Goal: Task Accomplishment & Management: Manage account settings

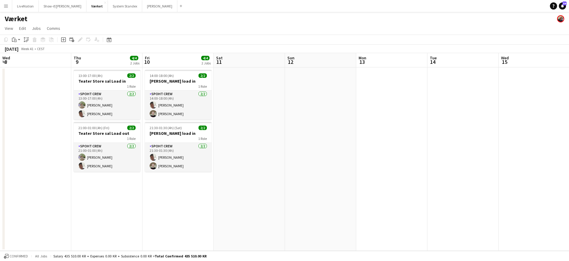
scroll to position [0, 198]
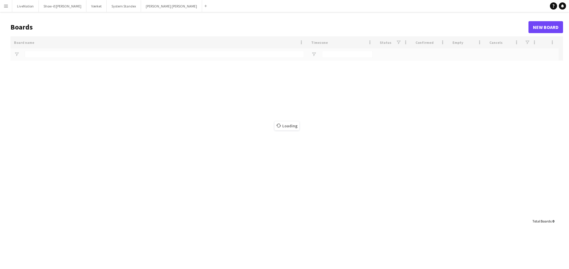
type input "***"
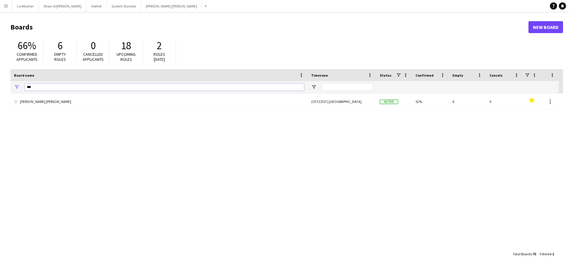
drag, startPoint x: 41, startPoint y: 88, endPoint x: 21, endPoint y: 86, distance: 19.2
click at [21, 86] on div "***" at bounding box center [158, 87] width 297 height 12
click at [90, 6] on button "Værket Close" at bounding box center [96, 6] width 20 height 12
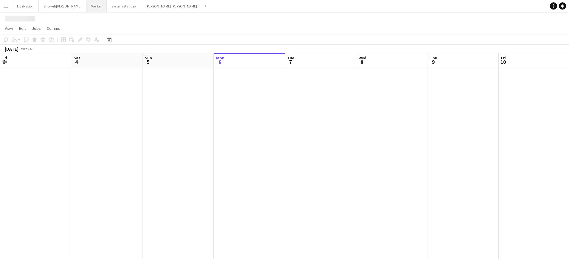
scroll to position [0, 143]
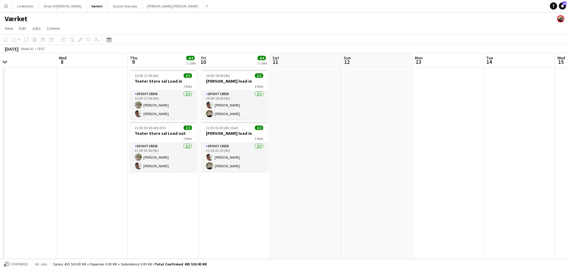
drag, startPoint x: 480, startPoint y: 59, endPoint x: 322, endPoint y: 66, distance: 158.5
click at [322, 66] on app-calendar-viewport "Sat 4 4/4 2 Jobs Sun 5 Mon 6 2/2 1 Job Tue 7 Wed 8 Thu 9 4/4 2 Jobs Fri 10 4/4 …" at bounding box center [284, 156] width 569 height 206
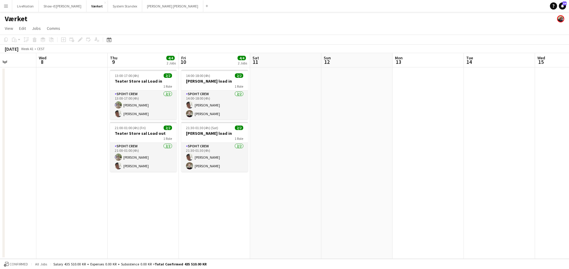
drag, startPoint x: 478, startPoint y: 62, endPoint x: 399, endPoint y: 61, distance: 79.3
click at [398, 61] on app-calendar-viewport "Sun 5 Mon 6 2/2 1 Job Tue 7 Wed 8 Thu 9 4/4 2 Jobs Fri 10 4/4 2 Jobs Sat 11 Sun…" at bounding box center [284, 156] width 569 height 206
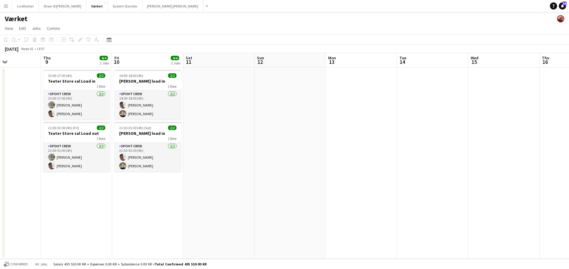
scroll to position [0, 221]
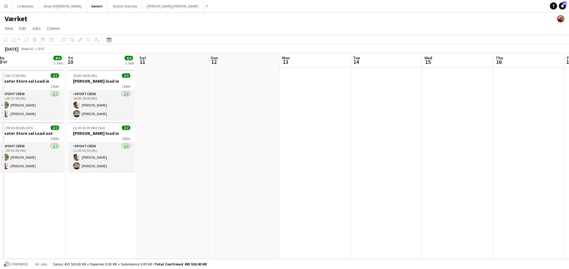
drag, startPoint x: 437, startPoint y: 62, endPoint x: 422, endPoint y: 60, distance: 15.0
click at [417, 62] on app-calendar-viewport "Mon 6 2/2 1 Job Tue 7 Wed 8 Thu 9 4/4 2 Jobs Fri 10 4/4 2 Jobs Sat 11 Sun 12 Mo…" at bounding box center [284, 156] width 569 height 206
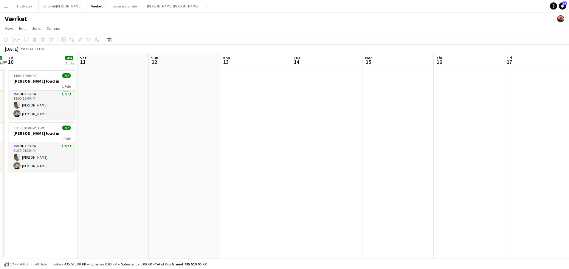
drag, startPoint x: 444, startPoint y: 62, endPoint x: 360, endPoint y: 64, distance: 84.7
click at [359, 64] on app-calendar-viewport "Tue 7 Wed 8 Thu 9 4/4 2 Jobs Fri 10 4/4 2 Jobs Sat 11 Sun 12 Mon 13 Tue 14 Wed …" at bounding box center [284, 156] width 569 height 206
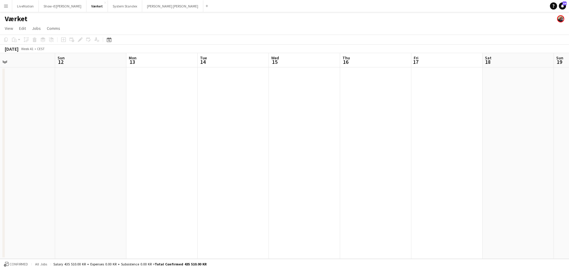
drag, startPoint x: 440, startPoint y: 64, endPoint x: 411, endPoint y: 60, distance: 28.8
click at [399, 62] on app-calendar-viewport "Wed 8 Thu 9 4/4 2 Jobs Fri 10 4/4 2 Jobs Sat 11 Sun 12 Mon 13 Tue 14 Wed 15 Thu…" at bounding box center [284, 156] width 569 height 206
drag, startPoint x: 468, startPoint y: 61, endPoint x: 396, endPoint y: 66, distance: 71.7
click at [394, 66] on app-calendar-viewport "Thu 9 4/4 2 Jobs Fri 10 4/4 2 Jobs Sat 11 Sun 12 Mon 13 Tue 14 Wed 15 Thu 16 Fr…" at bounding box center [284, 156] width 569 height 206
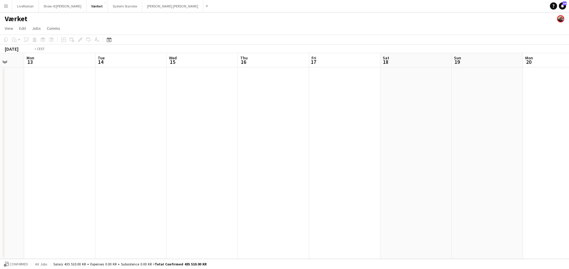
drag, startPoint x: 484, startPoint y: 66, endPoint x: 400, endPoint y: 69, distance: 84.4
click at [397, 69] on app-calendar-viewport "Fri 10 4/4 2 Jobs Sat 11 Sun 12 Mon 13 Tue 14 Wed 15 Thu 16 Fri 17 Sat 18 Sun 1…" at bounding box center [284, 156] width 569 height 206
drag, startPoint x: 492, startPoint y: 67, endPoint x: 406, endPoint y: 67, distance: 85.6
click at [397, 67] on app-calendar-viewport "Sat 11 Sun 12 Mon 13 Tue 14 Wed 15 Thu 16 Fri 17 Sat 18 Sun 19 Mon 20 Tue 21 We…" at bounding box center [284, 156] width 569 height 206
drag, startPoint x: 485, startPoint y: 69, endPoint x: 388, endPoint y: 68, distance: 97.5
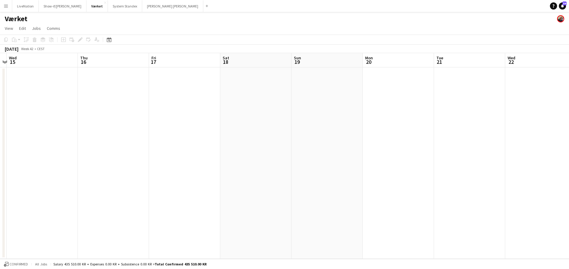
click at [386, 68] on app-calendar-viewport "Sun 12 Mon 13 Tue 14 Wed 15 Thu 16 Fri 17 Sat 18 Sun 19 Mon 20 Tue 21 Wed 22 Th…" at bounding box center [284, 156] width 569 height 206
drag, startPoint x: 471, startPoint y: 67, endPoint x: 474, endPoint y: 67, distance: 3.0
click at [398, 67] on app-calendar-viewport "Thu 16 Fri 17 Sat 18 Sun 19 Mon 20 Tue 21 Wed 22 Thu 23 Fri 24 Sat 25 Sun 26 Mo…" at bounding box center [284, 156] width 569 height 206
drag, startPoint x: 444, startPoint y: 63, endPoint x: 514, endPoint y: 63, distance: 70.7
click at [406, 63] on app-calendar-viewport "Sat 18 Sun 19 Mon 20 Tue 21 Wed 22 Thu 23 Fri 24 Sat 25 Sun 26 Mon 27 Tue 28 We…" at bounding box center [284, 156] width 569 height 206
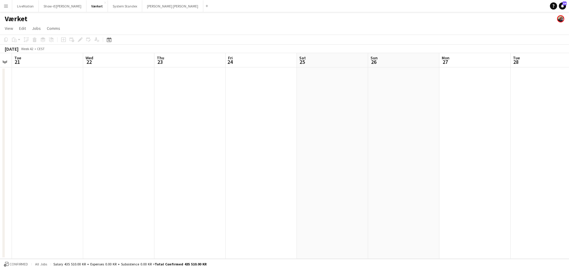
scroll to position [0, 179]
drag, startPoint x: 501, startPoint y: 63, endPoint x: 563, endPoint y: 60, distance: 62.4
click at [438, 63] on app-calendar-viewport "Sat 18 Sun 19 Mon 20 Tue 21 Wed 22 Thu 23 Fri 24 Sat 25 Sun 26 Mon 27 Tue 28 We…" at bounding box center [284, 156] width 569 height 206
click at [134, 62] on app-board-header-date "Fri 24" at bounding box center [141, 60] width 71 height 14
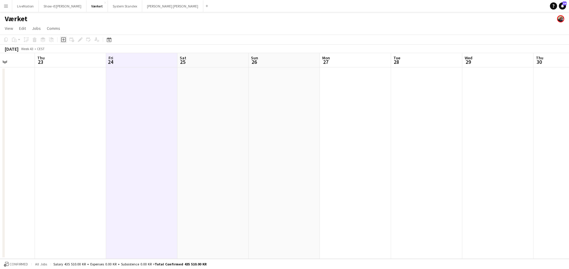
click at [64, 39] on icon "Add job" at bounding box center [63, 39] width 5 height 5
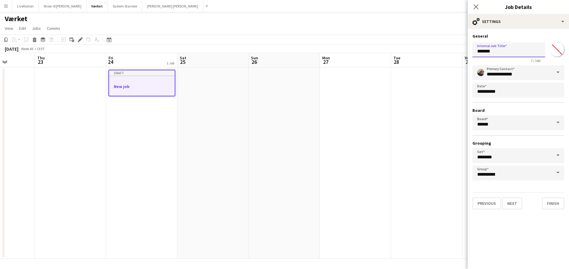
drag, startPoint x: 506, startPoint y: 49, endPoint x: 414, endPoint y: 51, distance: 91.3
click at [414, 51] on body "Menu Boards Boards Boards All jobs Status Workforce Workforce My Workforce Recr…" at bounding box center [284, 134] width 569 height 269
type input "**********"
click at [516, 205] on button "Next" at bounding box center [512, 203] width 20 height 12
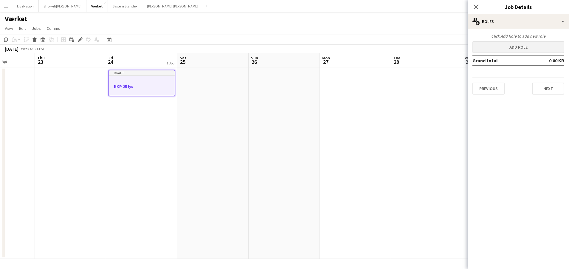
click at [530, 47] on button "Add role" at bounding box center [519, 47] width 92 height 12
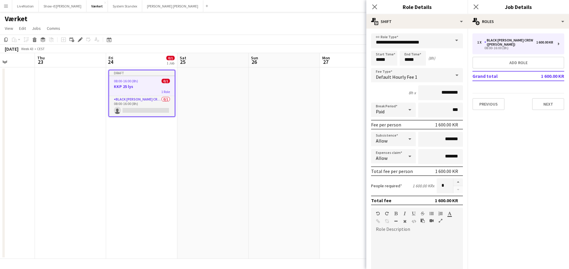
click at [453, 42] on span at bounding box center [457, 40] width 13 height 14
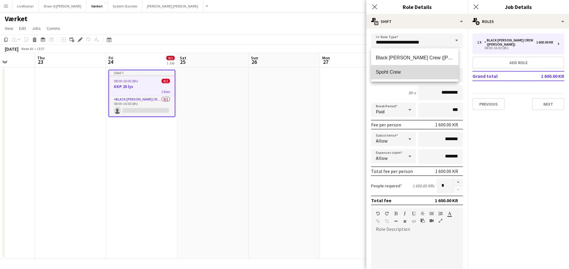
click at [415, 73] on span "Spoht Crew" at bounding box center [415, 72] width 78 height 6
type input "**********"
type input "*********"
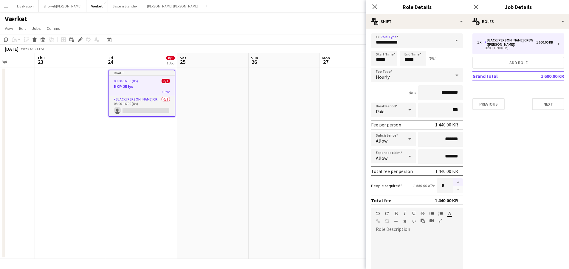
click at [455, 182] on button "button" at bounding box center [458, 182] width 10 height 8
type input "*"
click at [380, 61] on input "*****" at bounding box center [384, 58] width 26 height 15
type input "*****"
click at [380, 46] on div at bounding box center [378, 48] width 12 height 6
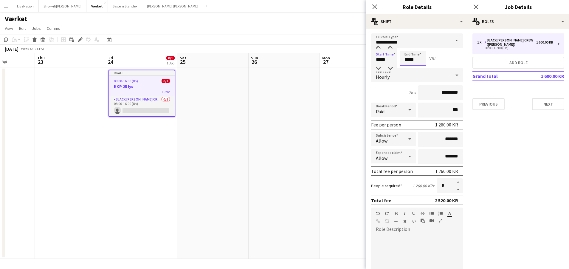
click at [409, 59] on input "*****" at bounding box center [413, 58] width 26 height 15
click at [408, 67] on div at bounding box center [407, 69] width 12 height 6
click at [407, 45] on div at bounding box center [407, 48] width 12 height 6
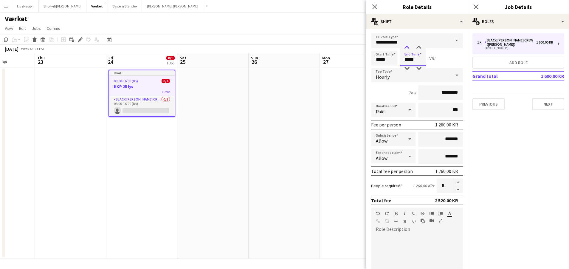
type input "*****"
click at [407, 45] on div at bounding box center [407, 48] width 12 height 6
click at [556, 100] on button "Next" at bounding box center [548, 104] width 32 height 12
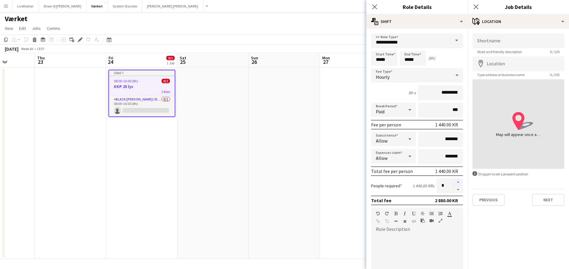
click at [456, 182] on button "button" at bounding box center [458, 182] width 10 height 8
type input "*"
click at [516, 75] on span "Type address or business name" at bounding box center [501, 74] width 57 height 4
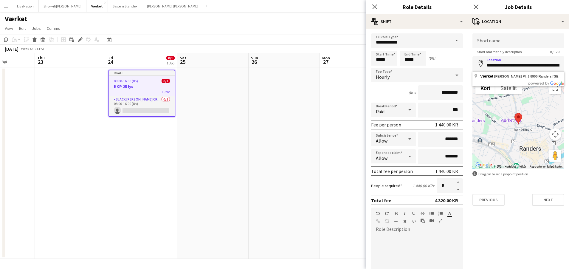
drag, startPoint x: 485, startPoint y: 65, endPoint x: 571, endPoint y: 69, distance: 86.3
click at [569, 69] on html "Menu Boards Boards Boards All jobs Status Workforce Workforce My Workforce Recr…" at bounding box center [284, 134] width 569 height 269
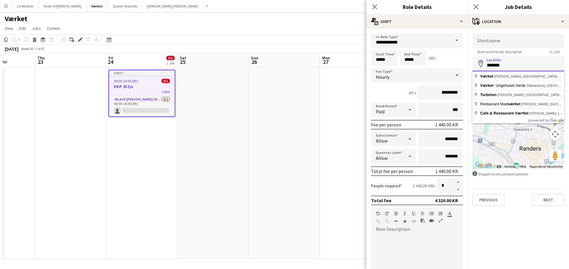
type input "******"
drag, startPoint x: 544, startPoint y: 154, endPoint x: 543, endPoint y: 160, distance: 7.0
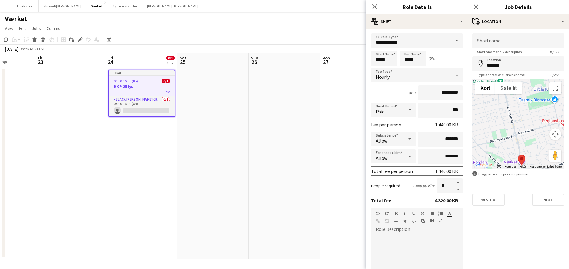
click at [552, 200] on button "Next" at bounding box center [548, 200] width 32 height 12
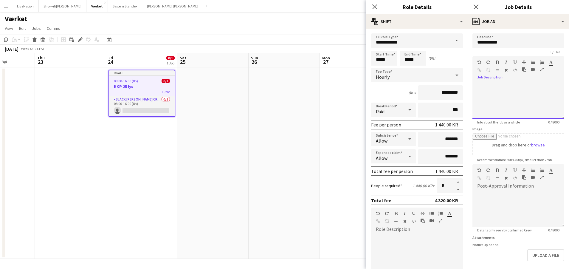
drag, startPoint x: 482, startPoint y: 82, endPoint x: 487, endPoint y: 84, distance: 4.7
click at [483, 82] on div at bounding box center [519, 99] width 92 height 40
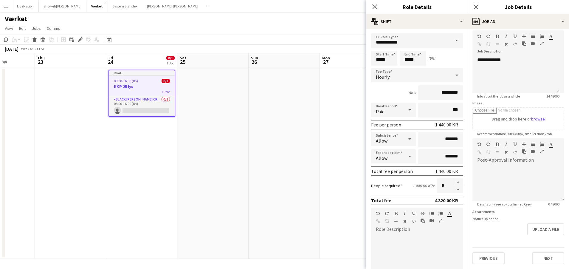
click at [549, 259] on button "Next" at bounding box center [548, 258] width 32 height 12
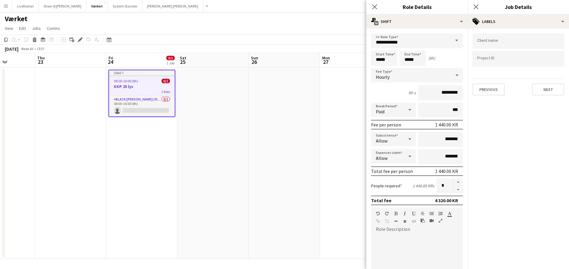
scroll to position [0, 0]
click at [556, 91] on button "Next" at bounding box center [548, 89] width 32 height 12
click at [551, 61] on button "Next" at bounding box center [548, 62] width 32 height 12
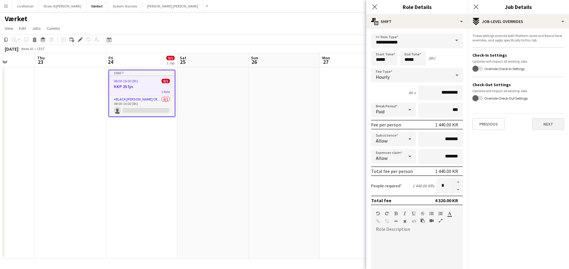
click at [555, 127] on button "Next" at bounding box center [548, 124] width 32 height 12
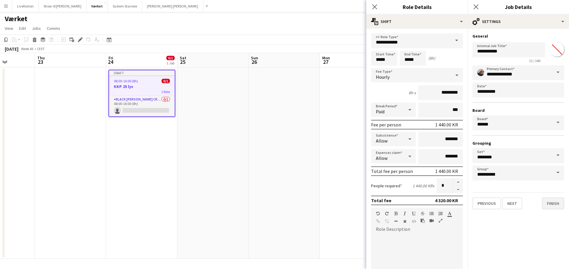
click at [556, 203] on button "Finish" at bounding box center [553, 203] width 22 height 12
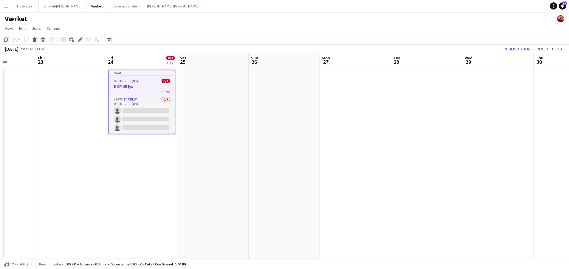
click at [8, 41] on icon at bounding box center [6, 40] width 4 height 4
click at [148, 158] on app-date-cell "Draft 09:00-17:00 (8h) 0/3 KKP 25 lys 1 Role Spoht Crew 0/3 09:00-17:00 (8h) si…" at bounding box center [141, 162] width 71 height 191
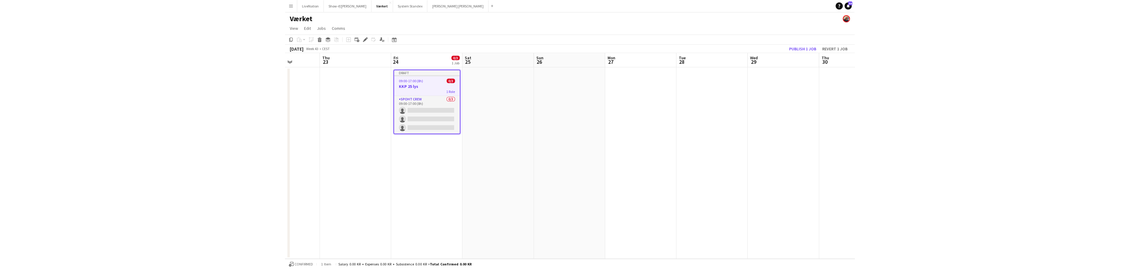
scroll to position [0, 178]
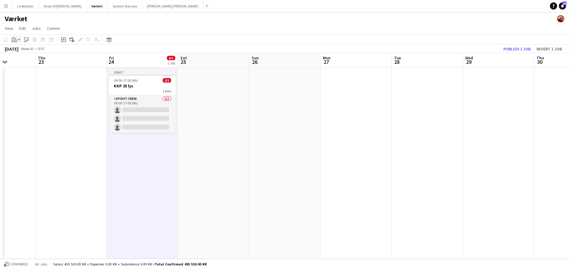
click at [16, 39] on icon at bounding box center [15, 40] width 3 height 3
click at [33, 59] on link "Paste with crew Command Shift V" at bounding box center [39, 60] width 47 height 5
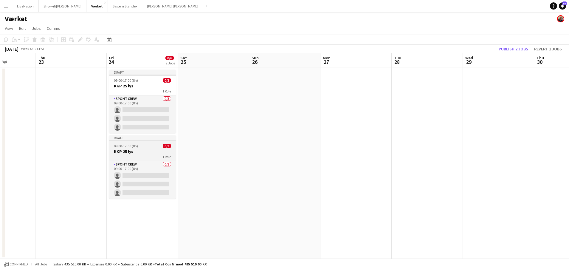
click at [145, 155] on div "1 Role" at bounding box center [142, 156] width 67 height 5
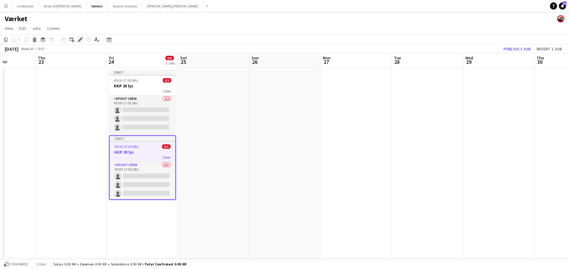
click at [81, 40] on icon at bounding box center [79, 39] width 3 height 3
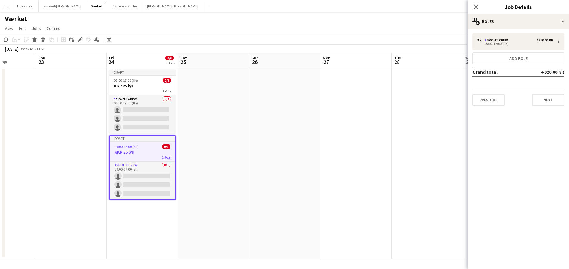
click at [496, 100] on button "Previous" at bounding box center [489, 100] width 32 height 12
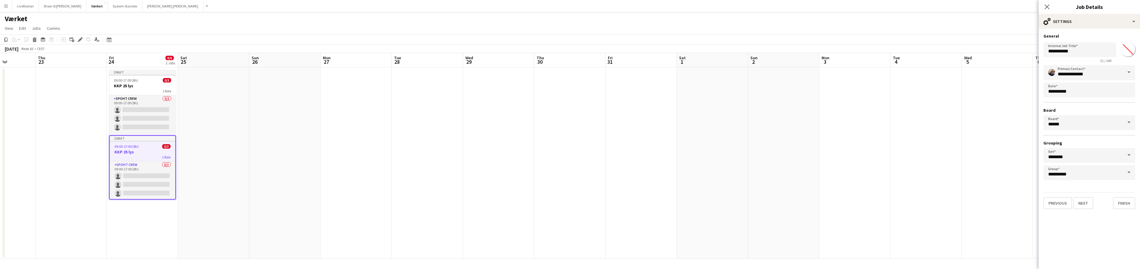
click at [144, 154] on h3 "KKP 25 lys" at bounding box center [143, 151] width 66 height 5
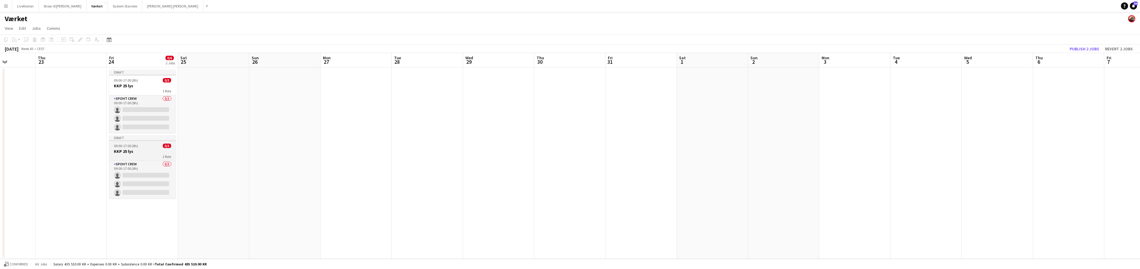
click at [144, 150] on h3 "KKP 25 lys" at bounding box center [142, 151] width 67 height 5
click at [80, 38] on icon "Edit" at bounding box center [80, 39] width 5 height 5
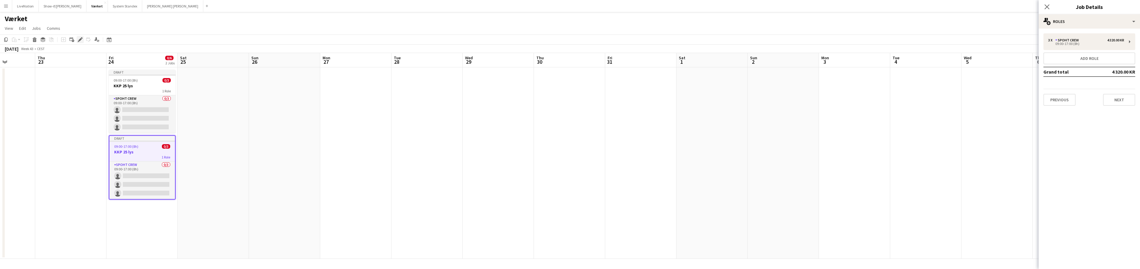
click at [81, 39] on icon at bounding box center [79, 39] width 3 height 3
click at [81, 40] on icon at bounding box center [79, 39] width 3 height 3
click at [145, 154] on h3 "KKP 25 lys" at bounding box center [142, 151] width 66 height 5
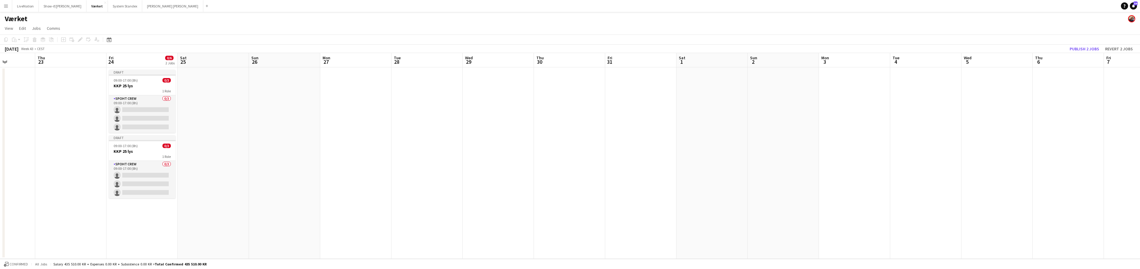
click at [81, 39] on div "Add job Add linked Job Edit Edit linked Job Applicants" at bounding box center [78, 39] width 46 height 7
drag, startPoint x: 80, startPoint y: 39, endPoint x: 99, endPoint y: 86, distance: 50.1
click at [82, 44] on app-toolbar "Copy Paste Paste Command V Paste with crew Command Shift V Paste linked Job [GE…" at bounding box center [570, 40] width 1140 height 10
click at [150, 155] on div "1 Role" at bounding box center [142, 156] width 67 height 5
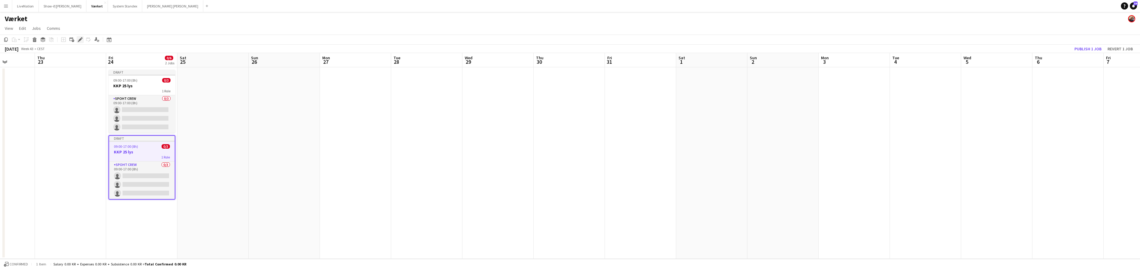
click at [81, 38] on icon "Edit" at bounding box center [80, 39] width 5 height 5
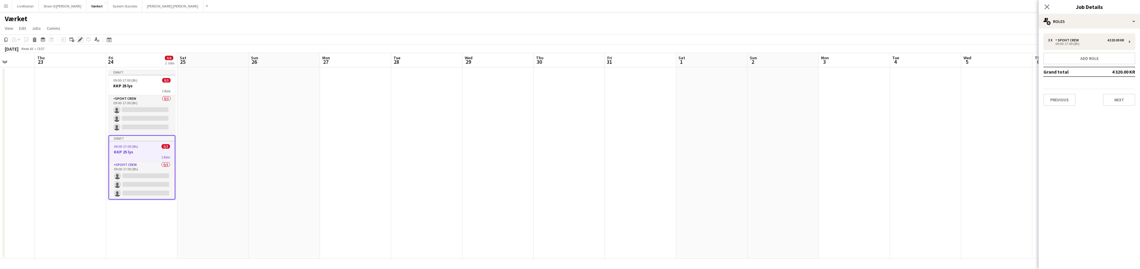
click at [79, 40] on icon at bounding box center [79, 39] width 3 height 3
click at [142, 155] on div "1 Role" at bounding box center [142, 157] width 66 height 5
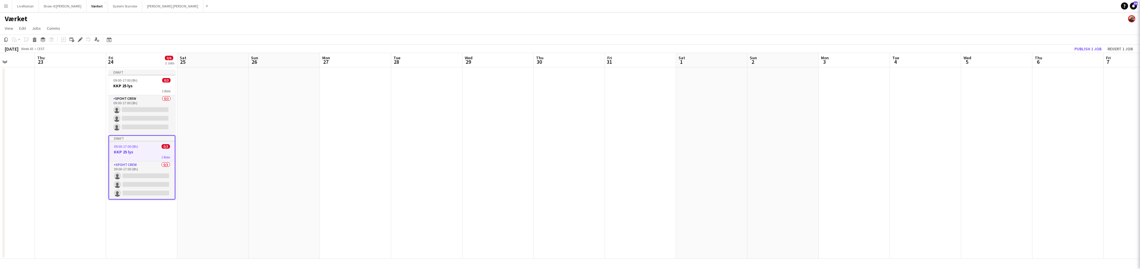
click at [142, 155] on div "1 Role" at bounding box center [142, 157] width 66 height 5
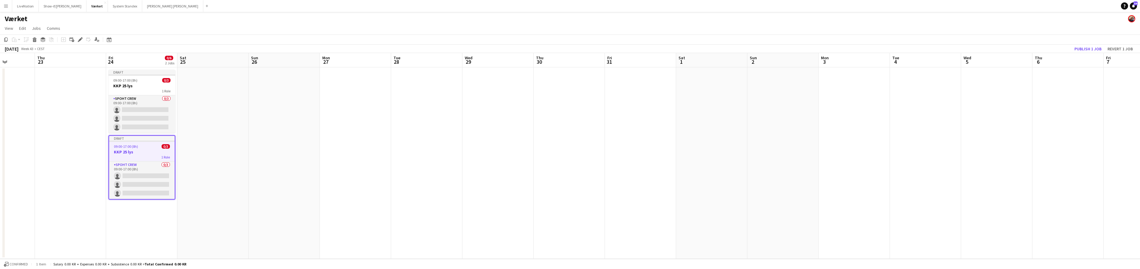
click at [145, 154] on h3 "KKP 25 lys" at bounding box center [142, 151] width 66 height 5
drag, startPoint x: 153, startPoint y: 153, endPoint x: 149, endPoint y: 153, distance: 3.6
click at [152, 153] on h3 "KKP 25 lys" at bounding box center [141, 151] width 67 height 5
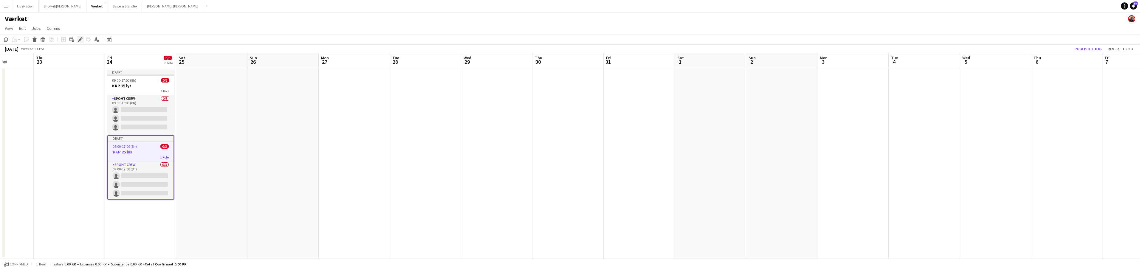
click at [81, 39] on icon at bounding box center [79, 39] width 3 height 3
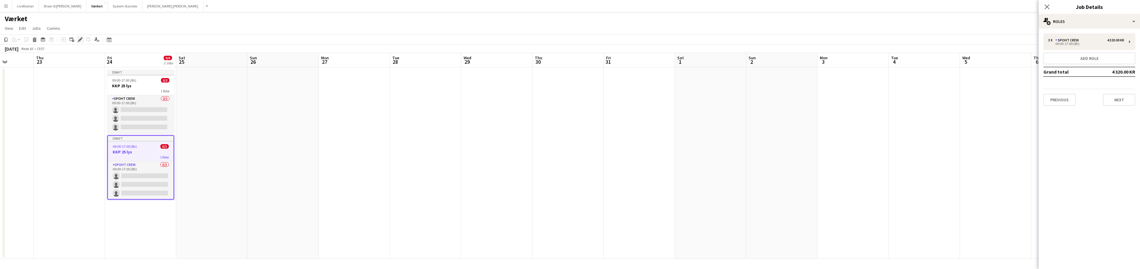
click at [80, 40] on icon at bounding box center [79, 39] width 3 height 3
click at [145, 155] on div "1 Role" at bounding box center [141, 157] width 66 height 5
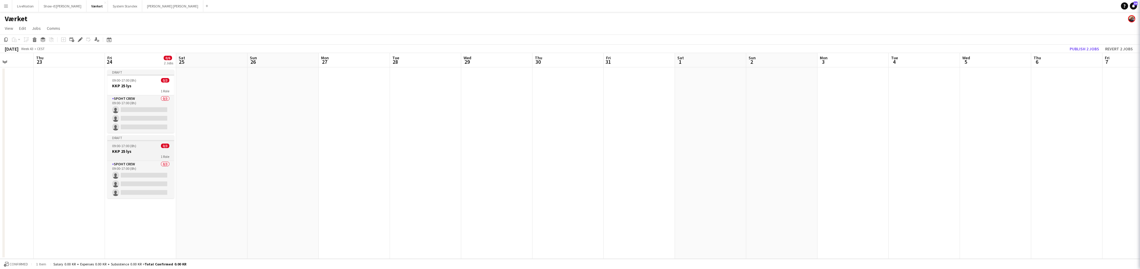
click at [145, 154] on div "1 Role" at bounding box center [140, 156] width 67 height 5
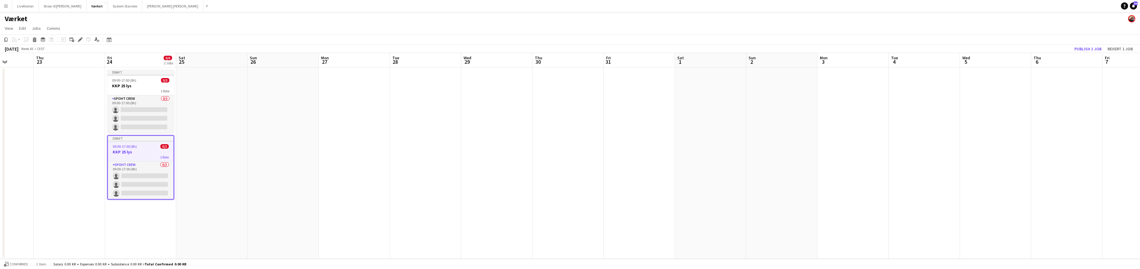
click at [145, 154] on h3 "KKP 25 lys" at bounding box center [141, 151] width 66 height 5
click at [145, 154] on div "1 Role" at bounding box center [140, 156] width 67 height 5
click at [145, 155] on app-job-card "Draft 09:00-17:00 (8h) 0/3 KKP 25 lys 1 Role Spoht Crew 0/3 09:00-17:00 (8h) si…" at bounding box center [140, 167] width 67 height 64
click at [142, 146] on div "09:00-17:00 (8h) 0/3" at bounding box center [141, 146] width 67 height 4
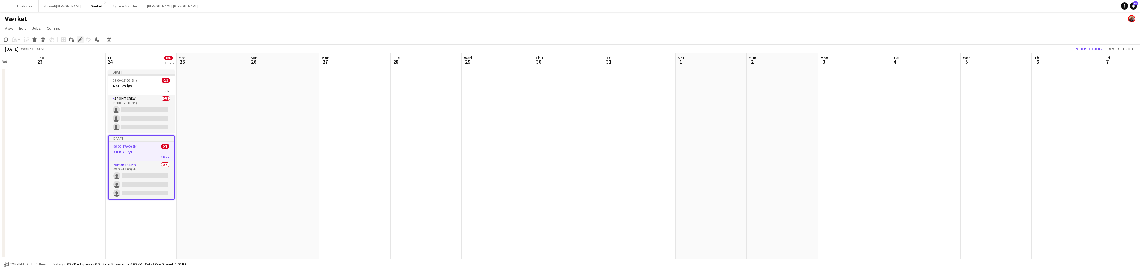
click at [82, 39] on icon "Edit" at bounding box center [80, 39] width 5 height 5
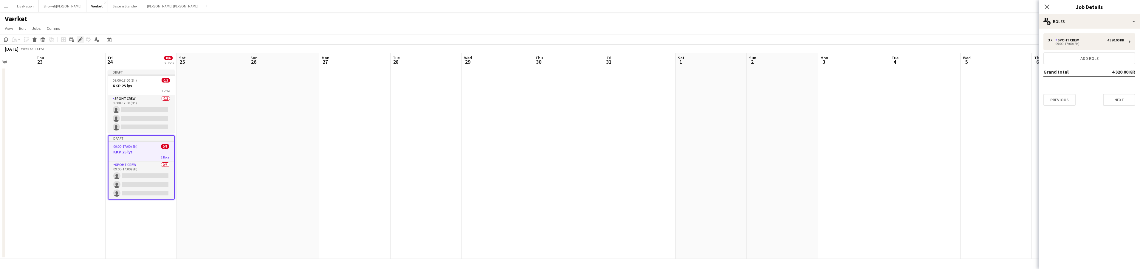
click at [81, 38] on icon "Edit" at bounding box center [80, 39] width 5 height 5
click at [569, 45] on div "3 x Spoht Crew 4 320.00 KR 09:00-17:00 (8h)" at bounding box center [1090, 41] width 92 height 17
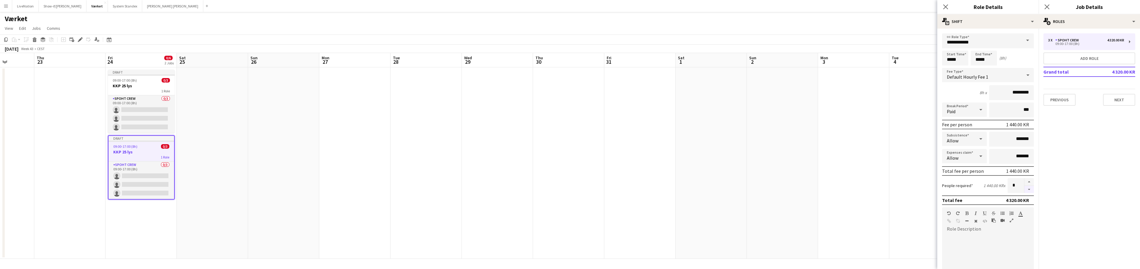
click at [569, 189] on button "button" at bounding box center [1029, 189] width 10 height 7
type input "*"
click at [569, 100] on button "Previous" at bounding box center [1060, 100] width 32 height 12
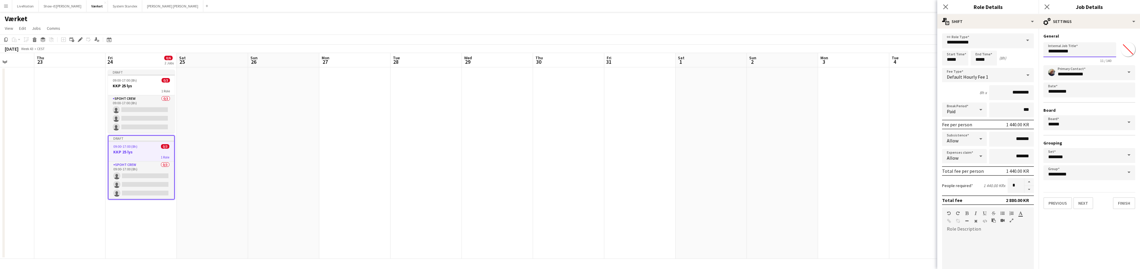
click at [569, 53] on input "**********" at bounding box center [1080, 49] width 73 height 15
type input "**********"
click at [569, 205] on button "Next" at bounding box center [1083, 203] width 20 height 12
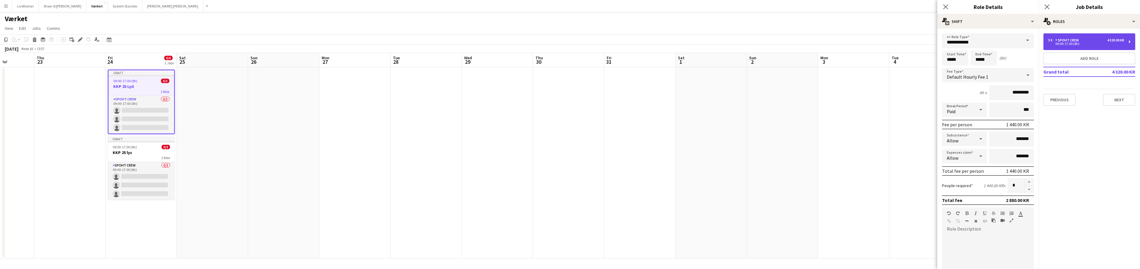
click at [569, 41] on div "4 320.00 KR" at bounding box center [1115, 40] width 17 height 4
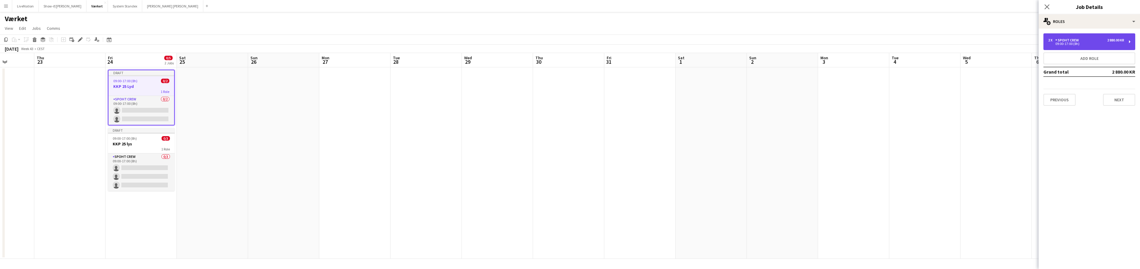
click at [569, 47] on div "2 x Spoht Crew 2 880.00 KR 09:00-17:00 (8h)" at bounding box center [1090, 41] width 92 height 17
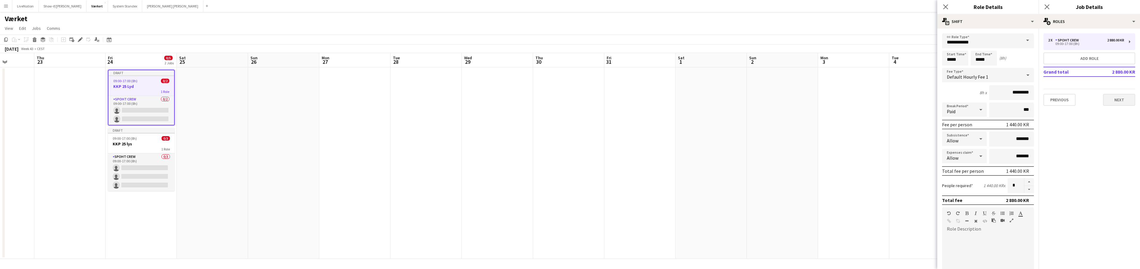
click at [569, 97] on button "Next" at bounding box center [1119, 100] width 32 height 12
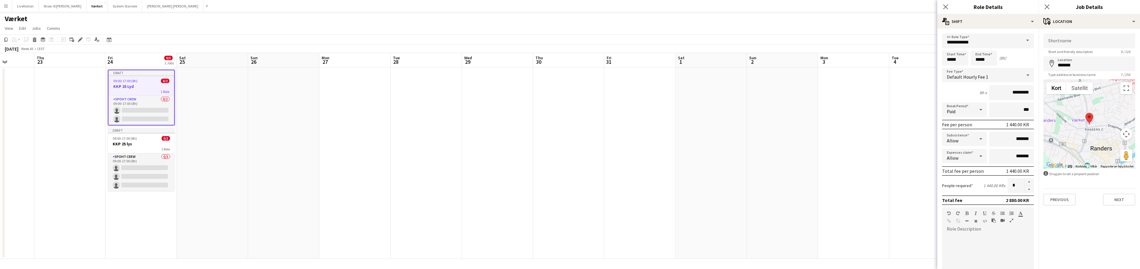
click at [569, 198] on button "Next" at bounding box center [1119, 200] width 32 height 12
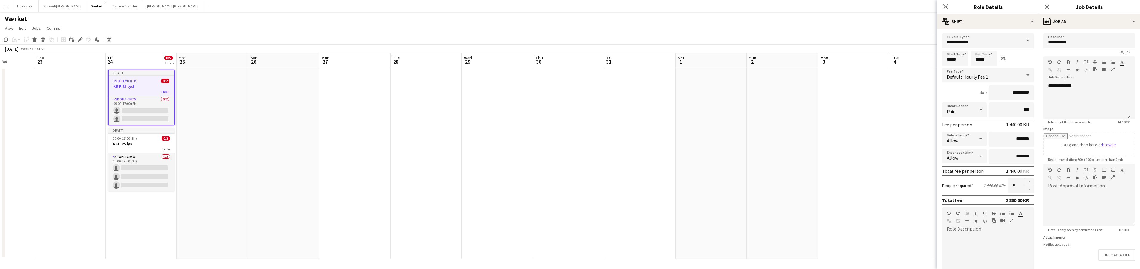
scroll to position [44, 0]
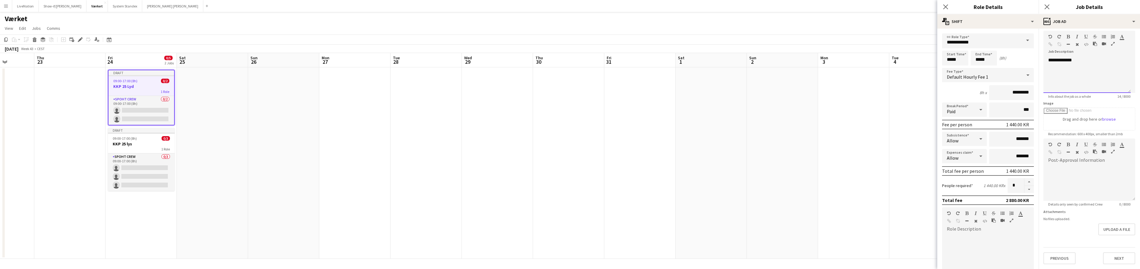
click at [569, 57] on div "**********" at bounding box center [1087, 75] width 87 height 36
click at [569, 258] on button "Next" at bounding box center [1119, 259] width 32 height 12
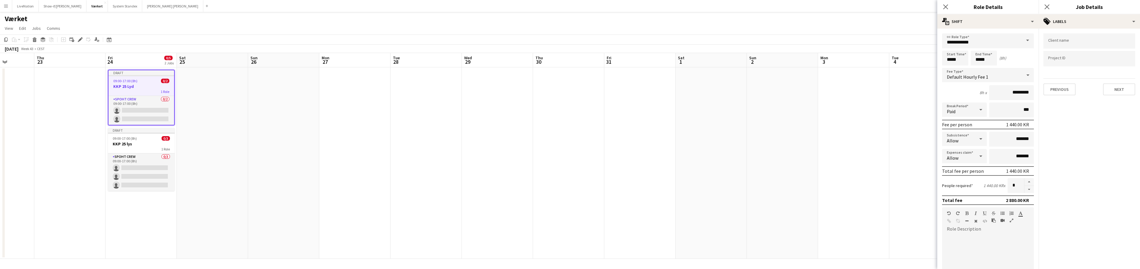
scroll to position [0, 0]
click at [569, 90] on button "Next" at bounding box center [1119, 89] width 32 height 12
click at [569, 62] on button "Next" at bounding box center [1119, 62] width 32 height 12
click at [569, 126] on button "Next" at bounding box center [1119, 124] width 32 height 12
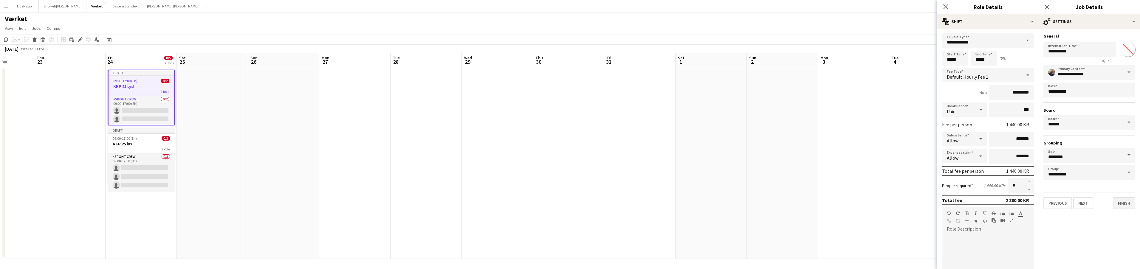
drag, startPoint x: 1124, startPoint y: 203, endPoint x: 1121, endPoint y: 204, distance: 3.7
click at [569, 203] on button "Finish" at bounding box center [1124, 203] width 22 height 12
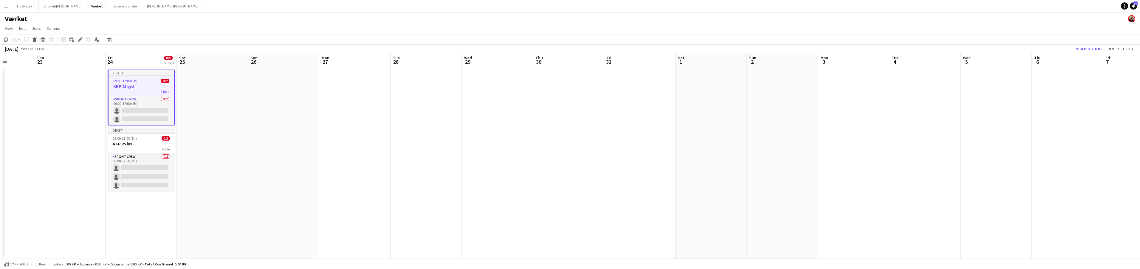
drag, startPoint x: 374, startPoint y: 162, endPoint x: 383, endPoint y: 162, distance: 8.3
click at [376, 162] on app-calendar-viewport "Mon 20 Tue 21 Wed 22 Thu 23 Fri 24 0/5 2 Jobs Sat 25 Sun 26 Mon 27 Tue 28 Wed 2…" at bounding box center [570, 156] width 1140 height 206
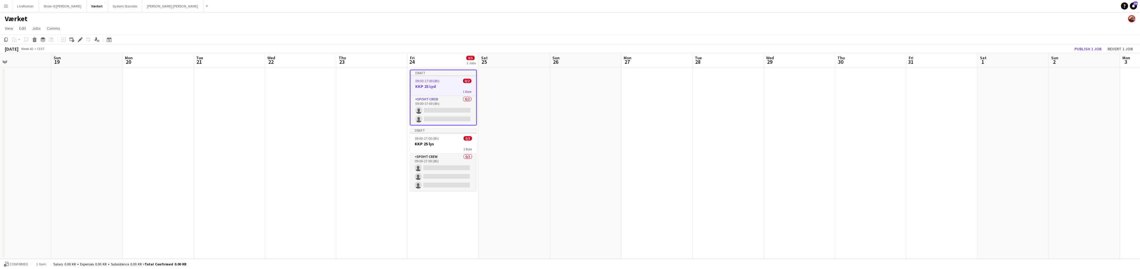
drag, startPoint x: 233, startPoint y: 86, endPoint x: 530, endPoint y: 80, distance: 297.6
click at [533, 77] on app-calendar-viewport "Thu 16 Fri 17 Sat 18 Sun 19 Mon 20 Tue 21 Wed 22 Thu 23 Fri 24 0/5 2 Jobs Sat 2…" at bounding box center [570, 156] width 1140 height 206
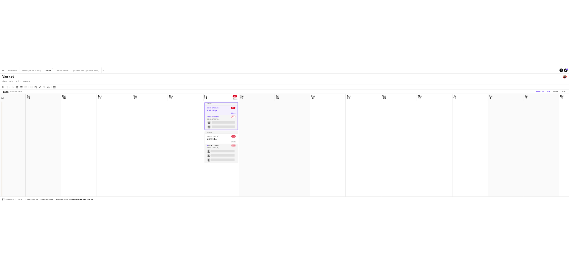
scroll to position [0, 163]
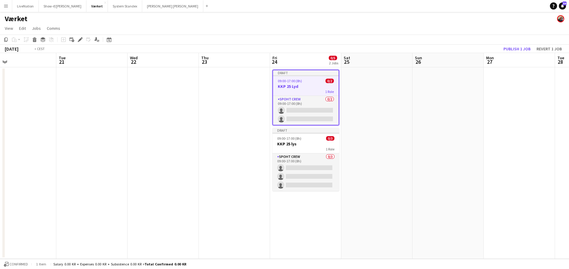
drag, startPoint x: 437, startPoint y: 62, endPoint x: 306, endPoint y: 53, distance: 131.2
click at [304, 53] on app-calendar "Copy Paste Paste Command V Paste with crew Command Shift V Paste linked Job [GE…" at bounding box center [284, 147] width 569 height 225
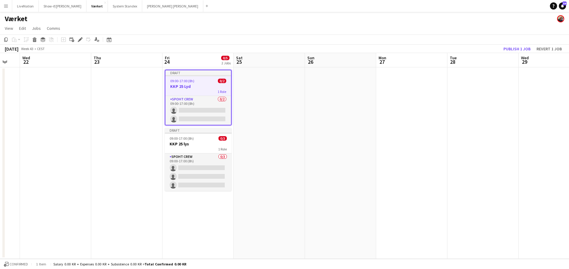
click at [282, 57] on app-calendar-viewport "Sun 19 Mon 20 Tue 21 Wed 22 Thu 23 Fri 24 0/5 2 Jobs Sat 25 Sun 26 Mon 27 Tue 2…" at bounding box center [284, 156] width 569 height 206
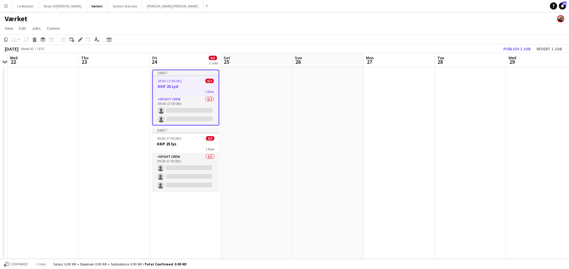
drag, startPoint x: 389, startPoint y: 66, endPoint x: 295, endPoint y: 63, distance: 93.4
click at [295, 63] on app-calendar-viewport "Sun 19 Mon 20 Tue 21 Wed 22 Thu 23 Fri 24 0/5 2 Jobs Sat 25 Sun 26 Mon 27 Tue 2…" at bounding box center [284, 156] width 569 height 206
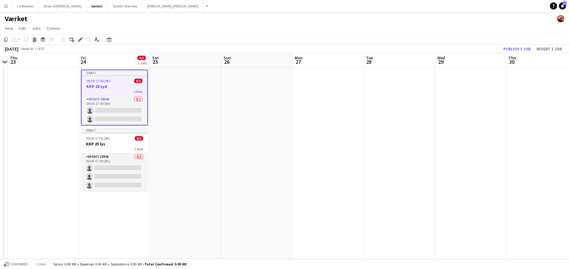
scroll to position [0, 215]
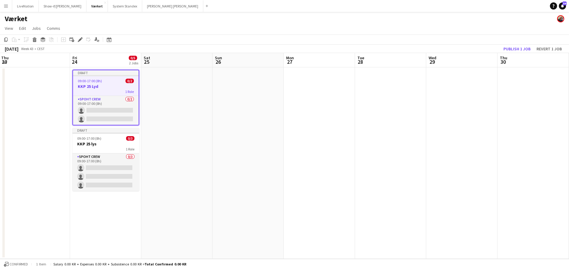
click at [170, 62] on app-board-header-date "Sat 25" at bounding box center [176, 60] width 71 height 14
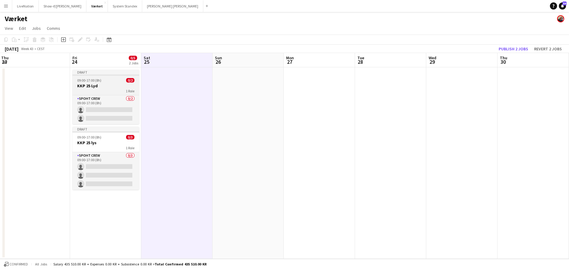
click at [110, 86] on h3 "KKP 25 Lyd" at bounding box center [105, 85] width 67 height 5
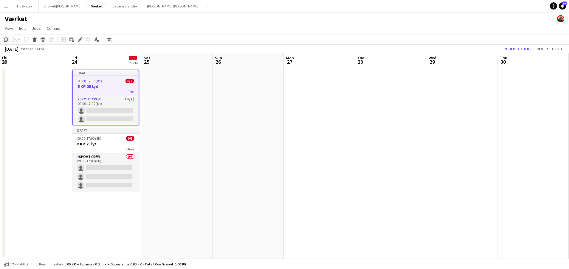
click at [7, 40] on icon "Copy" at bounding box center [6, 39] width 5 height 5
click at [168, 88] on app-date-cell at bounding box center [176, 163] width 71 height 192
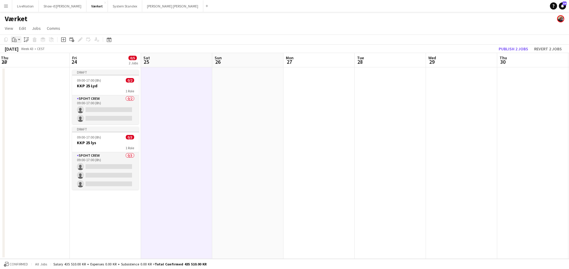
click at [16, 39] on icon at bounding box center [15, 40] width 3 height 3
click at [34, 62] on link "Paste with crew Command Shift V" at bounding box center [39, 60] width 47 height 5
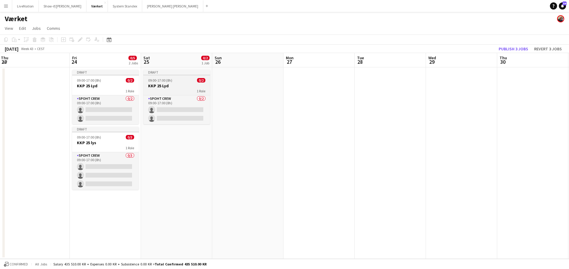
click at [187, 88] on h3 "KKP 25 Lyd" at bounding box center [176, 85] width 67 height 5
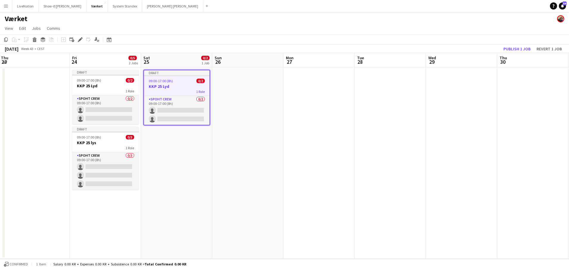
scroll to position [0, 216]
click at [81, 40] on icon "Edit" at bounding box center [80, 39] width 5 height 5
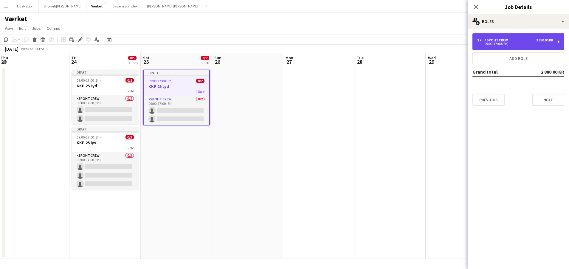
click at [517, 44] on div "09:00-17:00 (8h)" at bounding box center [515, 43] width 76 height 3
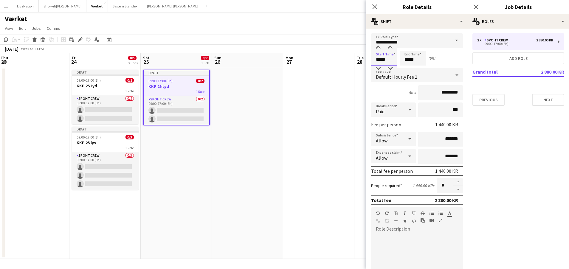
click at [380, 59] on input "*****" at bounding box center [384, 58] width 26 height 15
click at [379, 47] on div at bounding box center [378, 48] width 12 height 6
type input "*****"
click at [379, 67] on div at bounding box center [378, 69] width 12 height 6
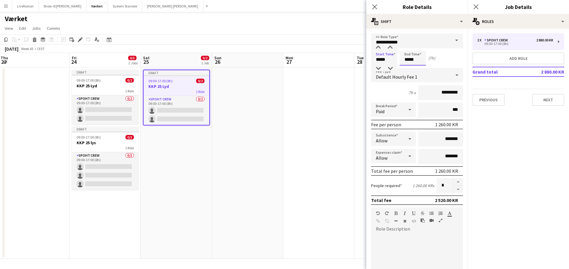
click at [406, 57] on input "*****" at bounding box center [413, 58] width 26 height 15
click at [408, 68] on div at bounding box center [407, 69] width 12 height 6
type input "*****"
click at [408, 68] on div at bounding box center [407, 69] width 12 height 6
click at [494, 99] on button "Previous" at bounding box center [489, 100] width 32 height 12
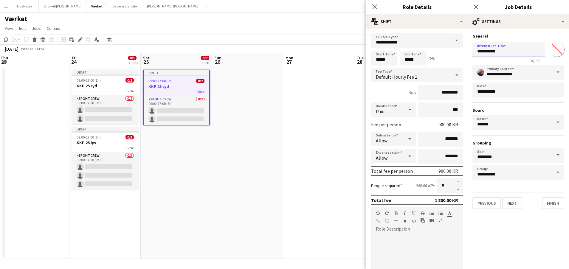
click at [502, 52] on input "**********" at bounding box center [509, 49] width 73 height 15
type input "*********"
click at [516, 205] on button "Next" at bounding box center [512, 203] width 20 height 12
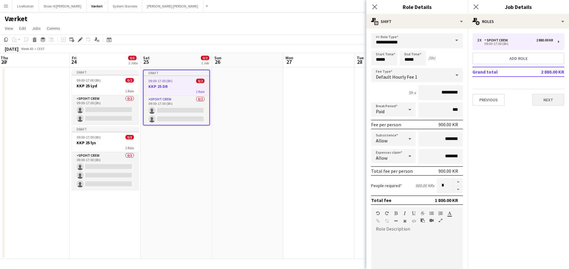
click at [548, 99] on button "Next" at bounding box center [548, 100] width 32 height 12
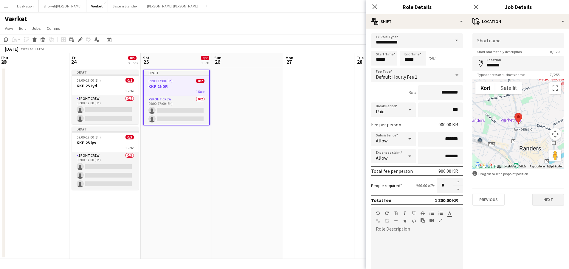
click at [549, 200] on button "Next" at bounding box center [548, 200] width 32 height 12
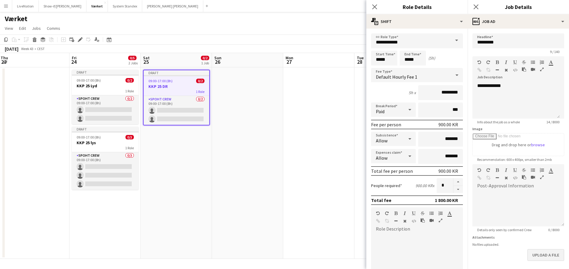
scroll to position [26, 0]
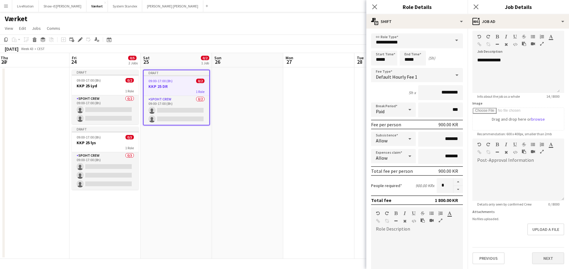
click at [547, 259] on button "Next" at bounding box center [548, 259] width 32 height 12
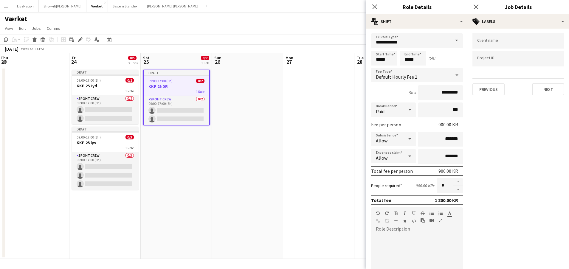
scroll to position [0, 0]
click at [550, 91] on button "Next" at bounding box center [548, 89] width 32 height 12
click at [557, 65] on button "Next" at bounding box center [548, 62] width 32 height 12
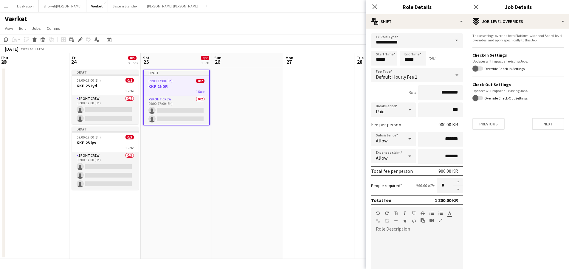
click at [550, 121] on button "Next" at bounding box center [548, 124] width 32 height 12
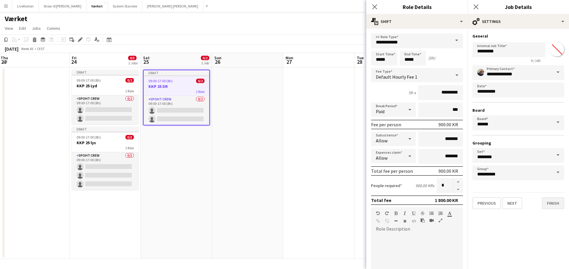
click at [555, 205] on button "Finish" at bounding box center [553, 203] width 22 height 12
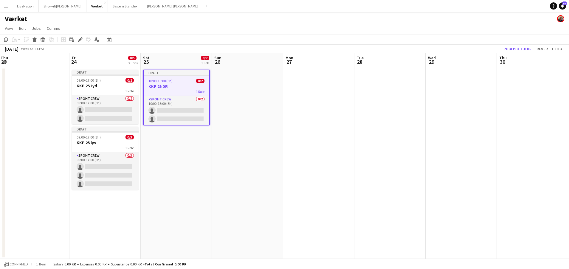
click at [240, 65] on app-board-header-date "Sun 26" at bounding box center [247, 60] width 71 height 14
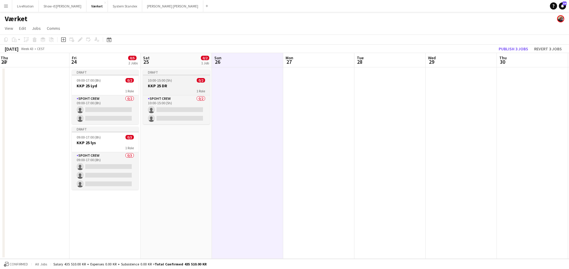
click at [187, 85] on h3 "KKP 25 DR" at bounding box center [176, 85] width 67 height 5
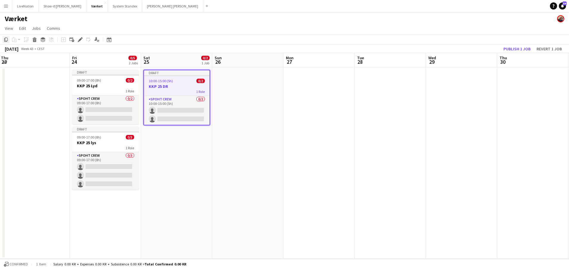
click at [5, 40] on icon "Copy" at bounding box center [6, 39] width 5 height 5
click at [237, 88] on app-date-cell at bounding box center [247, 163] width 71 height 192
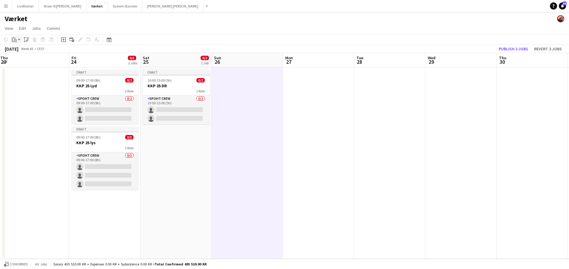
click at [18, 40] on div "Paste" at bounding box center [14, 39] width 7 height 7
click at [26, 61] on link "Paste with crew Command Shift V" at bounding box center [39, 60] width 47 height 5
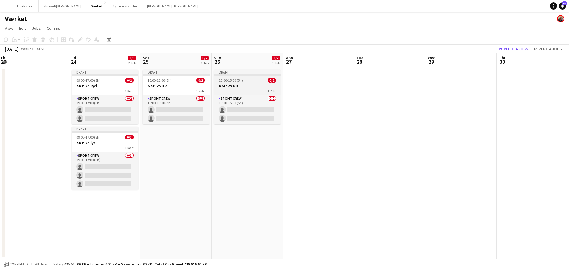
click at [250, 90] on div "1 Role" at bounding box center [247, 91] width 67 height 5
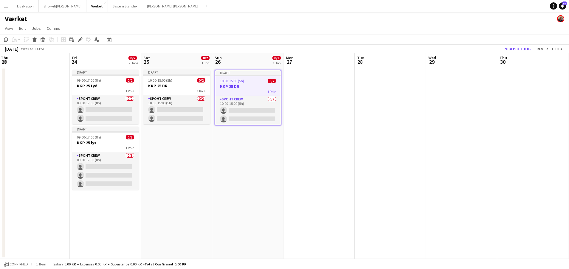
click at [244, 92] on div "1 Role" at bounding box center [248, 91] width 66 height 5
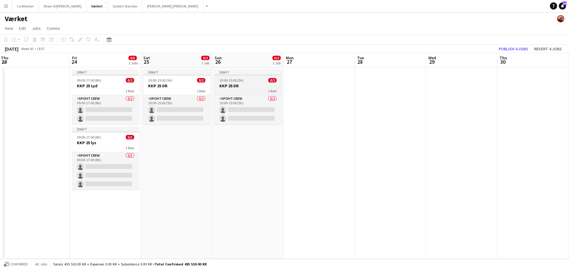
click at [244, 91] on div "1 Role" at bounding box center [248, 91] width 67 height 5
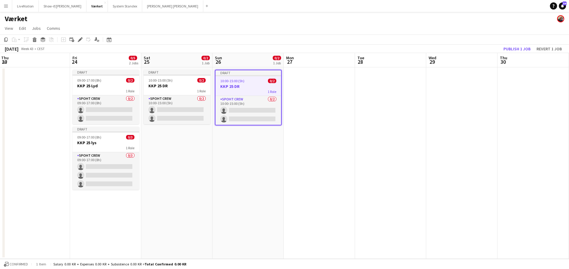
click at [245, 87] on h3 "KKP 25 DR" at bounding box center [249, 86] width 66 height 5
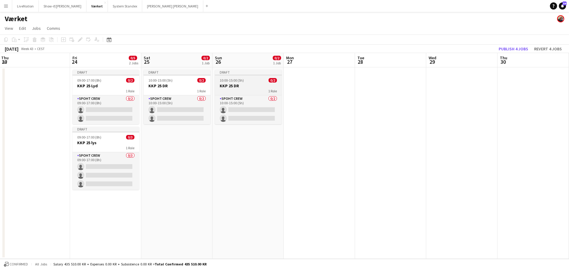
click at [245, 87] on h3 "KKP 25 DR" at bounding box center [248, 85] width 67 height 5
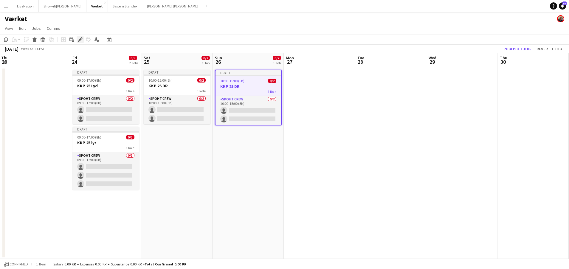
click at [82, 40] on icon "Edit" at bounding box center [80, 39] width 5 height 5
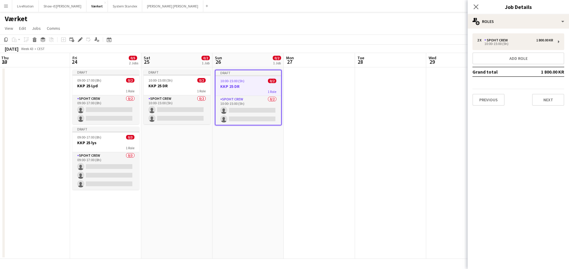
drag, startPoint x: 484, startPoint y: 97, endPoint x: 484, endPoint y: 92, distance: 5.4
click at [484, 97] on button "Previous" at bounding box center [489, 100] width 32 height 12
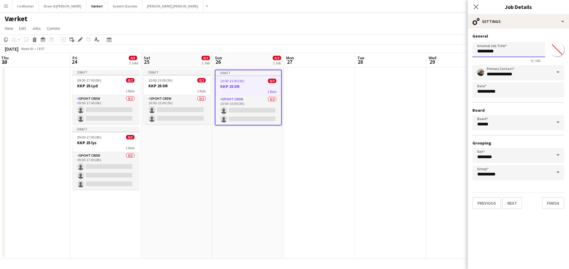
click at [502, 52] on input "*********" at bounding box center [509, 49] width 73 height 15
type input "**********"
click at [518, 204] on button "Next" at bounding box center [512, 203] width 20 height 12
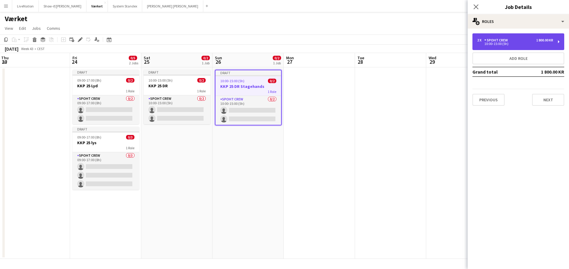
click at [507, 44] on div "10:00-15:00 (5h)" at bounding box center [515, 43] width 76 height 3
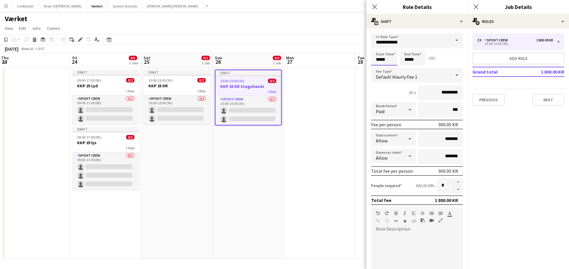
drag, startPoint x: 376, startPoint y: 58, endPoint x: 379, endPoint y: 54, distance: 5.4
click at [376, 58] on input "*****" at bounding box center [384, 58] width 26 height 15
type input "*****"
click at [380, 46] on div at bounding box center [378, 48] width 12 height 6
click at [408, 55] on input "*****" at bounding box center [413, 58] width 26 height 15
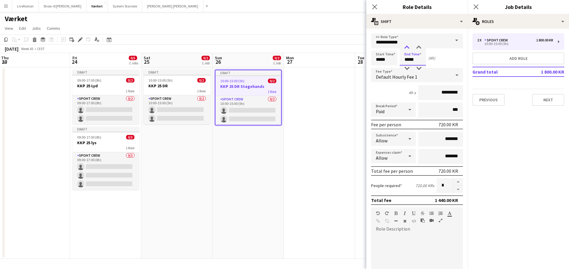
click at [408, 48] on div at bounding box center [407, 48] width 12 height 6
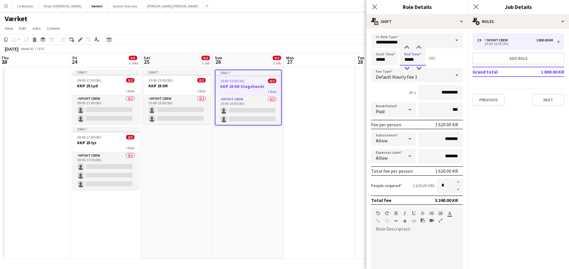
type input "*****"
click at [407, 67] on div at bounding box center [407, 69] width 12 height 6
click at [553, 100] on button "Next" at bounding box center [548, 100] width 32 height 12
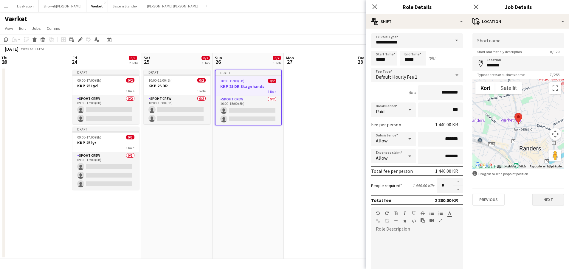
click at [551, 200] on button "Next" at bounding box center [548, 200] width 32 height 12
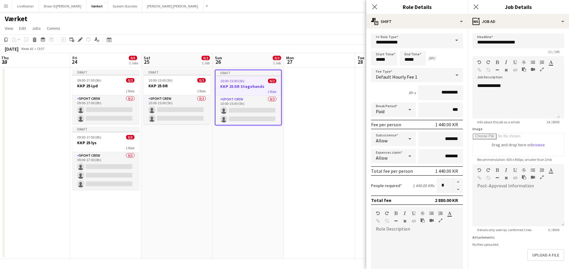
click at [243, 88] on h3 "KKP 25 DR Stagehands" at bounding box center [249, 86] width 66 height 5
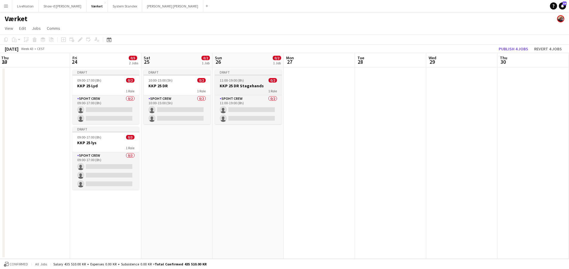
click at [254, 91] on div "1 Role" at bounding box center [248, 91] width 67 height 5
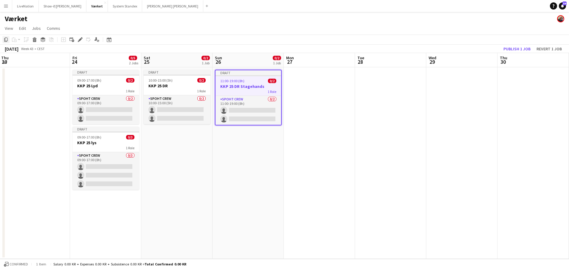
click at [6, 40] on icon "Copy" at bounding box center [6, 39] width 5 height 5
click at [299, 91] on app-date-cell at bounding box center [319, 163] width 71 height 192
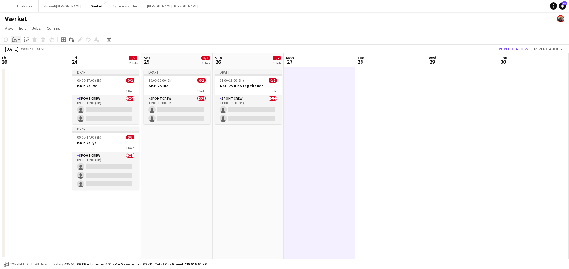
click at [16, 39] on icon "Paste" at bounding box center [14, 39] width 5 height 5
click at [29, 60] on link "Paste with crew Command Shift V" at bounding box center [39, 60] width 47 height 5
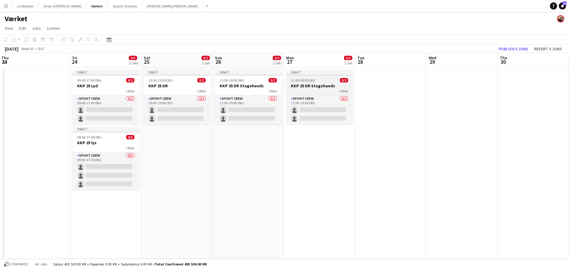
click at [315, 89] on div "1 Role" at bounding box center [319, 91] width 67 height 5
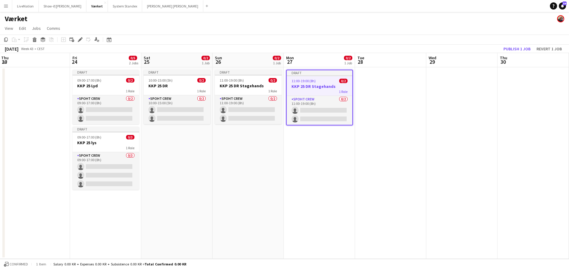
click at [312, 94] on app-job-card "Draft 11:00-19:00 (8h) 0/2 KKP 25 DR Stagehands 1 Role Spoht Crew 0/2 11:00-19:…" at bounding box center [319, 98] width 67 height 56
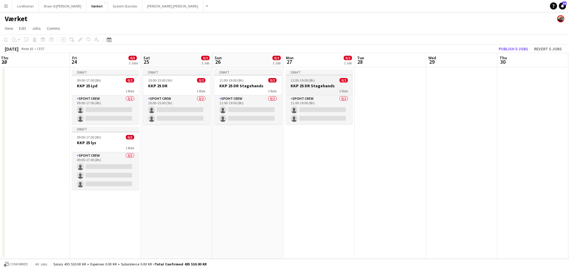
click at [325, 87] on h3 "KKP 25 DR Stagehands" at bounding box center [319, 85] width 67 height 5
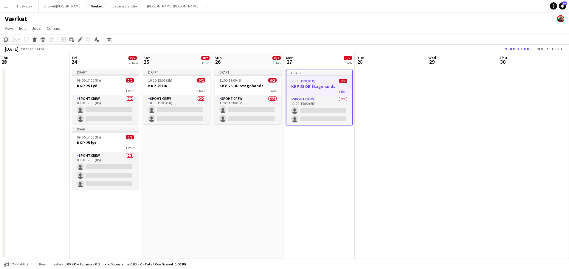
click at [7, 39] on icon "Copy" at bounding box center [6, 39] width 5 height 5
click at [82, 40] on icon "Edit" at bounding box center [80, 39] width 5 height 5
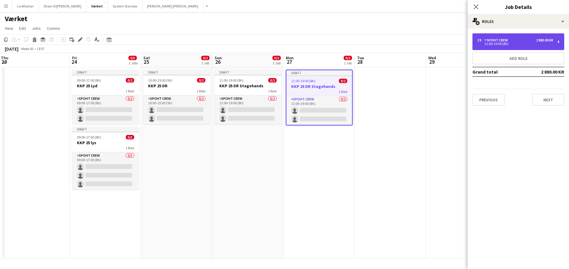
click at [516, 40] on div "2 x Spoht Crew 2 880.00 KR" at bounding box center [515, 40] width 76 height 4
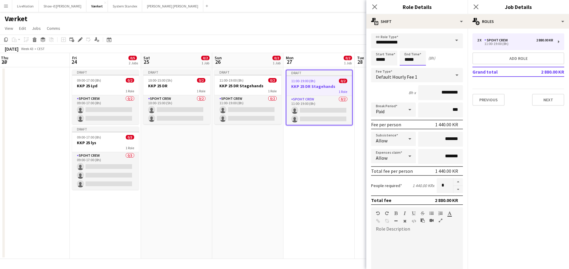
click at [404, 61] on input "*****" at bounding box center [413, 58] width 26 height 15
click at [409, 46] on div at bounding box center [407, 48] width 12 height 6
type input "*****"
click at [409, 46] on div at bounding box center [407, 48] width 12 height 6
click at [546, 100] on button "Next" at bounding box center [548, 100] width 32 height 12
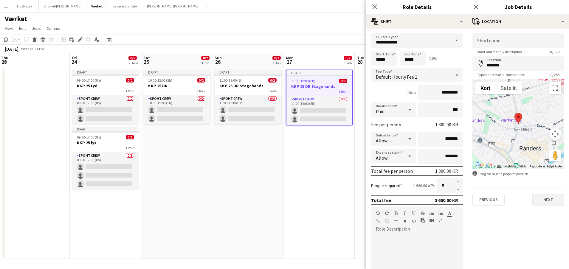
click at [549, 201] on button "Next" at bounding box center [548, 200] width 32 height 12
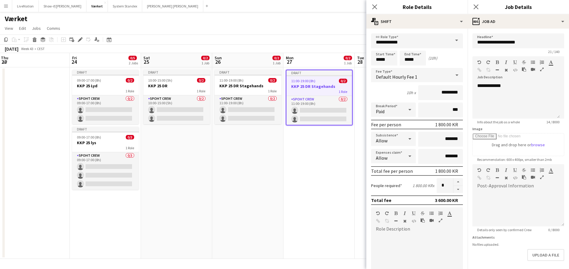
drag, startPoint x: 280, startPoint y: 11, endPoint x: 190, endPoint y: 19, distance: 90.4
click at [190, 19] on div "Menu Boards Boards Boards All jobs Status Workforce Workforce My Workforce Recr…" at bounding box center [284, 134] width 569 height 269
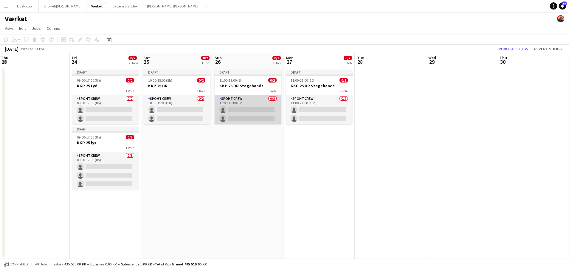
click at [251, 108] on app-card-role "Spoht Crew 0/2 11:00-19:00 (8h) single-neutral-actions single-neutral-actions" at bounding box center [248, 109] width 67 height 29
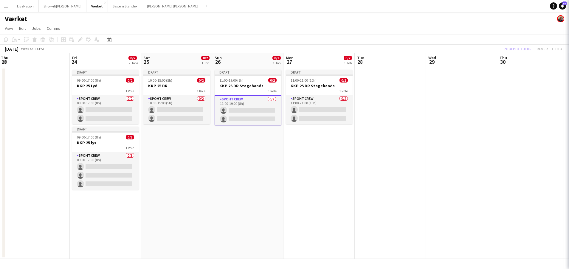
scroll to position [0, 215]
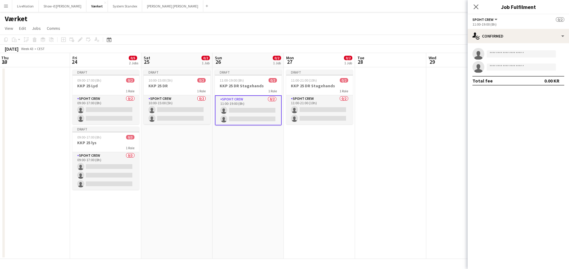
click at [244, 109] on app-card-role "Spoht Crew 0/2 11:00-19:00 (8h) single-neutral-actions single-neutral-actions" at bounding box center [248, 110] width 67 height 30
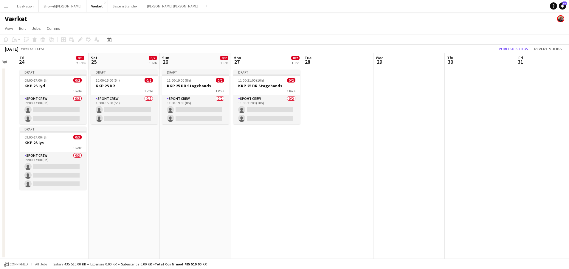
drag, startPoint x: 398, startPoint y: 61, endPoint x: 347, endPoint y: 66, distance: 50.6
click at [347, 66] on app-calendar-viewport "Tue 21 Wed 22 Thu 23 Fri 24 0/5 2 Jobs Sat 25 0/2 1 Job Sun 26 0/2 1 Job Mon 27…" at bounding box center [284, 156] width 569 height 206
click at [201, 87] on h3 "KKP 25 DR Stagehands" at bounding box center [196, 85] width 67 height 5
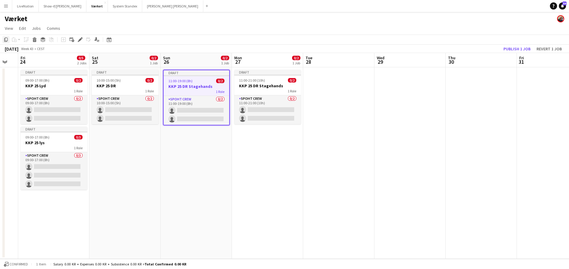
click at [7, 40] on icon "Copy" at bounding box center [6, 39] width 5 height 5
drag, startPoint x: 200, startPoint y: 149, endPoint x: 197, endPoint y: 146, distance: 4.1
click at [200, 149] on app-date-cell "Draft 11:00-19:00 (8h) 0/2 KKP 25 DR Stagehands 1 Role Spoht Crew 0/2 11:00-19:…" at bounding box center [196, 163] width 71 height 192
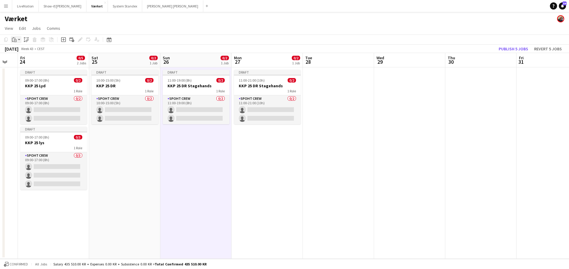
click at [17, 39] on div "Paste" at bounding box center [14, 39] width 7 height 7
click at [29, 60] on link "Paste with crew Command Shift V" at bounding box center [39, 60] width 47 height 5
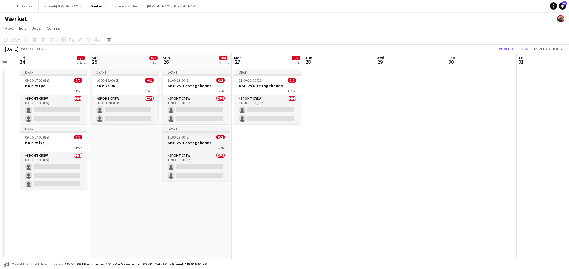
click at [204, 143] on h3 "KKP 25 DR Stagehands" at bounding box center [196, 142] width 67 height 5
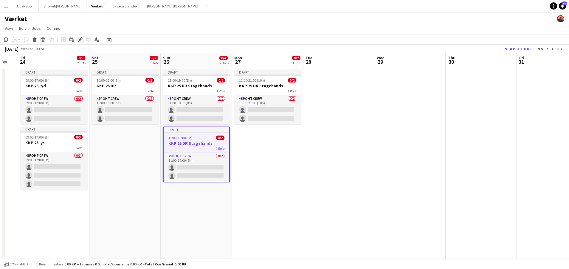
click at [81, 39] on icon at bounding box center [79, 39] width 3 height 3
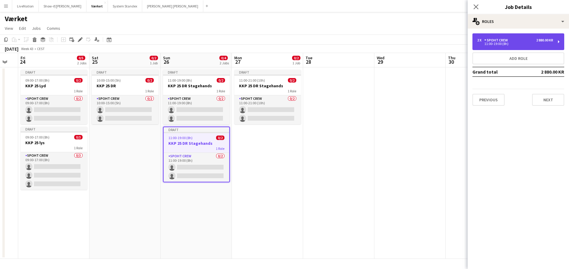
click at [527, 45] on div "11:00-19:00 (8h)" at bounding box center [515, 43] width 76 height 3
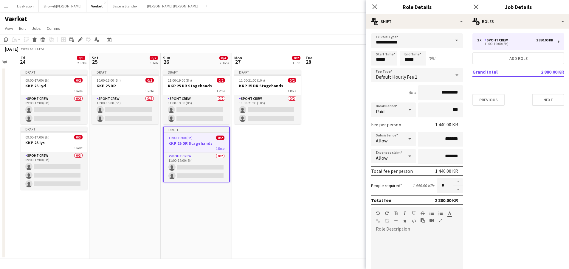
click at [451, 41] on span at bounding box center [457, 40] width 13 height 14
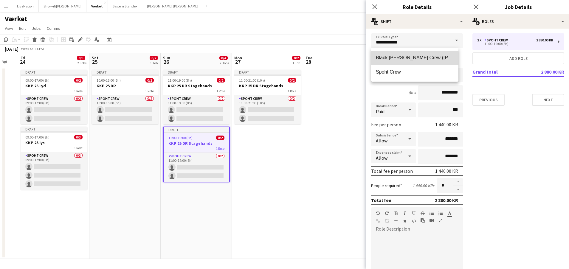
click at [413, 58] on span "Black [PERSON_NAME] Crew ([PERSON_NAME])" at bounding box center [415, 58] width 78 height 6
type input "**********"
type input "*********"
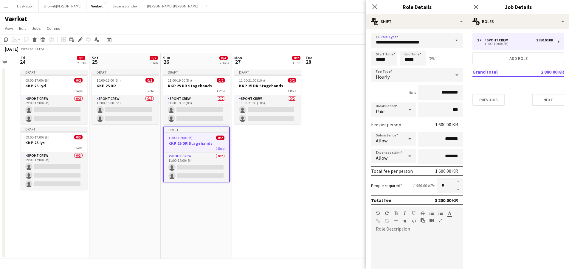
click at [489, 100] on button "Previous" at bounding box center [489, 100] width 32 height 12
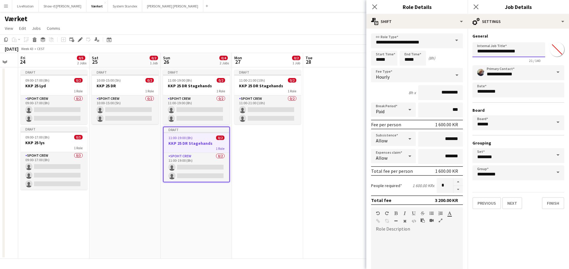
click at [527, 51] on input "**********" at bounding box center [509, 49] width 73 height 15
type input "**********"
click at [516, 204] on button "Next" at bounding box center [512, 203] width 20 height 12
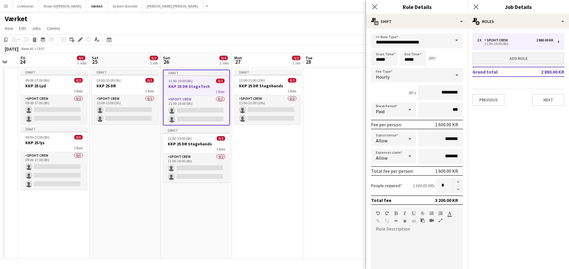
click at [527, 59] on button "Add role" at bounding box center [519, 58] width 92 height 12
type input "*****"
type input "*"
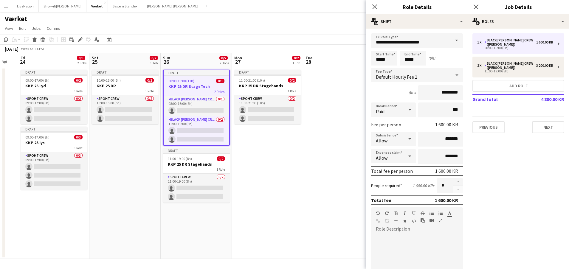
click at [453, 38] on span at bounding box center [457, 40] width 13 height 14
click at [456, 41] on span at bounding box center [457, 40] width 13 height 14
click at [451, 39] on span at bounding box center [457, 40] width 13 height 14
click at [381, 91] on div "8h x *********" at bounding box center [417, 92] width 92 height 15
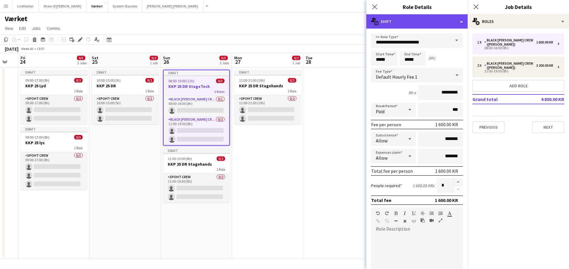
click at [459, 23] on div "multiple-actions-text Shift" at bounding box center [416, 21] width 101 height 14
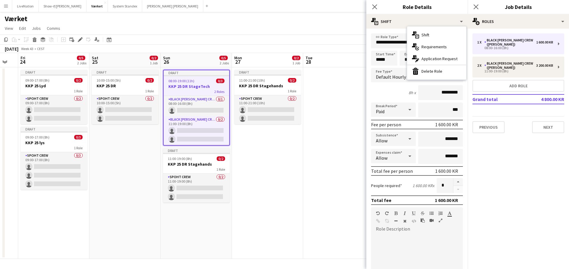
click at [434, 69] on div "bin-2 Delete Role" at bounding box center [436, 71] width 59 height 12
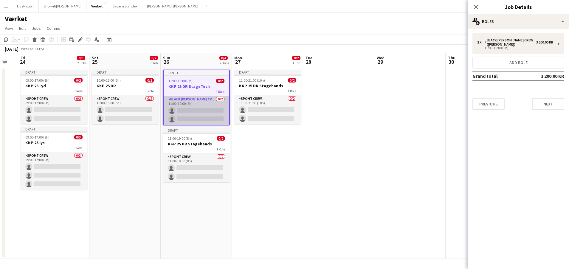
click at [210, 109] on app-card-role "Black Luna Crew (Danny) 0/2 11:00-19:00 (8h) single-neutral-actions single-neut…" at bounding box center [197, 110] width 66 height 29
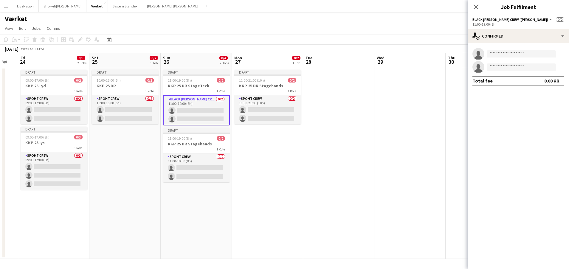
scroll to position [0, 196]
click at [209, 86] on h3 "KKP 25 DR StageTech" at bounding box center [196, 85] width 67 height 5
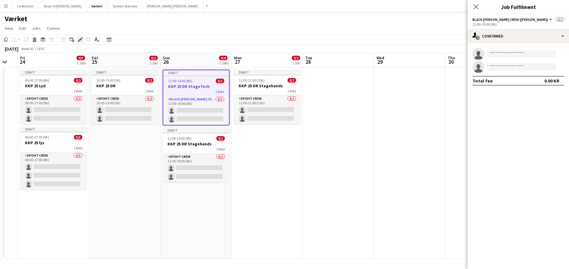
click at [81, 39] on icon at bounding box center [79, 39] width 3 height 3
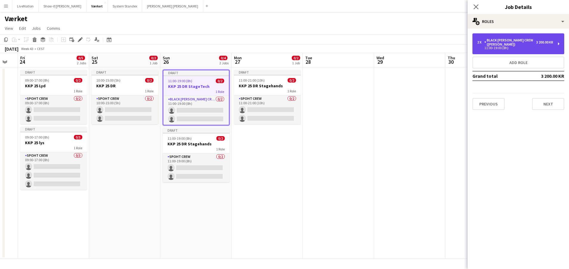
click at [525, 47] on div "11:00-19:00 (8h)" at bounding box center [515, 48] width 76 height 3
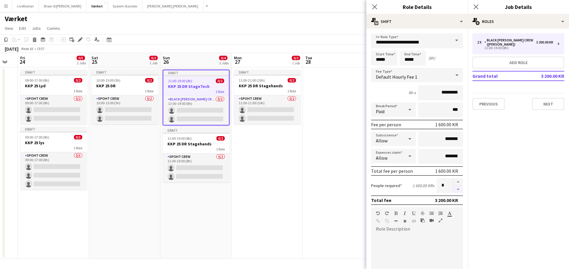
click at [454, 189] on button "button" at bounding box center [458, 189] width 10 height 7
type input "*"
click at [553, 100] on button "Next" at bounding box center [548, 104] width 32 height 12
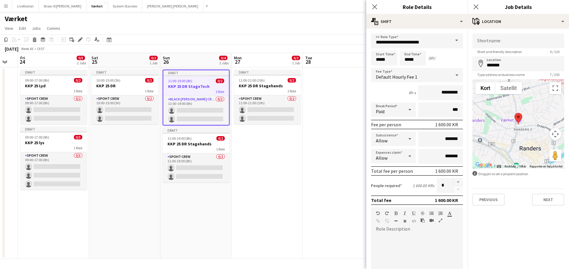
click at [550, 202] on button "Next" at bounding box center [548, 200] width 32 height 12
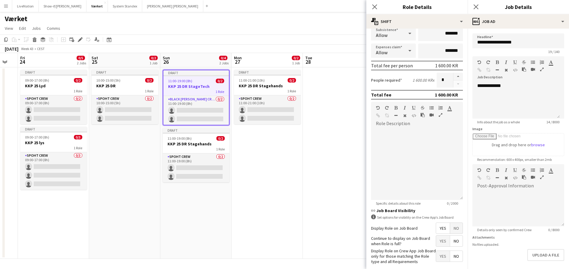
scroll to position [44, 0]
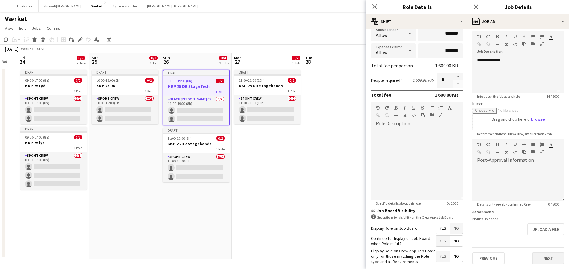
click at [552, 253] on button "Next" at bounding box center [548, 259] width 32 height 12
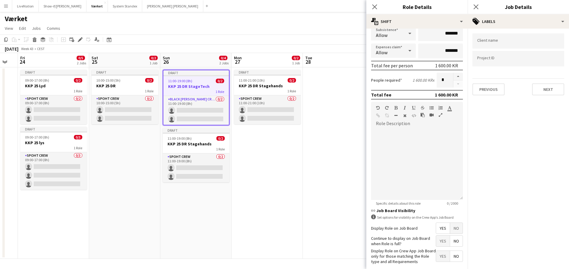
scroll to position [0, 0]
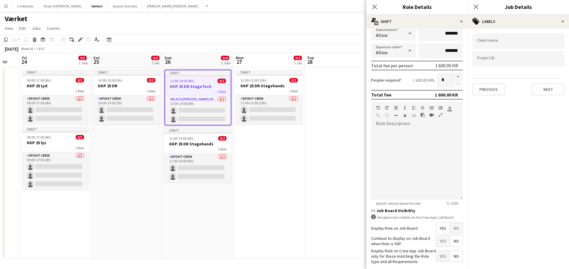
click at [300, 196] on app-calendar-viewport "Tue 21 Wed 22 Thu 23 Fri 24 0/5 2 Jobs Sat 25 0/2 1 Job Sun 26 0/4 2 Jobs Mon 2…" at bounding box center [284, 156] width 569 height 206
click at [294, 194] on app-date-cell "Draft 11:00-21:00 (10h) 0/2 KKP 25 DR Stagehands 1 Role Spoht Crew 0/2 11:00-21…" at bounding box center [268, 163] width 71 height 192
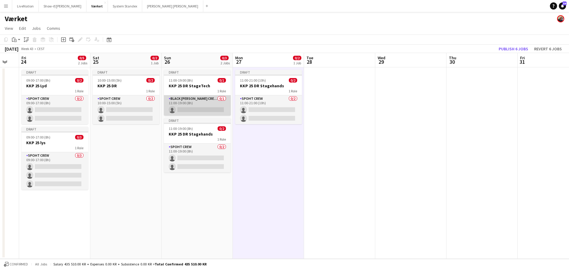
click at [195, 107] on app-card-role "Black Luna Crew (Danny) 0/1 11:00-19:00 (8h) single-neutral-actions" at bounding box center [197, 105] width 67 height 20
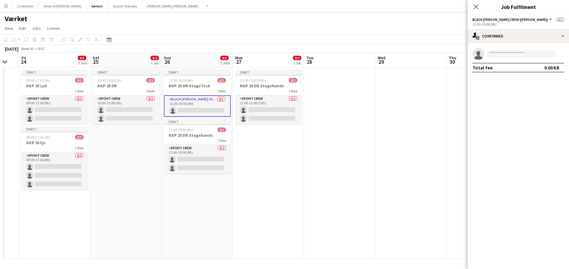
click at [188, 108] on app-card-role "Black Luna Crew (Danny) 0/1 11:00-19:00 (8h) single-neutral-actions" at bounding box center [197, 105] width 67 height 21
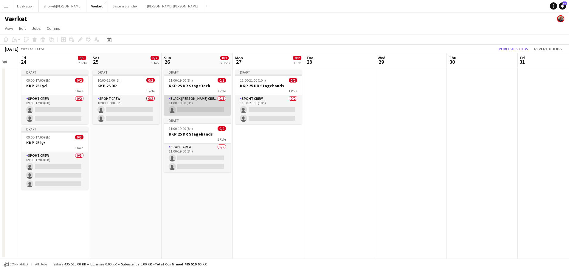
click at [189, 107] on app-card-role "Black Luna Crew (Danny) 0/1 11:00-19:00 (8h) single-neutral-actions" at bounding box center [197, 105] width 67 height 20
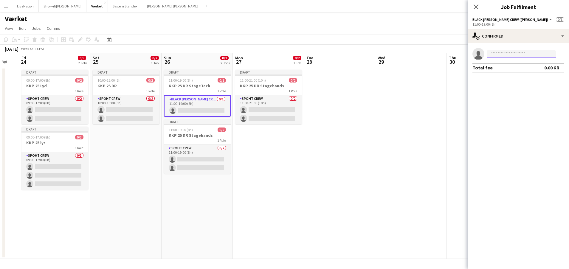
click at [503, 52] on input at bounding box center [521, 53] width 69 height 7
type input "*****"
click at [516, 73] on span "+4540400999" at bounding box center [522, 72] width 60 height 5
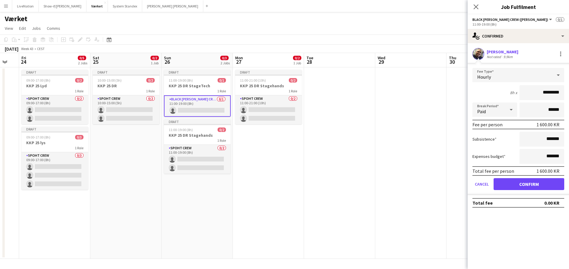
click at [537, 184] on button "Confirm" at bounding box center [529, 184] width 71 height 12
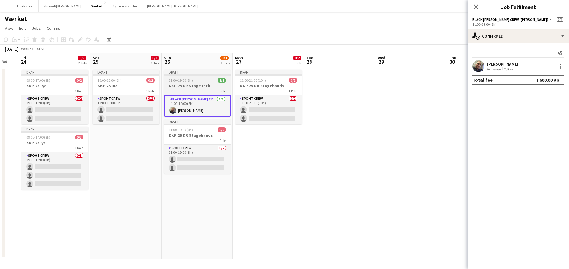
click at [190, 87] on h3 "KKP 25 DR StageTech" at bounding box center [197, 85] width 67 height 5
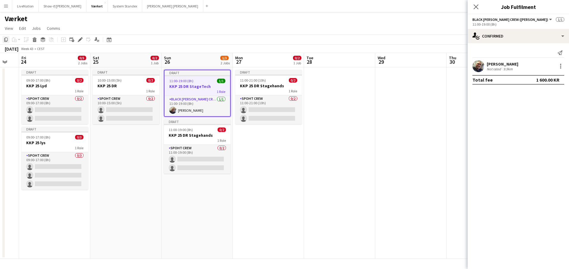
click at [7, 38] on icon "Copy" at bounding box center [6, 39] width 5 height 5
click at [260, 145] on app-date-cell "Draft 11:00-21:00 (10h) 0/2 KKP 25 DR Stagehands 1 Role Spoht Crew 0/2 11:00-21…" at bounding box center [267, 163] width 71 height 192
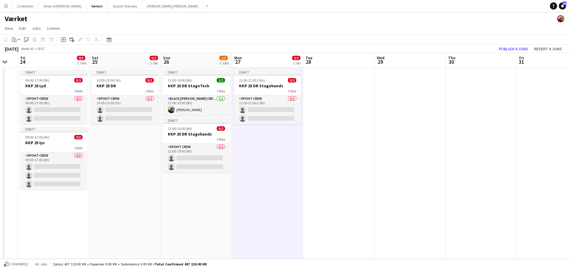
scroll to position [0, 195]
click at [17, 39] on div "Paste" at bounding box center [14, 39] width 7 height 7
click at [34, 61] on link "Paste with crew Command Shift V" at bounding box center [39, 60] width 47 height 5
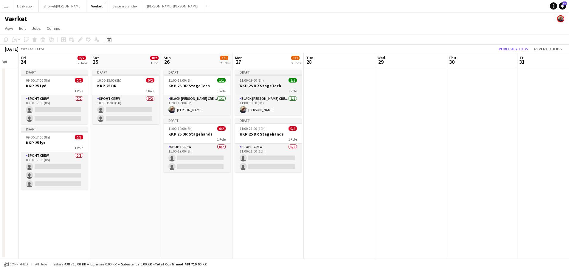
scroll to position [0, 195]
click at [269, 85] on h3 "KKP 25 DR StageTech" at bounding box center [268, 85] width 67 height 5
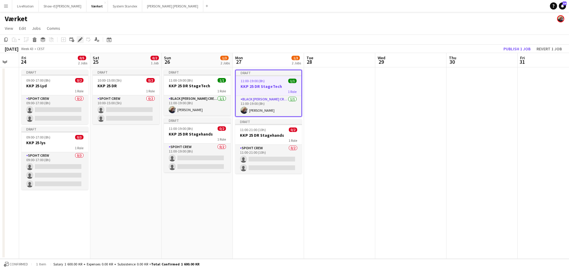
click at [81, 38] on icon at bounding box center [79, 39] width 3 height 3
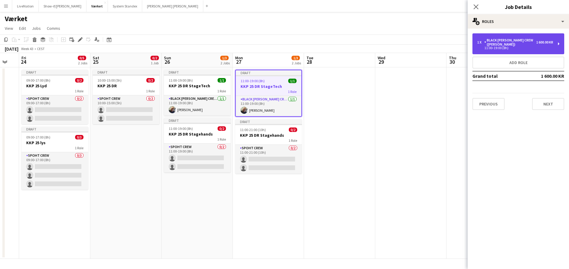
click at [541, 47] on div "11:00-19:00 (8h)" at bounding box center [515, 48] width 76 height 3
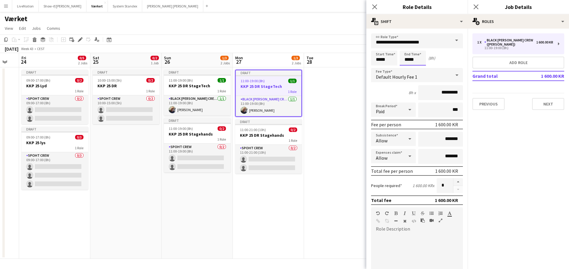
click at [407, 59] on input "*****" at bounding box center [413, 58] width 26 height 15
click at [407, 46] on div at bounding box center [407, 48] width 12 height 6
type input "*****"
click at [407, 46] on div at bounding box center [407, 48] width 12 height 6
click at [557, 99] on button "Next" at bounding box center [548, 104] width 32 height 12
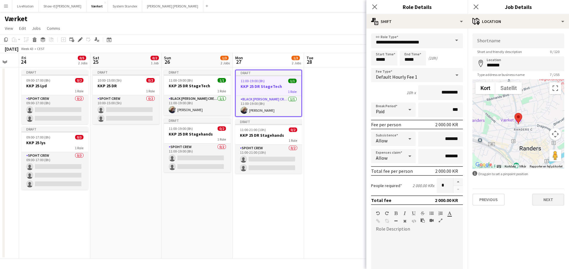
click at [552, 202] on button "Next" at bounding box center [548, 200] width 32 height 12
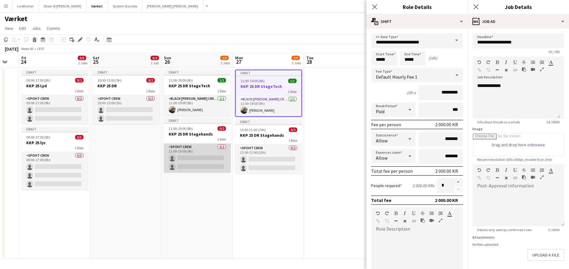
click at [183, 157] on app-card-role "Spoht Crew 0/2 11:00-19:00 (8h) single-neutral-actions single-neutral-actions" at bounding box center [197, 158] width 67 height 29
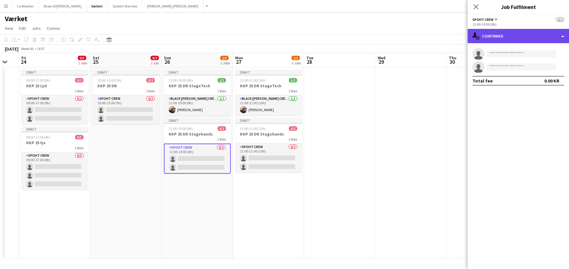
click at [565, 35] on div "single-neutral-actions-check-2 Confirmed" at bounding box center [518, 36] width 101 height 14
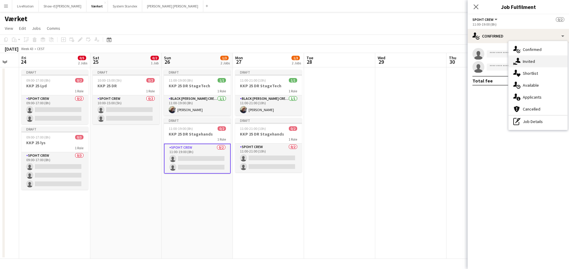
click at [539, 60] on div "single-neutral-actions-share-1 Invited" at bounding box center [538, 61] width 59 height 12
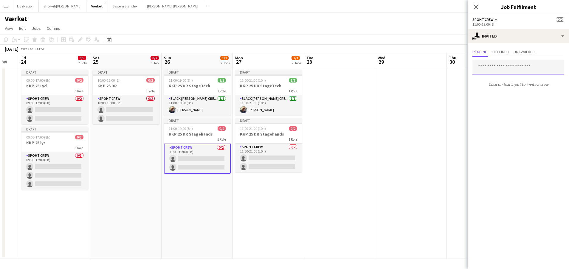
click at [510, 70] on input "text" at bounding box center [519, 67] width 92 height 15
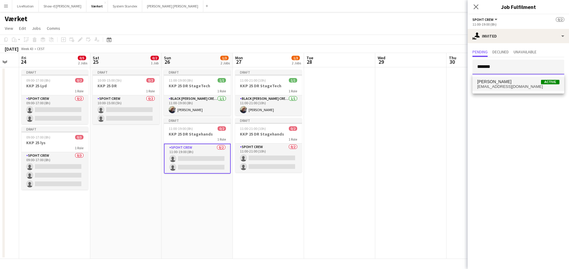
type input "*******"
click at [503, 85] on span "jannickmajgaard@gmail.com" at bounding box center [518, 86] width 82 height 5
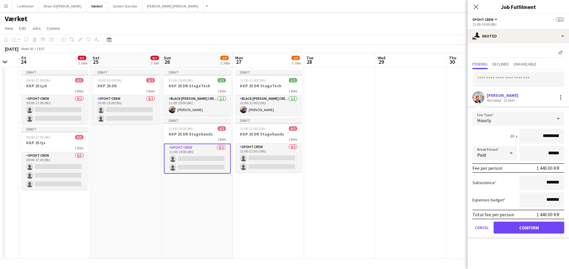
drag, startPoint x: 541, startPoint y: 136, endPoint x: 526, endPoint y: 139, distance: 15.5
click at [531, 138] on input "*********" at bounding box center [542, 136] width 45 height 15
type input "****"
type input "*******"
click at [486, 227] on button "Cancel" at bounding box center [482, 228] width 19 height 12
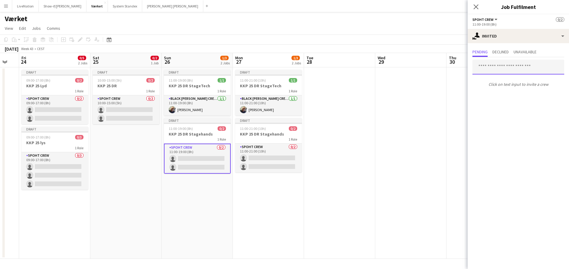
click at [513, 69] on input "text" at bounding box center [519, 67] width 92 height 15
type input "*******"
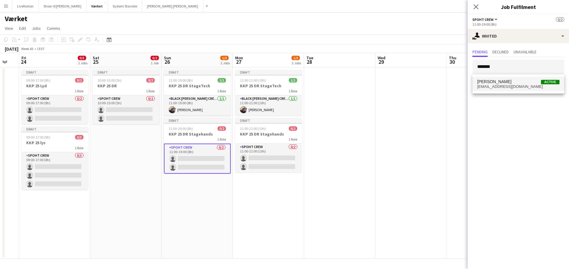
drag, startPoint x: 512, startPoint y: 69, endPoint x: 515, endPoint y: 86, distance: 16.7
click at [515, 86] on span "jannickmajgaard@gmail.com" at bounding box center [518, 86] width 82 height 5
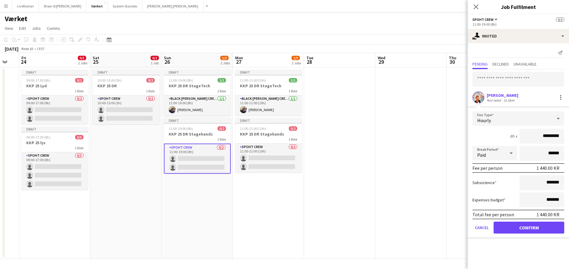
click at [534, 224] on button "Confirm" at bounding box center [529, 228] width 71 height 12
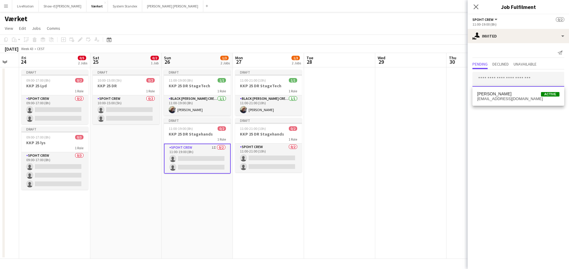
drag, startPoint x: 494, startPoint y: 84, endPoint x: 492, endPoint y: 81, distance: 4.3
click at [494, 83] on input "text" at bounding box center [519, 79] width 92 height 15
type input "****"
click at [486, 95] on span "[PERSON_NAME]" at bounding box center [494, 94] width 34 height 5
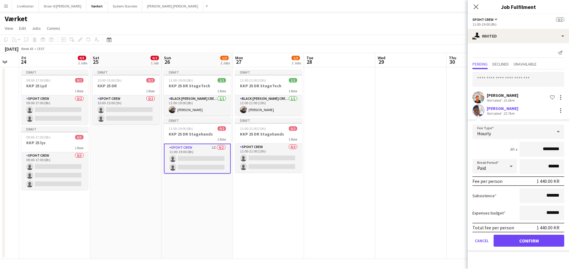
click at [531, 241] on button "Confirm" at bounding box center [529, 241] width 71 height 12
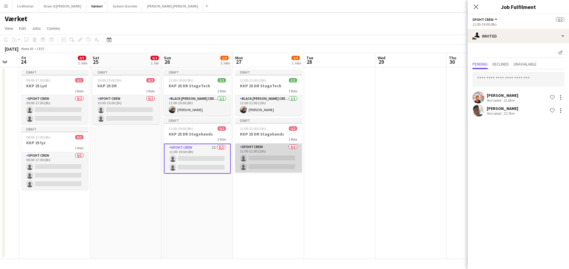
click at [273, 155] on app-card-role "Spoht Crew 0/2 11:00-21:00 (10h) single-neutral-actions single-neutral-actions" at bounding box center [268, 158] width 67 height 29
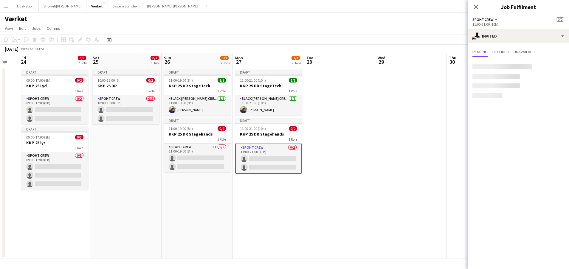
scroll to position [0, 195]
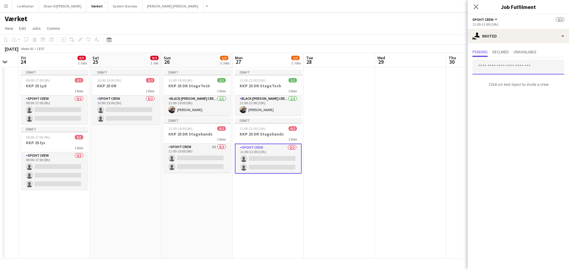
click at [497, 67] on input "text" at bounding box center [519, 67] width 92 height 15
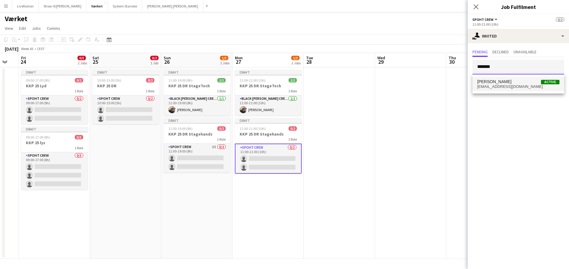
type input "*******"
click at [506, 87] on span "jannickmajgaard@gmail.com" at bounding box center [518, 86] width 82 height 5
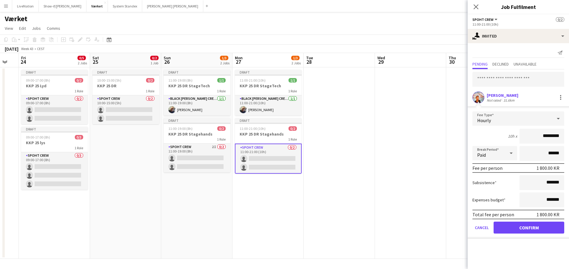
click at [535, 225] on button "Confirm" at bounding box center [529, 228] width 71 height 12
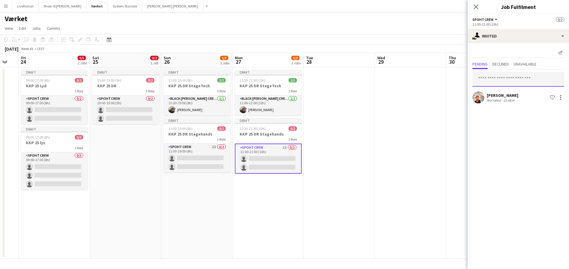
click at [512, 81] on input "text" at bounding box center [519, 79] width 92 height 15
type input "****"
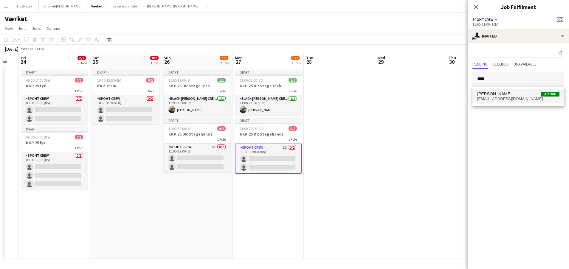
click at [514, 97] on span "seep2911@gmail.com" at bounding box center [518, 99] width 82 height 5
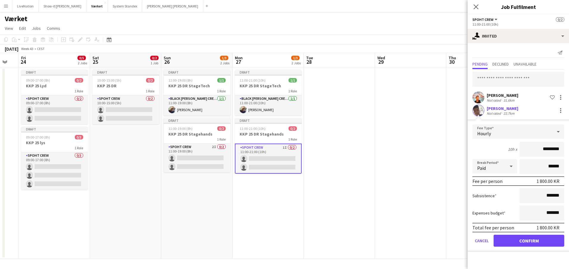
click at [536, 243] on button "Confirm" at bounding box center [529, 241] width 71 height 12
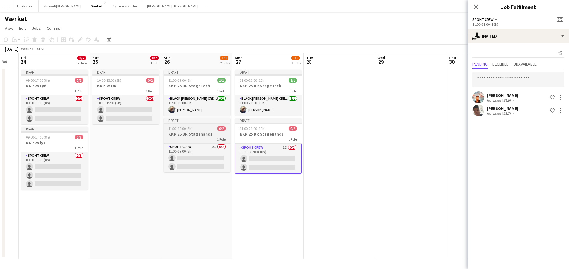
click at [204, 137] on div "1 Role" at bounding box center [197, 139] width 67 height 5
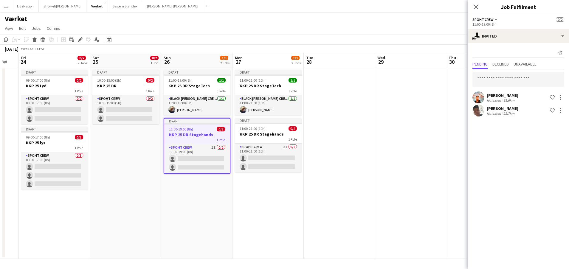
click at [206, 137] on h3 "KKP 25 DR Stagehands" at bounding box center [197, 134] width 66 height 5
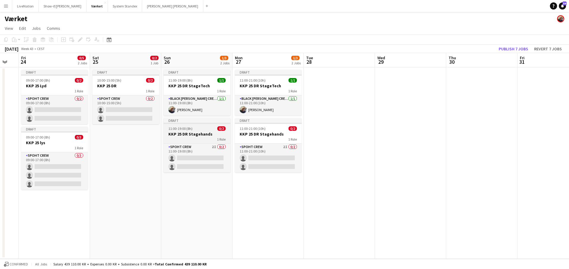
click at [198, 139] on div "1 Role" at bounding box center [197, 139] width 67 height 5
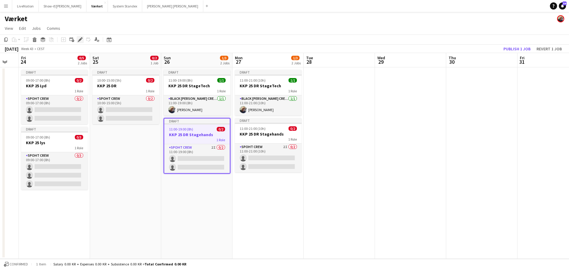
click at [81, 39] on g at bounding box center [80, 39] width 5 height 5
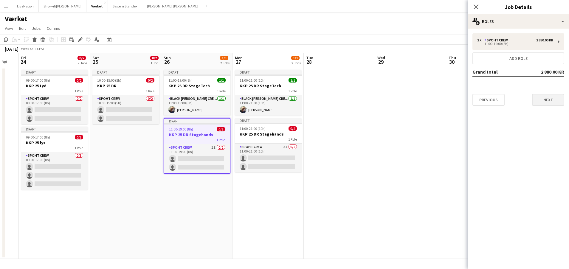
click at [554, 99] on button "Next" at bounding box center [548, 100] width 32 height 12
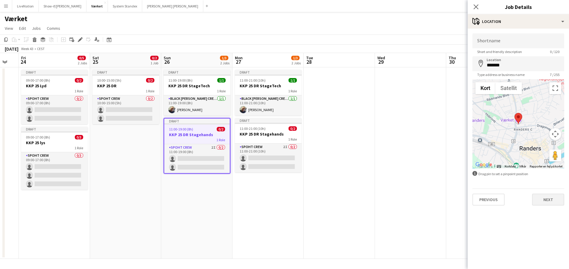
click at [551, 197] on button "Next" at bounding box center [548, 200] width 32 height 12
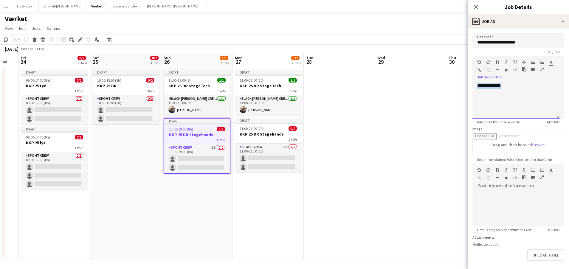
drag, startPoint x: 508, startPoint y: 88, endPoint x: 464, endPoint y: 86, distance: 43.6
click at [464, 86] on body "Menu Boards Boards Boards All jobs Status Workforce Workforce My Workforce Recr…" at bounding box center [284, 134] width 569 height 269
drag, startPoint x: 538, startPoint y: 86, endPoint x: 477, endPoint y: 85, distance: 60.2
click at [478, 85] on div "**********" at bounding box center [516, 101] width 87 height 36
click at [541, 85] on div "**********" at bounding box center [516, 101] width 87 height 36
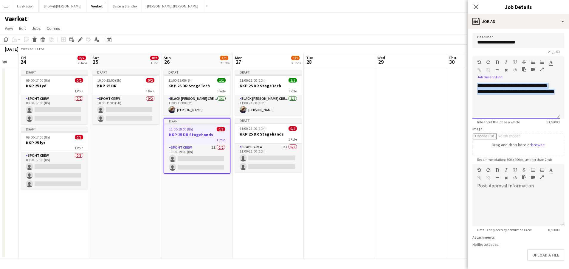
drag, startPoint x: 478, startPoint y: 86, endPoint x: 475, endPoint y: 87, distance: 3.1
click at [542, 103] on div "**********" at bounding box center [516, 101] width 87 height 36
copy div "**********"
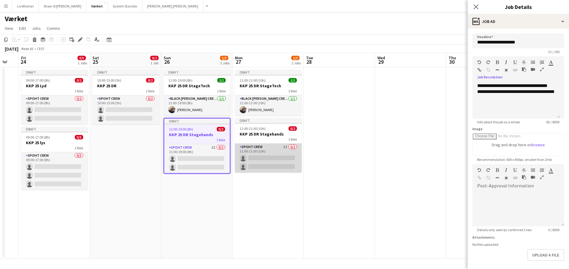
click at [268, 147] on app-card-role "Spoht Crew 2I 0/2 11:00-21:00 (10h) single-neutral-actions single-neutral-actio…" at bounding box center [268, 158] width 67 height 29
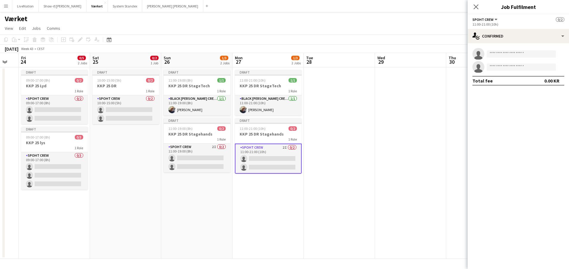
scroll to position [0, 195]
click at [275, 137] on h3 "KKP 25 DR Stagehands" at bounding box center [268, 133] width 67 height 5
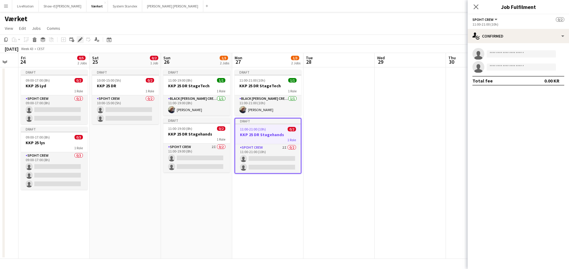
click at [82, 39] on div "Edit" at bounding box center [80, 39] width 7 height 7
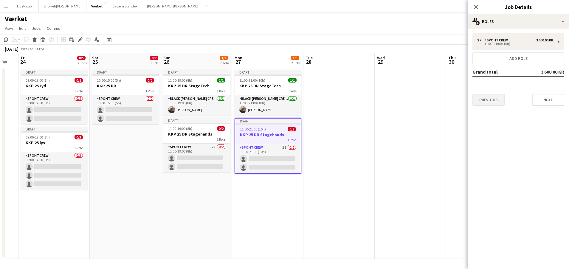
click at [490, 100] on button "Previous" at bounding box center [489, 100] width 32 height 12
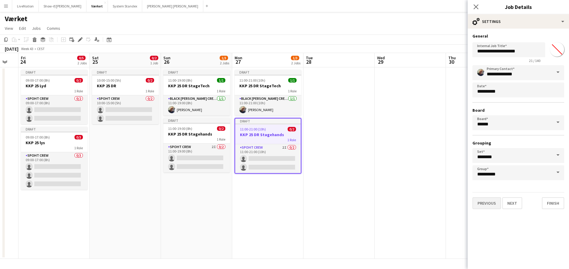
click at [491, 204] on button "Previous" at bounding box center [487, 203] width 29 height 12
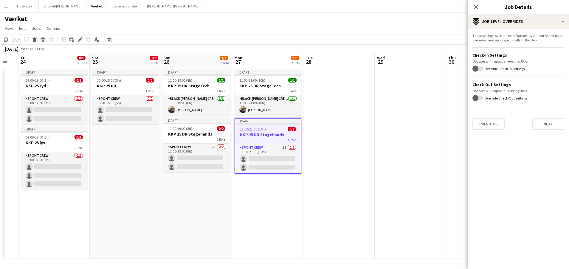
click at [486, 125] on button "Previous" at bounding box center [489, 124] width 32 height 12
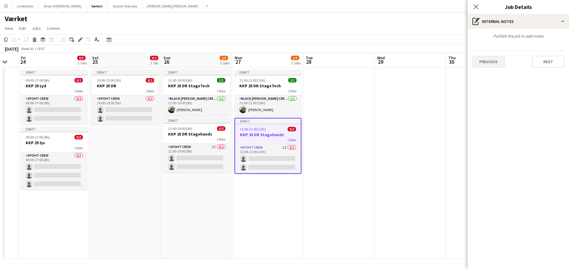
click at [490, 62] on button "Previous" at bounding box center [489, 62] width 32 height 12
click at [488, 89] on button "Previous" at bounding box center [489, 89] width 32 height 12
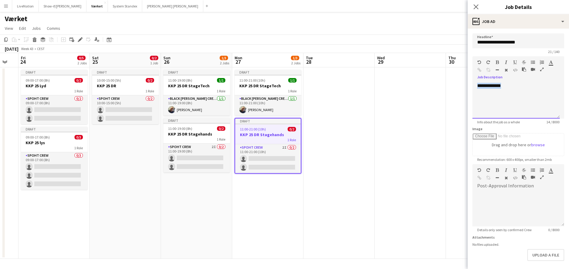
drag, startPoint x: 515, startPoint y: 85, endPoint x: 469, endPoint y: 87, distance: 46.0
click at [469, 87] on form "**********" at bounding box center [518, 161] width 101 height 257
paste div
click at [510, 103] on div "**********" at bounding box center [516, 101] width 87 height 36
click at [478, 6] on icon "Close pop-in" at bounding box center [476, 7] width 6 height 6
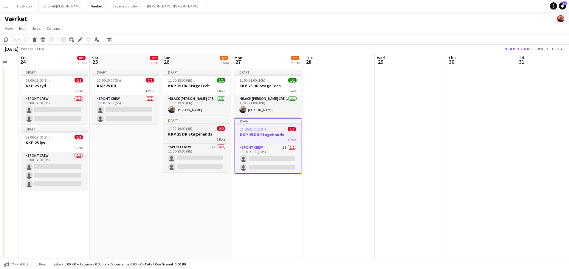
click at [197, 137] on h3 "KKP 25 DR Stagehands" at bounding box center [196, 133] width 67 height 5
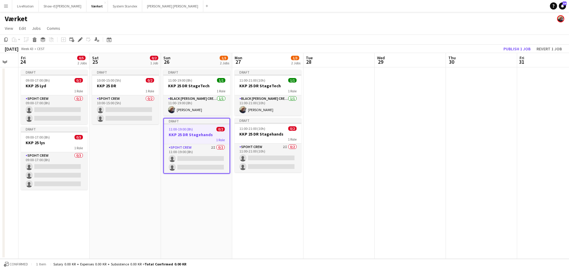
click at [202, 136] on h3 "KKP 25 DR Stagehands" at bounding box center [197, 134] width 66 height 5
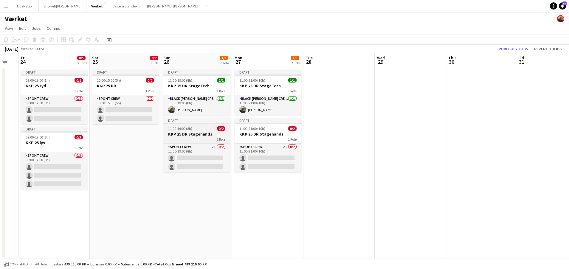
click at [203, 136] on h3 "KKP 25 DR Stagehands" at bounding box center [196, 133] width 67 height 5
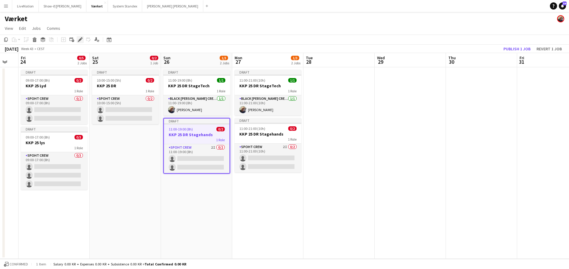
click at [80, 38] on icon "Edit" at bounding box center [80, 39] width 5 height 5
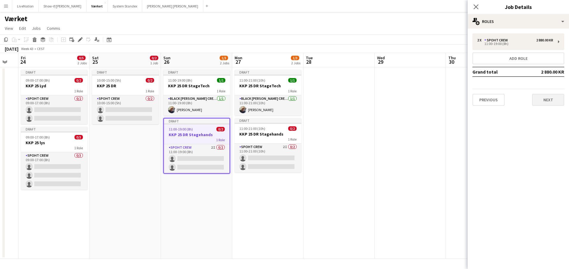
click at [557, 100] on button "Next" at bounding box center [548, 100] width 32 height 12
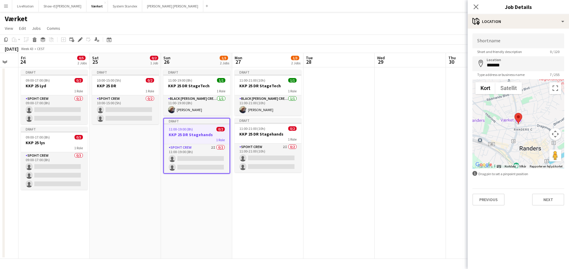
click at [550, 199] on button "Next" at bounding box center [548, 200] width 32 height 12
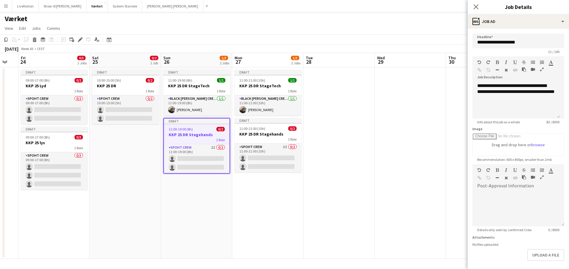
scroll to position [0, 195]
click at [394, 151] on app-date-cell at bounding box center [410, 163] width 71 height 192
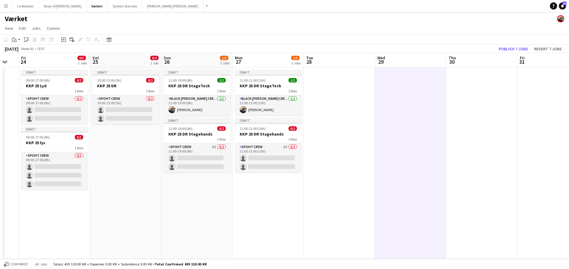
scroll to position [0, 194]
click at [354, 138] on app-date-cell at bounding box center [340, 163] width 71 height 192
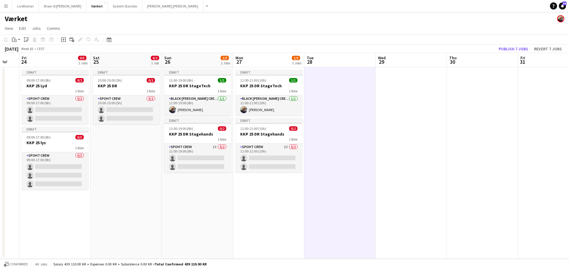
click at [193, 187] on app-date-cell "Draft 11:00-19:00 (8h) 1/1 KKP 25 DR StageTech 1 Role Black Luna Crew (Danny) 1…" at bounding box center [197, 163] width 71 height 192
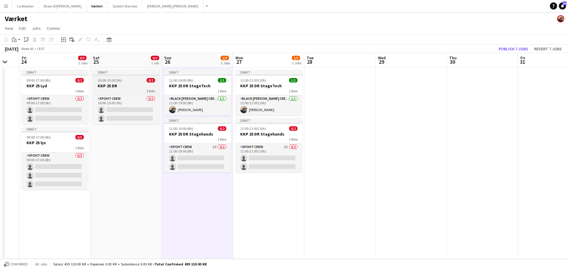
click at [123, 85] on h3 "KKP 25 DR" at bounding box center [126, 85] width 67 height 5
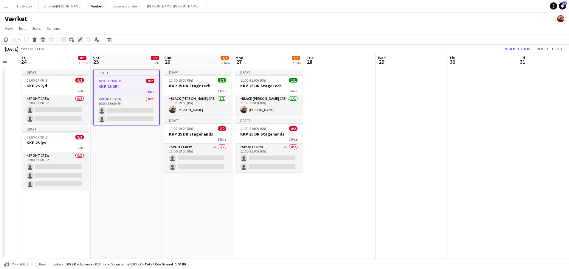
click at [81, 38] on icon at bounding box center [81, 37] width 1 height 1
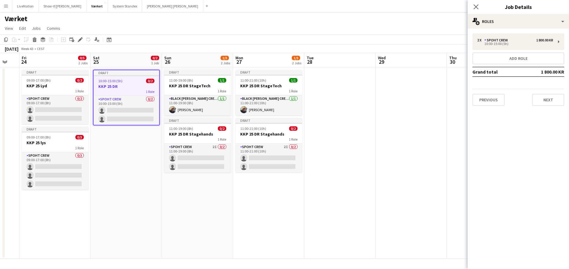
click at [203, 192] on app-date-cell "Draft 11:00-19:00 (8h) 1/1 KKP 25 DR StageTech 1 Role Black Luna Crew (Danny) 1…" at bounding box center [197, 163] width 71 height 192
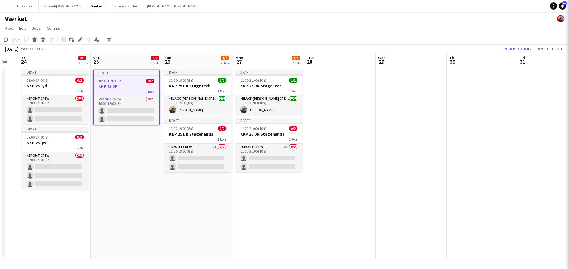
scroll to position [0, 195]
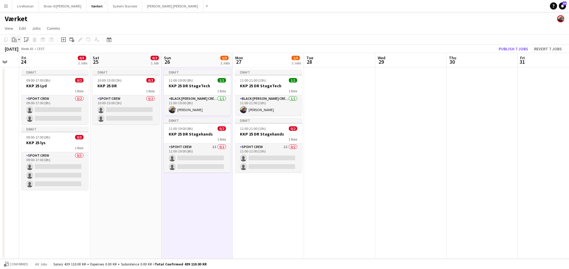
click at [18, 40] on app-action-btn "Paste" at bounding box center [16, 39] width 11 height 7
click at [43, 59] on link "Paste with crew Command Shift V" at bounding box center [39, 60] width 47 height 5
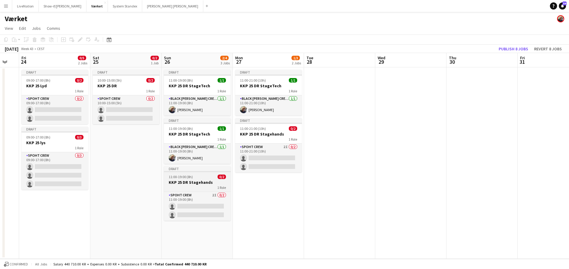
click at [191, 186] on div "1 Role" at bounding box center [197, 187] width 67 height 5
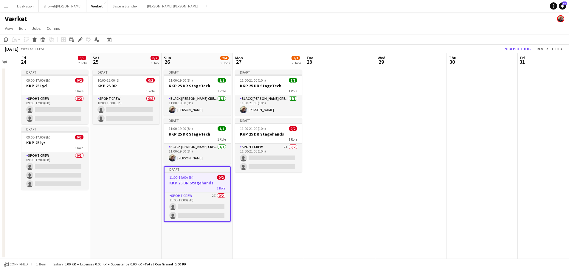
click at [191, 186] on div "1 Role" at bounding box center [198, 188] width 66 height 5
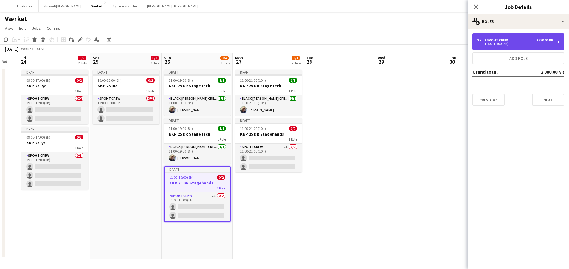
click at [535, 40] on div "2 x Spoht Crew 2 880.00 KR" at bounding box center [515, 40] width 76 height 4
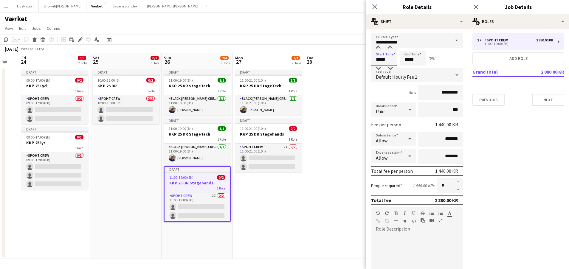
click at [386, 59] on input "*****" at bounding box center [384, 58] width 26 height 15
click at [380, 47] on div at bounding box center [378, 48] width 12 height 6
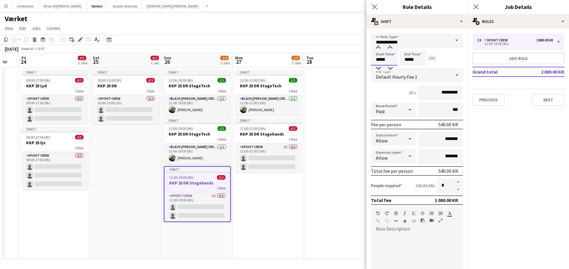
click at [380, 47] on div at bounding box center [378, 48] width 12 height 6
type input "*****"
click at [380, 47] on div at bounding box center [378, 48] width 12 height 6
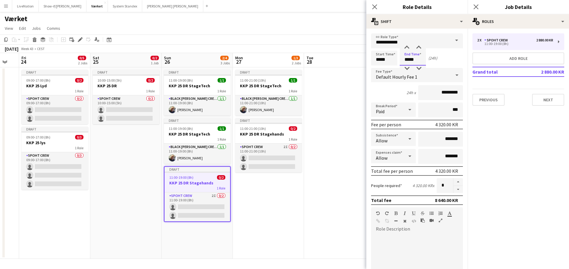
click at [409, 61] on input "*****" at bounding box center [413, 58] width 26 height 15
click at [409, 47] on div at bounding box center [407, 48] width 12 height 6
click at [409, 46] on div at bounding box center [407, 48] width 12 height 6
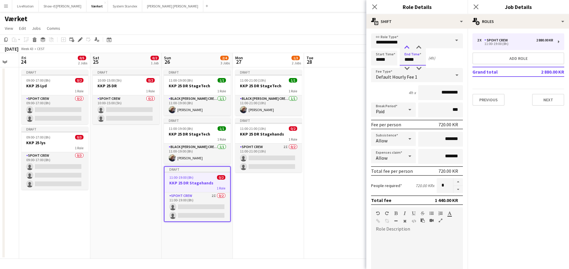
type input "*****"
click at [409, 46] on div at bounding box center [407, 48] width 12 height 6
click at [483, 96] on button "Previous" at bounding box center [489, 100] width 32 height 12
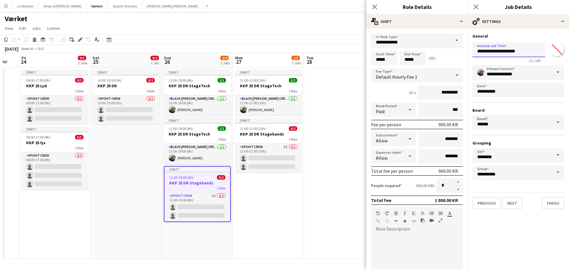
drag, startPoint x: 498, startPoint y: 52, endPoint x: 536, endPoint y: 51, distance: 38.2
click at [537, 51] on input "**********" at bounding box center [509, 49] width 73 height 15
type input "*********"
click at [516, 204] on button "Next" at bounding box center [512, 203] width 20 height 12
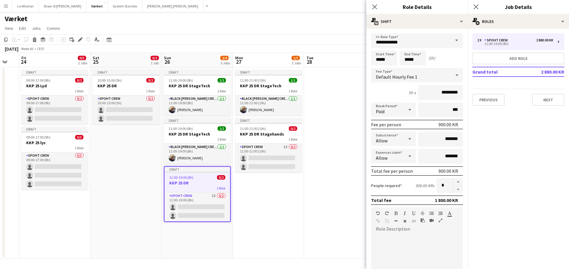
click at [202, 182] on h3 "KKP 25 DR" at bounding box center [198, 182] width 66 height 5
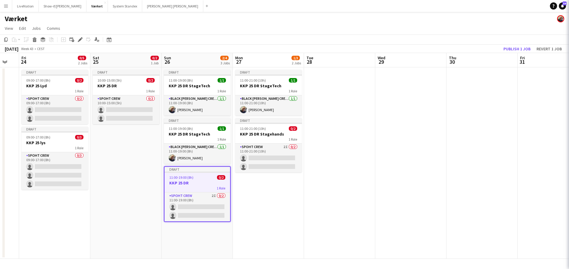
scroll to position [0, 195]
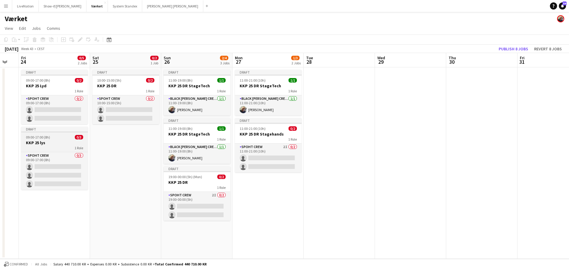
click at [55, 146] on div "1 Role" at bounding box center [54, 147] width 67 height 5
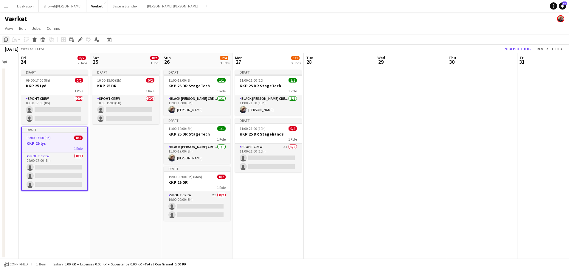
click at [9, 40] on div "Copy" at bounding box center [5, 39] width 7 height 7
click at [207, 238] on app-date-cell "Draft 11:00-19:00 (8h) 1/1 KKP 25 DR StageTech 1 Role Black Luna Crew (Danny) 1…" at bounding box center [196, 163] width 71 height 192
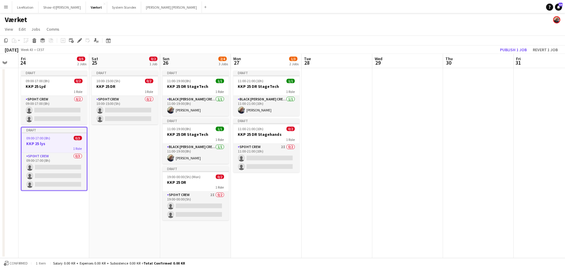
scroll to position [0, 195]
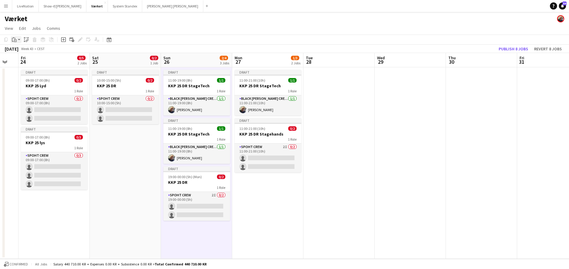
click at [17, 41] on div "Paste" at bounding box center [14, 39] width 7 height 7
click at [32, 62] on link "Paste with crew Command Shift V" at bounding box center [39, 60] width 47 height 5
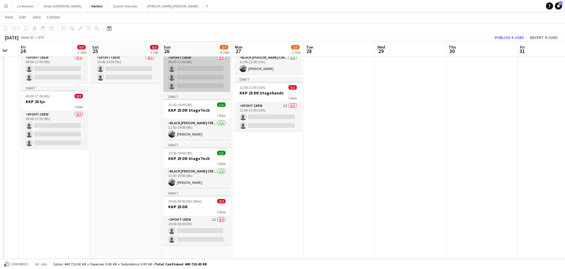
scroll to position [0, 0]
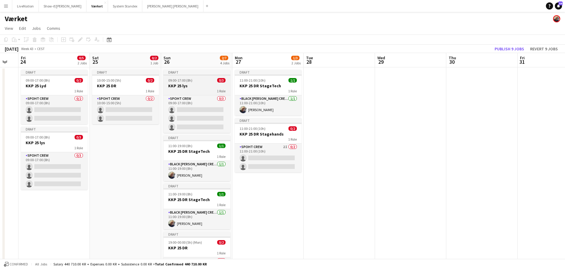
click at [200, 85] on h3 "KKP 25 lys" at bounding box center [196, 85] width 67 height 5
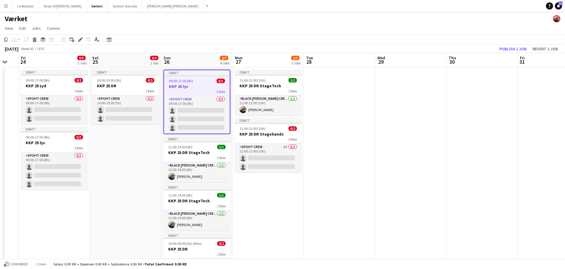
click at [202, 86] on h3 "KKP 25 lys" at bounding box center [197, 86] width 66 height 5
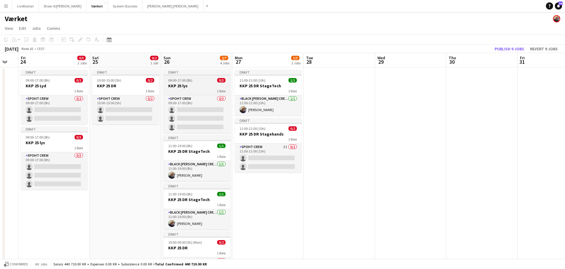
click at [202, 86] on h3 "KKP 25 lys" at bounding box center [196, 85] width 67 height 5
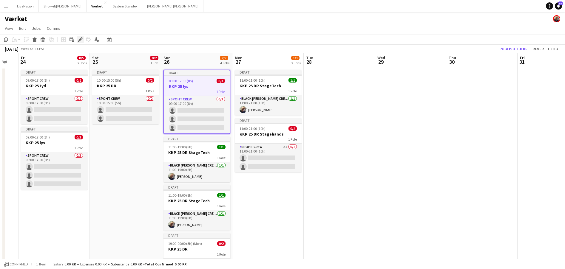
click at [81, 38] on icon "Edit" at bounding box center [80, 39] width 5 height 5
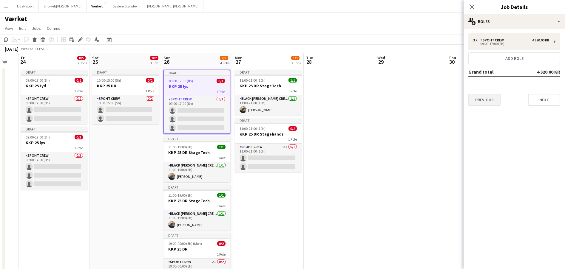
click at [483, 100] on button "Previous" at bounding box center [484, 100] width 32 height 12
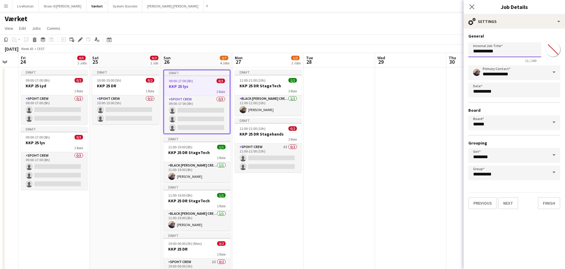
click at [501, 52] on input "**********" at bounding box center [504, 49] width 73 height 15
type input "**********"
click at [509, 200] on button "Next" at bounding box center [508, 203] width 20 height 12
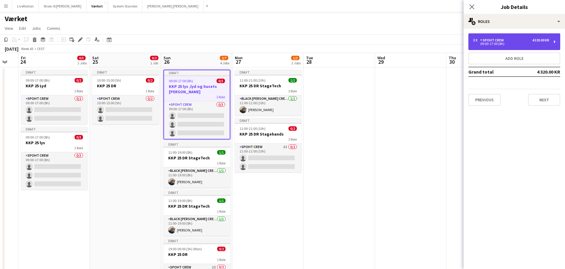
click at [520, 40] on div "3 x Spoht Crew 4 320.00 KR" at bounding box center [511, 40] width 76 height 4
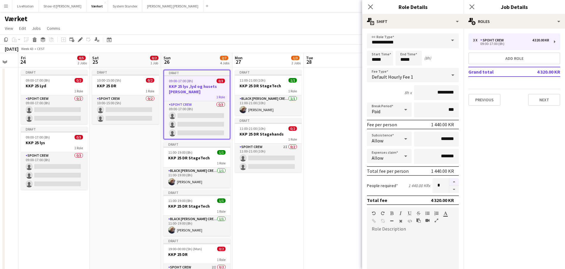
click at [451, 181] on button "button" at bounding box center [454, 182] width 10 height 8
click at [450, 188] on button "button" at bounding box center [454, 189] width 10 height 7
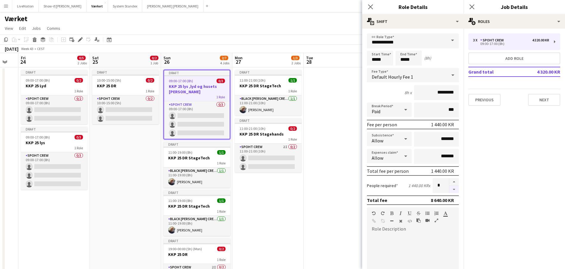
type input "*"
click at [550, 101] on button "Next" at bounding box center [544, 100] width 32 height 12
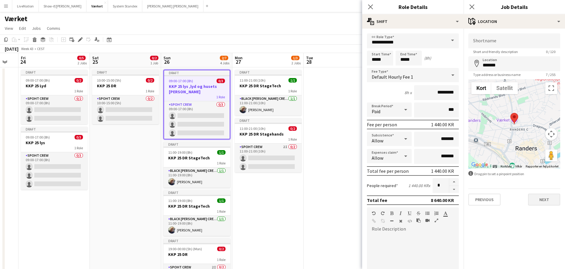
click at [550, 200] on button "Next" at bounding box center [544, 200] width 32 height 12
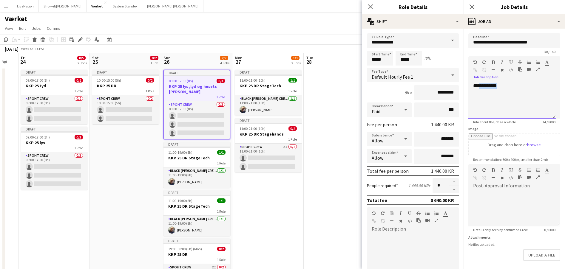
drag, startPoint x: 510, startPoint y: 85, endPoint x: 479, endPoint y: 86, distance: 30.4
click at [479, 86] on div "**********" at bounding box center [511, 101] width 87 height 36
drag, startPoint x: 375, startPoint y: 61, endPoint x: 383, endPoint y: 64, distance: 8.9
click at [375, 61] on input "*****" at bounding box center [380, 58] width 26 height 15
click at [375, 46] on div at bounding box center [374, 48] width 12 height 6
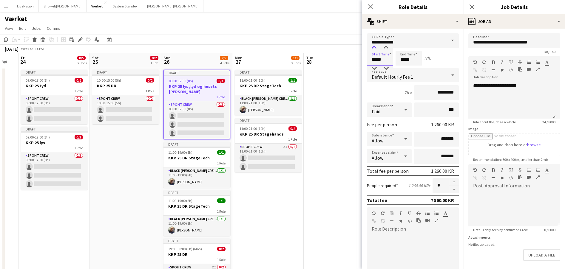
click at [375, 46] on div at bounding box center [374, 48] width 12 height 6
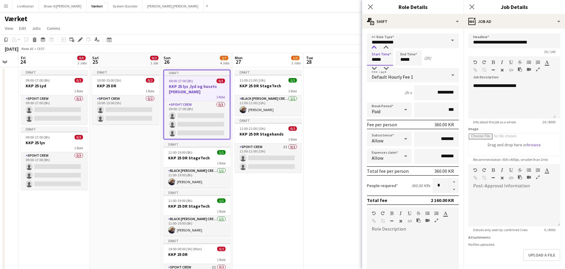
click at [375, 46] on div at bounding box center [374, 48] width 12 height 6
type input "*****"
click at [375, 46] on div at bounding box center [374, 48] width 12 height 6
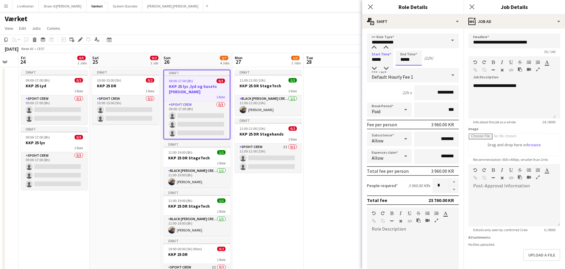
click at [406, 57] on input "*****" at bounding box center [408, 58] width 26 height 15
click at [403, 46] on div at bounding box center [403, 48] width 12 height 6
click at [405, 48] on div at bounding box center [403, 48] width 12 height 6
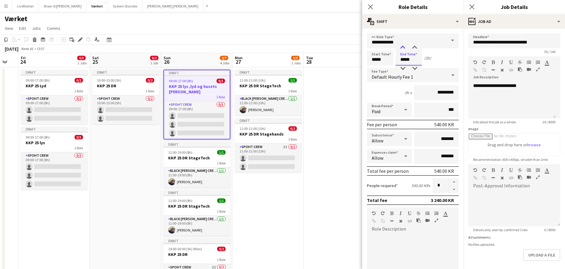
click at [405, 48] on div at bounding box center [403, 48] width 12 height 6
type input "*****"
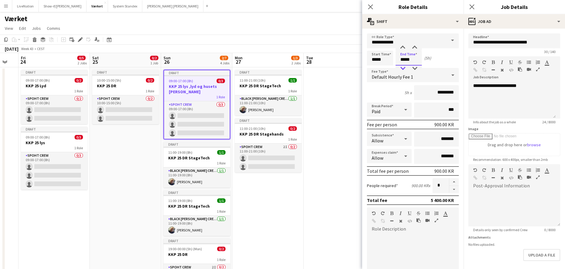
click at [404, 67] on div at bounding box center [403, 69] width 12 height 6
click at [345, 101] on app-date-cell at bounding box center [339, 183] width 71 height 233
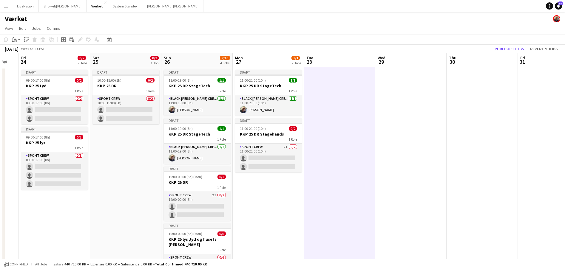
scroll to position [65, 0]
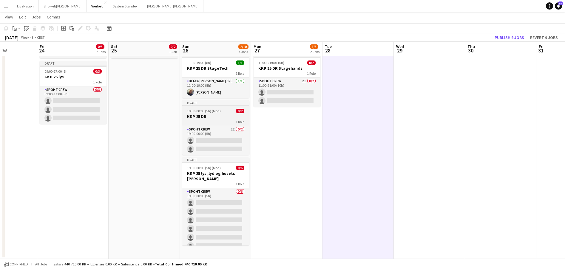
drag, startPoint x: 197, startPoint y: 119, endPoint x: 212, endPoint y: 123, distance: 15.9
click at [212, 123] on app-calendar-viewport "Tue 21 Wed 22 Thu 23 Fri 24 0/5 2 Jobs Sat 25 0/2 1 Job Sun 26 2/10 4 Jobs Mon …" at bounding box center [282, 108] width 565 height 301
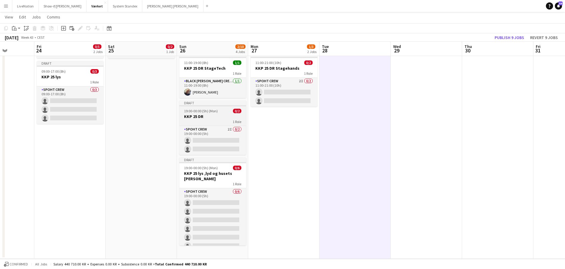
click at [224, 117] on h3 "KKP 25 DR" at bounding box center [212, 116] width 67 height 5
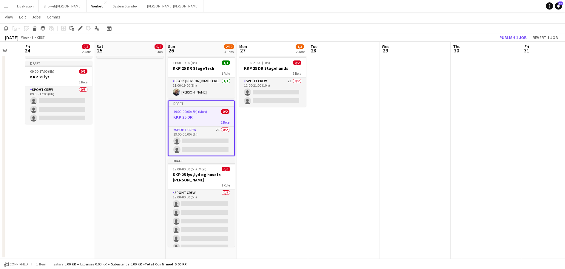
drag, startPoint x: 222, startPoint y: 118, endPoint x: 209, endPoint y: 119, distance: 12.6
click at [209, 119] on app-calendar-viewport "Tue 21 Wed 22 Thu 23 Fri 24 0/5 2 Jobs Sat 25 0/2 1 Job Sun 26 2/10 4 Jobs Mon …" at bounding box center [282, 108] width 565 height 301
click at [7, 28] on icon "Copy" at bounding box center [6, 28] width 5 height 5
click at [262, 118] on app-date-cell "Draft 11:00-21:00 (10h) 1/1 KKP 25 DR StageTech 1 Role Black Luna Crew (Danny) …" at bounding box center [271, 130] width 71 height 258
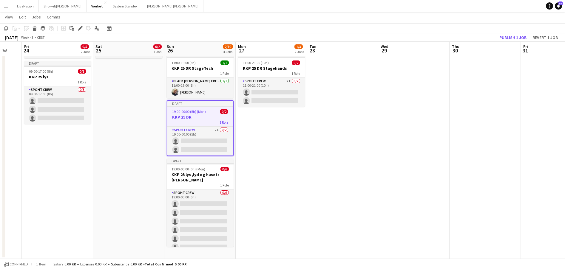
scroll to position [0, 192]
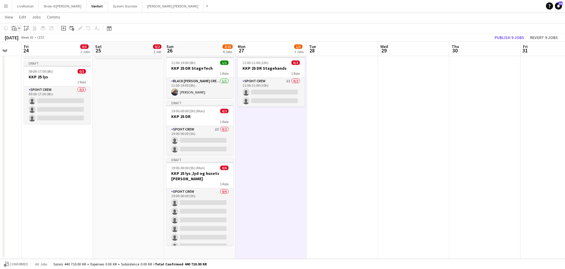
click at [13, 28] on icon "Paste" at bounding box center [14, 28] width 5 height 5
click at [29, 48] on link "Paste with crew Command Shift V" at bounding box center [39, 49] width 47 height 5
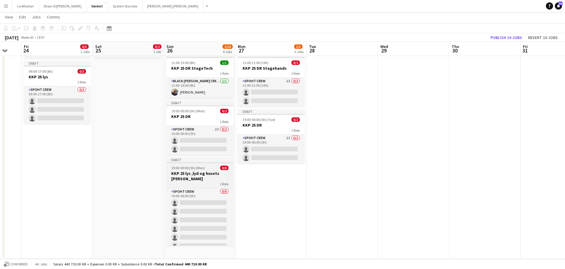
drag, startPoint x: 183, startPoint y: 168, endPoint x: 174, endPoint y: 166, distance: 9.0
click at [183, 168] on span "19:00-00:00 (5h) (Mon)" at bounding box center [188, 168] width 34 height 4
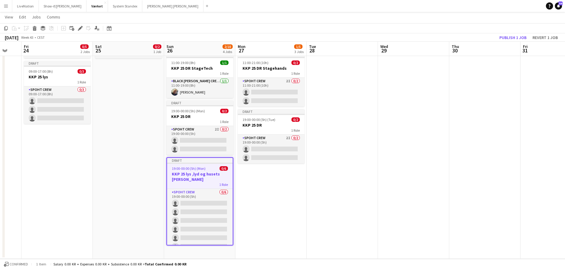
drag, startPoint x: 6, startPoint y: 27, endPoint x: 10, endPoint y: 32, distance: 5.7
click at [6, 27] on icon "Copy" at bounding box center [6, 28] width 5 height 5
click at [270, 179] on app-date-cell "Draft 11:00-21:00 (10h) 1/1 KKP 25 DR StageTech 1 Role Black Luna Crew (Danny) …" at bounding box center [270, 130] width 71 height 258
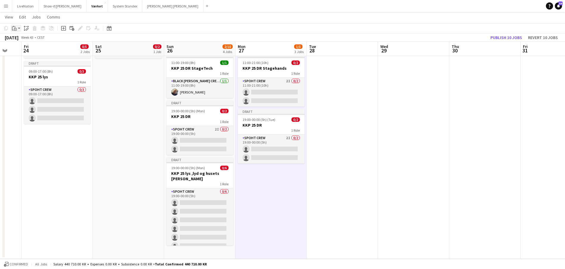
click at [16, 28] on icon at bounding box center [15, 29] width 3 height 3
click at [26, 50] on link "Paste with crew Command Shift V" at bounding box center [39, 49] width 47 height 5
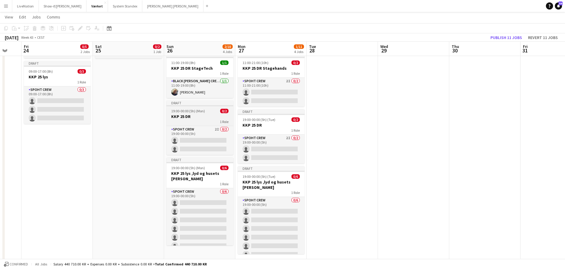
click at [192, 117] on h3 "KKP 25 DR" at bounding box center [199, 116] width 67 height 5
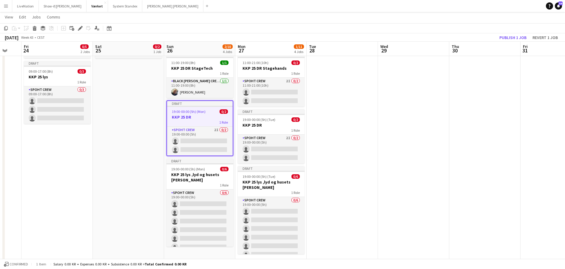
click at [35, 28] on icon at bounding box center [34, 29] width 3 height 3
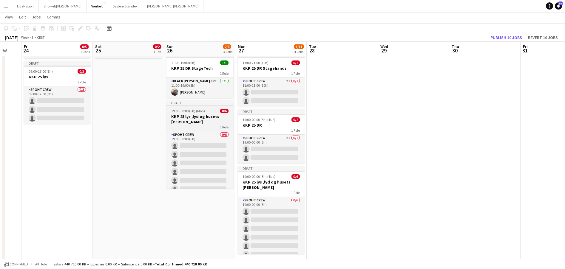
click at [196, 105] on div "Draft" at bounding box center [199, 102] width 67 height 5
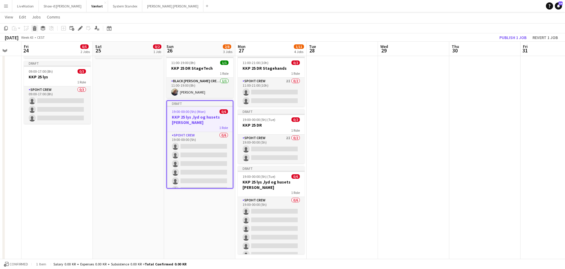
click at [35, 27] on icon "Delete" at bounding box center [34, 28] width 5 height 5
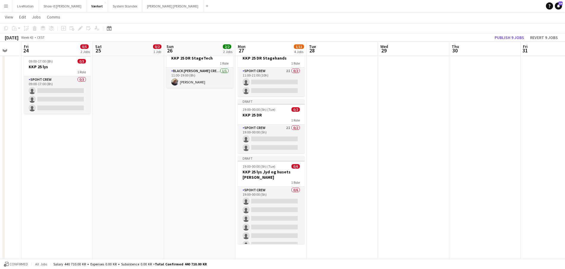
scroll to position [0, 0]
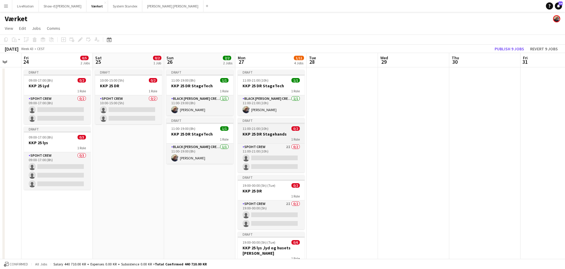
click at [280, 137] on div "1 Role" at bounding box center [271, 139] width 67 height 5
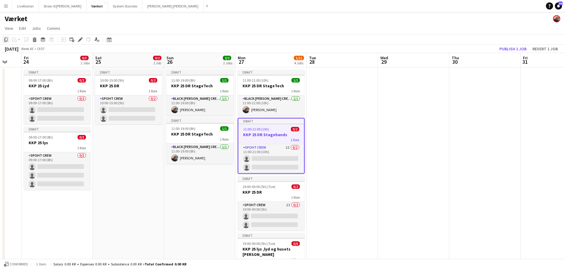
click at [5, 39] on icon at bounding box center [6, 40] width 4 height 4
click at [189, 193] on app-date-cell "Draft 11:00-19:00 (8h) 1/1 KKP 25 DR StageTech 1 Role Black Luna Crew (Danny) 1…" at bounding box center [199, 203] width 71 height 272
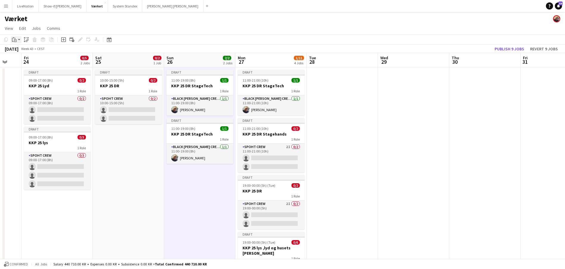
click at [16, 38] on icon "Paste" at bounding box center [14, 39] width 5 height 5
click at [37, 60] on link "Paste with crew Command Shift V" at bounding box center [39, 60] width 47 height 5
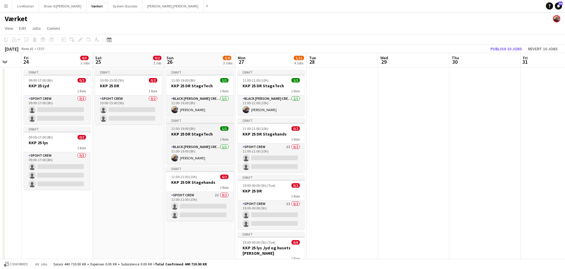
click at [207, 132] on h3 "KKP 25 DR StageTech" at bounding box center [199, 133] width 67 height 5
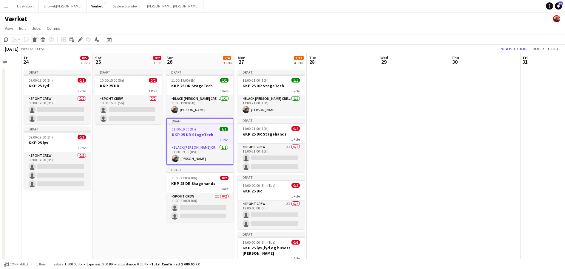
click at [36, 39] on icon at bounding box center [34, 40] width 3 height 3
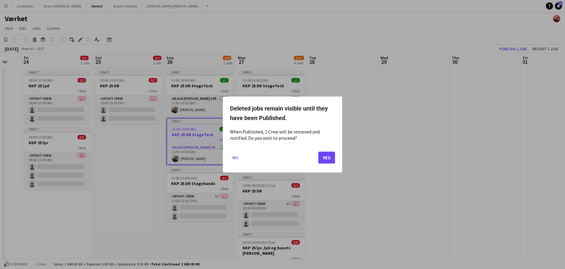
click at [330, 157] on button "Yes" at bounding box center [326, 158] width 17 height 12
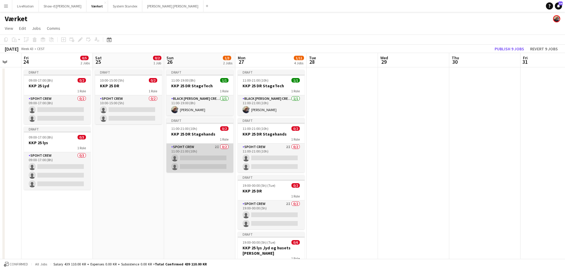
click at [193, 149] on app-card-role "Spoht Crew 2I 0/2 11:00-21:00 (10h) single-neutral-actions single-neutral-actio…" at bounding box center [199, 158] width 67 height 29
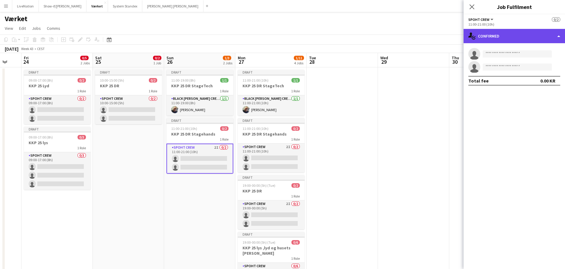
click at [560, 37] on div "single-neutral-actions-check-2 Confirmed" at bounding box center [513, 36] width 101 height 14
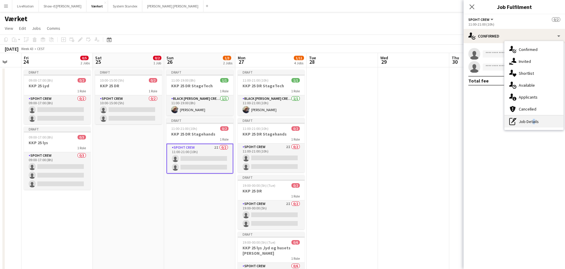
click at [531, 122] on div "pen-write Job Details" at bounding box center [533, 122] width 59 height 12
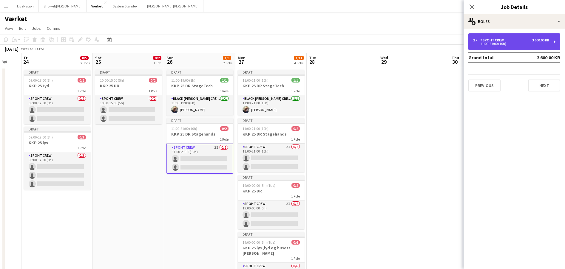
click at [548, 44] on div "11:00-21:00 (10h)" at bounding box center [511, 43] width 76 height 3
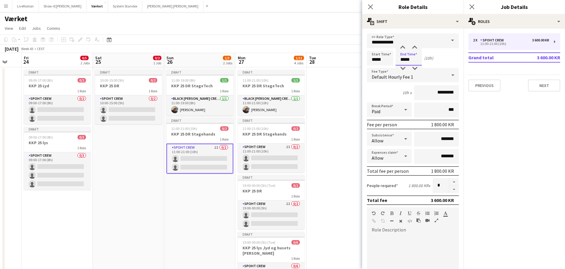
click at [404, 60] on input "*****" at bounding box center [408, 58] width 26 height 15
click at [404, 68] on div at bounding box center [403, 69] width 12 height 6
type input "*****"
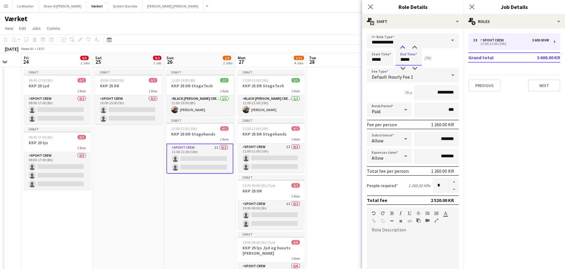
click at [403, 47] on div at bounding box center [403, 48] width 12 height 6
click at [550, 84] on button "Next" at bounding box center [544, 86] width 32 height 12
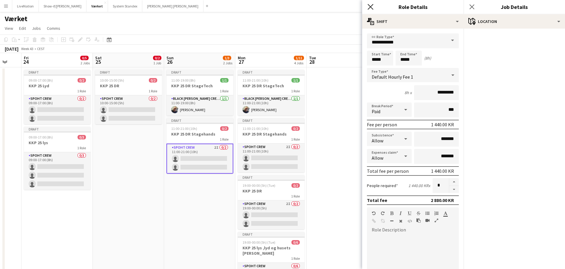
click at [369, 6] on icon at bounding box center [370, 7] width 6 height 6
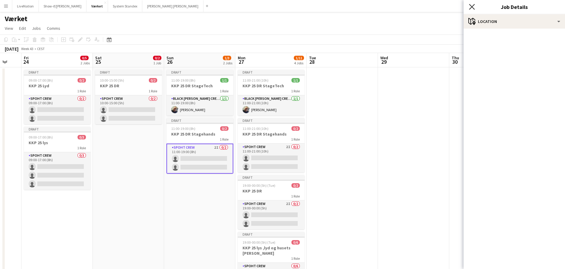
click at [471, 5] on icon "Close pop-in" at bounding box center [472, 7] width 6 height 6
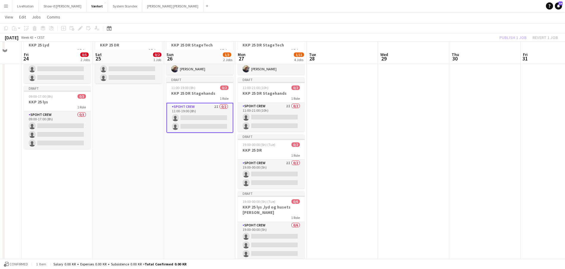
scroll to position [48, 0]
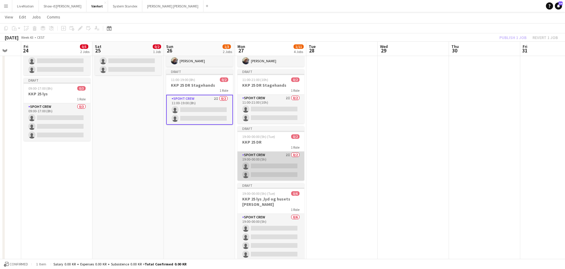
click at [287, 155] on app-card-role "Spoht Crew 2I 0/2 19:00-00:00 (5h) single-neutral-actions single-neutral-actions" at bounding box center [270, 166] width 67 height 29
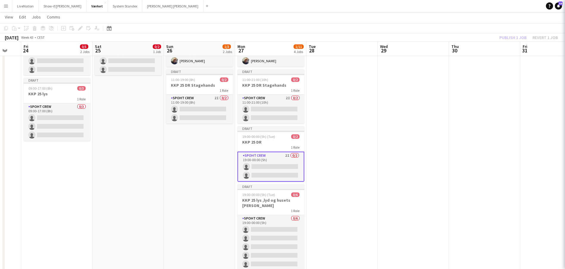
scroll to position [0, 193]
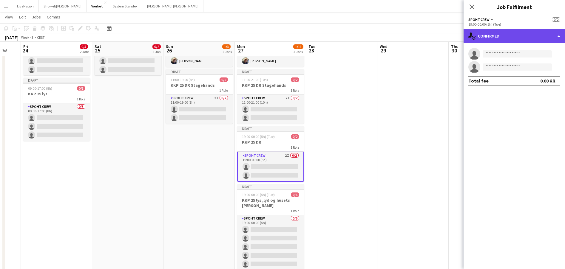
click at [559, 36] on div "single-neutral-actions-check-2 Confirmed" at bounding box center [513, 36] width 101 height 14
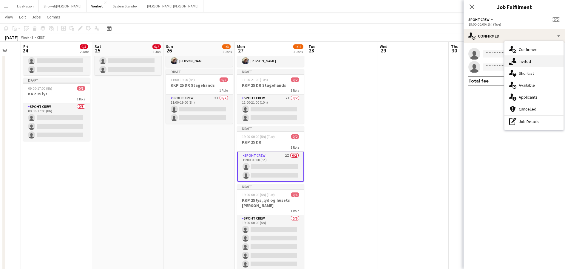
click at [538, 61] on div "single-neutral-actions-share-1 Invited" at bounding box center [533, 61] width 59 height 12
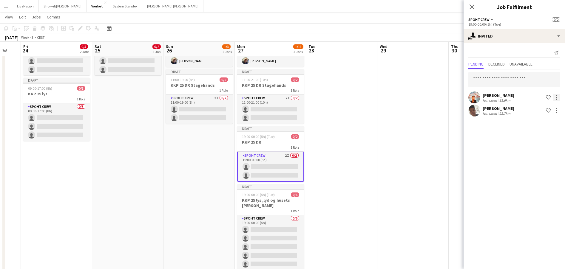
click at [558, 97] on div at bounding box center [556, 97] width 7 height 7
drag, startPoint x: 547, startPoint y: 151, endPoint x: 550, endPoint y: 144, distance: 7.9
click at [547, 151] on span "Cancel invitation" at bounding box center [537, 151] width 35 height 5
click at [557, 98] on div at bounding box center [556, 97] width 7 height 7
click at [543, 150] on span "Cancel invitation" at bounding box center [537, 151] width 35 height 5
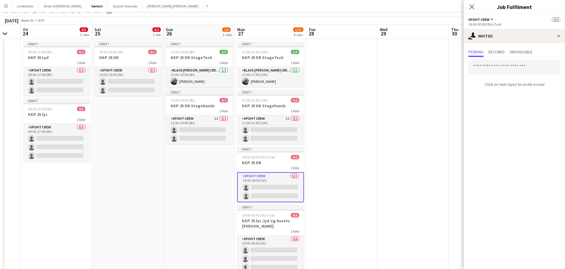
scroll to position [0, 0]
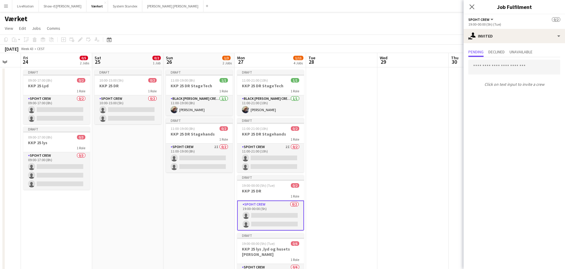
click at [363, 138] on app-date-cell at bounding box center [341, 203] width 71 height 272
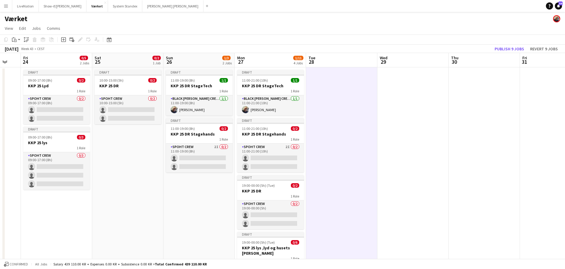
scroll to position [80, 0]
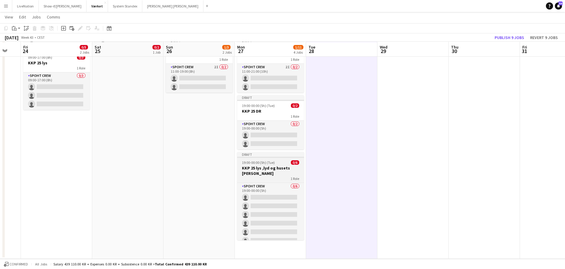
click at [273, 176] on div "1 Role" at bounding box center [270, 178] width 67 height 5
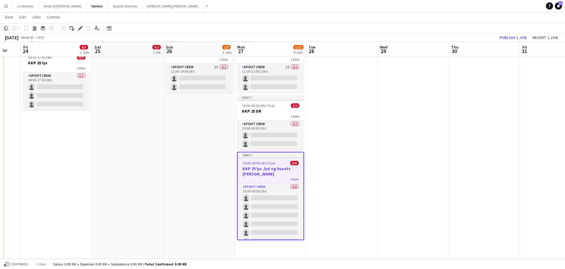
click at [9, 27] on div "Copy" at bounding box center [5, 28] width 7 height 7
click at [352, 72] on app-date-cell at bounding box center [341, 123] width 71 height 272
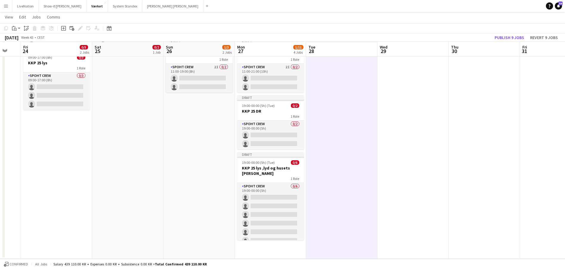
drag, startPoint x: 15, startPoint y: 27, endPoint x: 18, endPoint y: 32, distance: 6.3
click at [16, 28] on icon "Paste" at bounding box center [14, 28] width 5 height 5
click at [31, 48] on link "Paste with crew Command Shift V" at bounding box center [39, 49] width 47 height 5
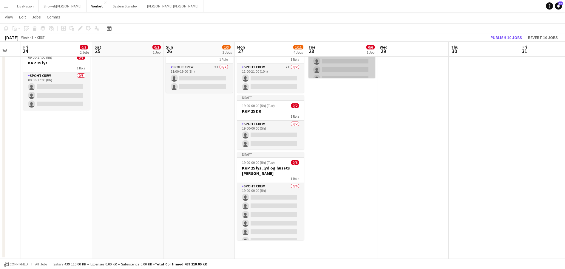
scroll to position [0, 0]
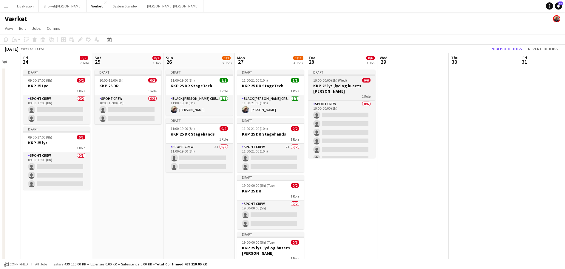
click at [351, 83] on h3 "KKP 25 lys ,lyd og husets ned" at bounding box center [341, 88] width 67 height 11
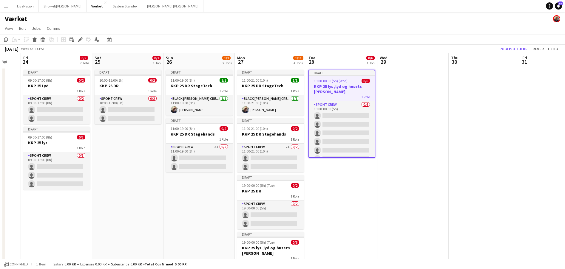
scroll to position [0, 192]
click at [346, 87] on h3 "KKP 25 lys ,lyd og husets ned" at bounding box center [342, 89] width 66 height 11
click at [346, 88] on h3 "KKP 25 lys ,lyd og husets ned" at bounding box center [342, 89] width 66 height 11
click at [81, 40] on icon at bounding box center [79, 39] width 3 height 3
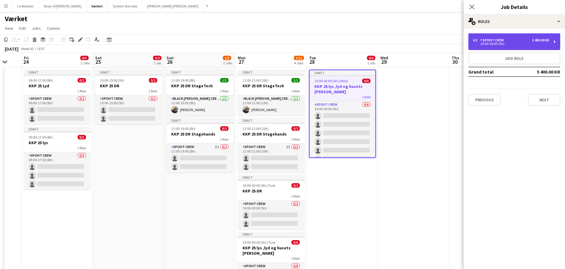
click at [513, 42] on div "6 x Spoht Crew 5 400.00 KR" at bounding box center [511, 40] width 76 height 4
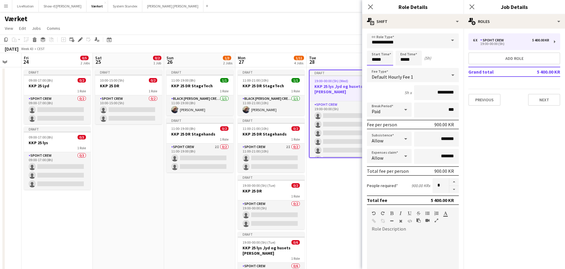
click at [375, 58] on input "*****" at bounding box center [380, 58] width 26 height 15
click at [375, 67] on div at bounding box center [374, 69] width 12 height 6
click at [376, 67] on div at bounding box center [374, 69] width 12 height 6
click at [375, 67] on div at bounding box center [374, 69] width 12 height 6
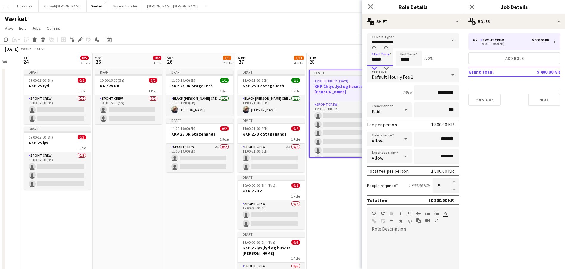
click at [375, 67] on div at bounding box center [374, 69] width 12 height 6
type input "*****"
click at [375, 67] on div at bounding box center [374, 69] width 12 height 6
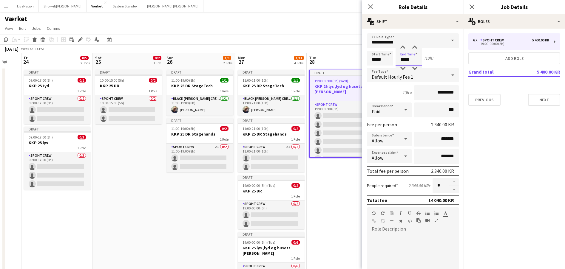
click at [405, 61] on input "*****" at bounding box center [408, 58] width 26 height 15
click at [404, 67] on div at bounding box center [403, 69] width 12 height 6
click at [403, 67] on div at bounding box center [403, 69] width 12 height 6
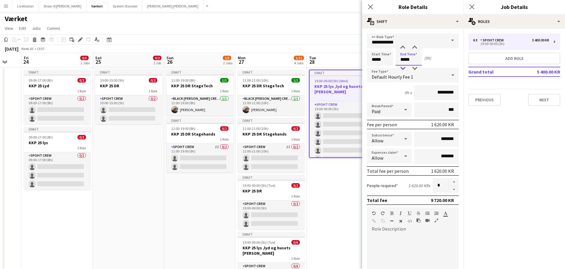
click at [403, 67] on div at bounding box center [403, 69] width 12 height 6
type input "*****"
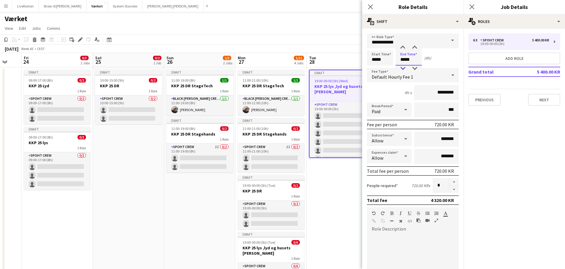
click at [403, 67] on div at bounding box center [403, 69] width 12 height 6
click at [452, 188] on button "button" at bounding box center [454, 189] width 10 height 7
click at [452, 181] on button "button" at bounding box center [454, 182] width 10 height 8
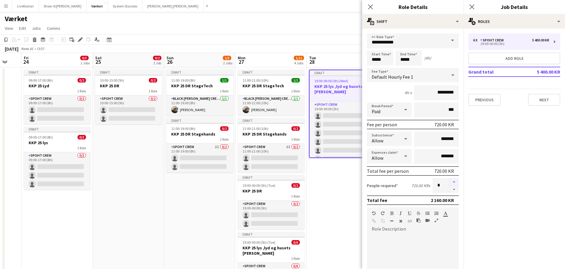
type input "*"
click at [492, 98] on button "Previous" at bounding box center [484, 100] width 32 height 12
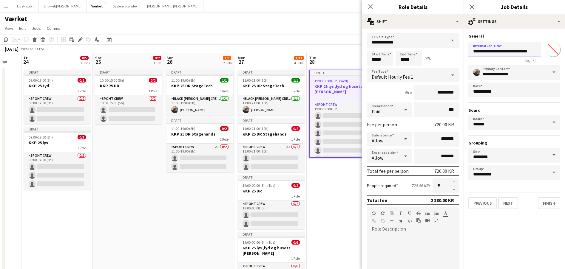
drag, startPoint x: 488, startPoint y: 50, endPoint x: 541, endPoint y: 49, distance: 52.8
click at [541, 49] on div "**********" at bounding box center [514, 51] width 92 height 23
type input "*"
type input "**********"
click at [554, 205] on button "Finish" at bounding box center [549, 203] width 22 height 12
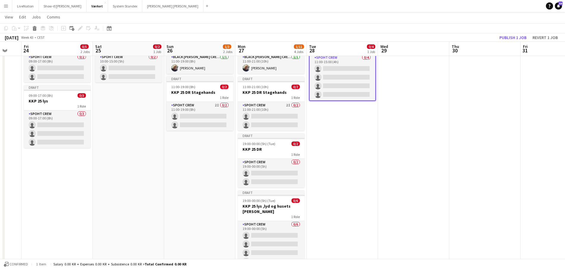
scroll to position [0, 192]
click at [338, 190] on app-date-cell "Draft 11:00-15:00 (4h) 0/4 Værket div. 1 Role Spoht Crew 0/4 11:00-15:00 (4h) s…" at bounding box center [342, 162] width 71 height 272
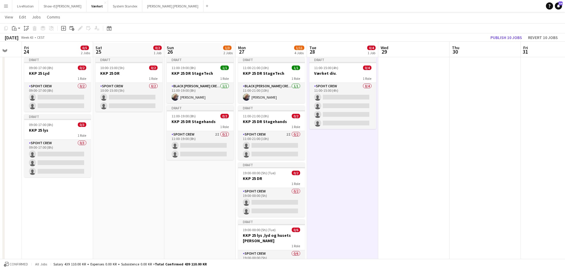
scroll to position [13, 0]
click at [514, 35] on button "Publish 10 jobs" at bounding box center [506, 38] width 36 height 8
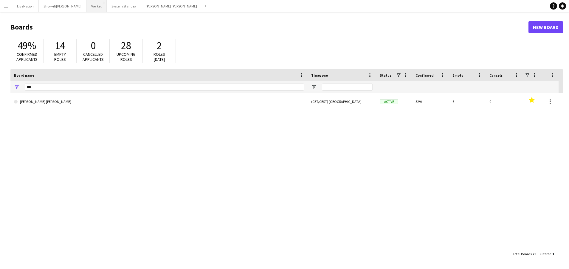
click at [93, 7] on button "Værket Close" at bounding box center [96, 6] width 20 height 12
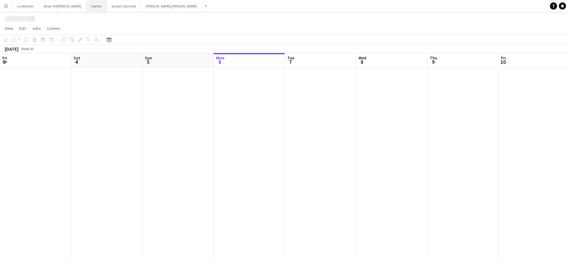
scroll to position [0, 143]
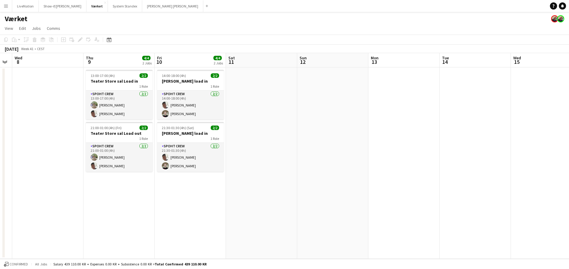
drag, startPoint x: 474, startPoint y: 102, endPoint x: 294, endPoint y: 100, distance: 180.1
click at [277, 101] on app-calendar-viewport "Sun 5 Mon 6 2/2 1 Job Tue 7 Wed 8 Thu 9 4/4 2 Jobs Fri 10 4/4 2 Jobs Sat 11 Sun…" at bounding box center [284, 156] width 569 height 206
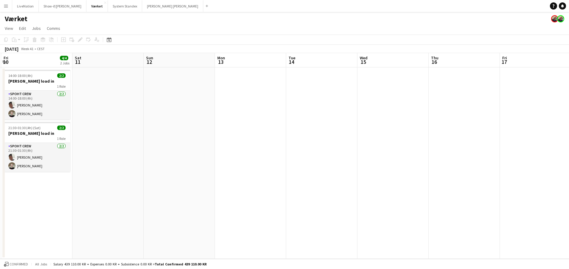
drag, startPoint x: 238, startPoint y: 119, endPoint x: 116, endPoint y: 103, distance: 122.5
click at [85, 107] on app-calendar-viewport "Tue 7 Wed 8 Thu 9 4/4 2 Jobs Fri 10 4/4 2 Jobs Sat 11 Sun 12 Mon 13 Tue 14 Wed …" at bounding box center [284, 156] width 569 height 206
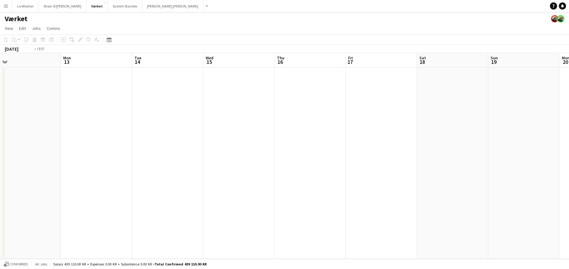
drag, startPoint x: 93, startPoint y: 106, endPoint x: 90, endPoint y: 105, distance: 3.3
click at [89, 105] on app-calendar-viewport "Thu 9 4/4 2 Jobs Fri 10 4/4 2 Jobs Sat 11 Sun 12 Mon 13 Tue 14 Wed 15 Thu 16 Fr…" at bounding box center [284, 156] width 569 height 206
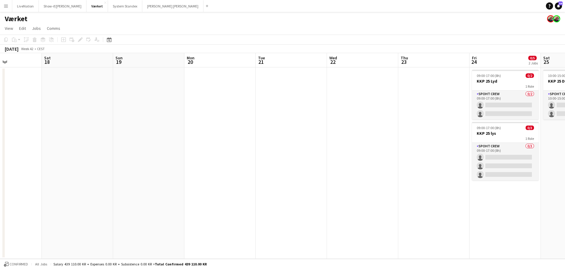
drag, startPoint x: 175, startPoint y: 109, endPoint x: 105, endPoint y: 103, distance: 70.0
click at [105, 103] on app-calendar-viewport "Wed 15 Thu 16 Fri 17 Sat 18 Sun 19 Mon 20 Tue 21 Wed 22 Thu 23 Fri 24 0/5 2 Job…" at bounding box center [282, 156] width 565 height 206
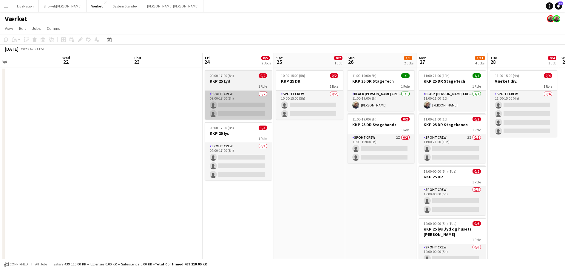
drag, startPoint x: 258, startPoint y: 109, endPoint x: 216, endPoint y: 103, distance: 43.1
click at [215, 104] on app-calendar-viewport "Sat 18 Sun 19 Mon 20 Tue 21 Wed 22 Thu 23 Fri 24 0/5 2 Jobs Sat 25 0/2 1 Job Su…" at bounding box center [282, 189] width 565 height 272
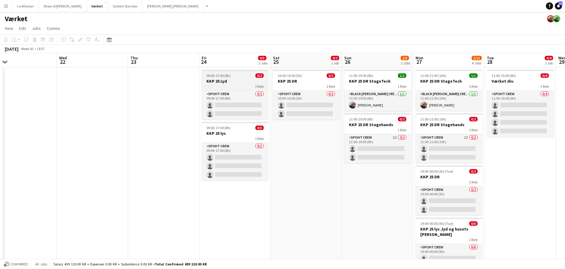
click at [211, 81] on h3 "KKP 25 Lyd" at bounding box center [235, 80] width 67 height 5
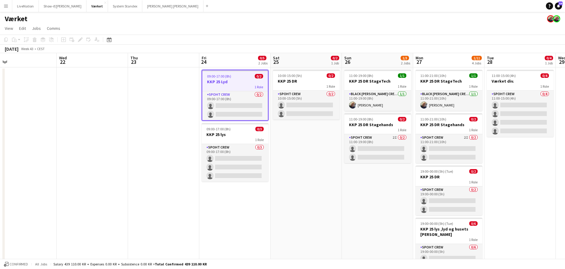
click at [211, 81] on h3 "KKP 25 Lyd" at bounding box center [235, 81] width 66 height 5
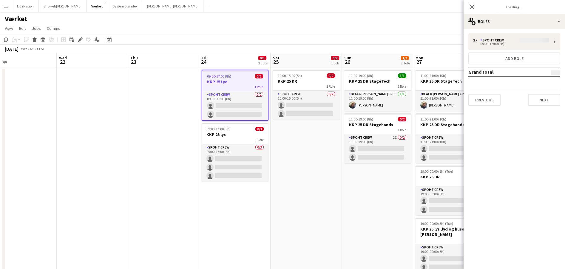
type input "*******"
click at [488, 98] on button "Previous" at bounding box center [484, 100] width 32 height 12
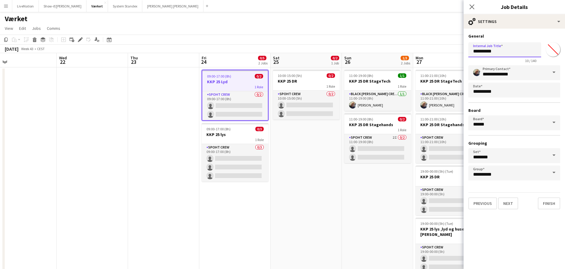
drag, startPoint x: 477, startPoint y: 51, endPoint x: 481, endPoint y: 59, distance: 9.1
click at [477, 52] on input "**********" at bounding box center [504, 49] width 73 height 15
type input "**********"
click at [549, 201] on button "Finish" at bounding box center [549, 203] width 22 height 12
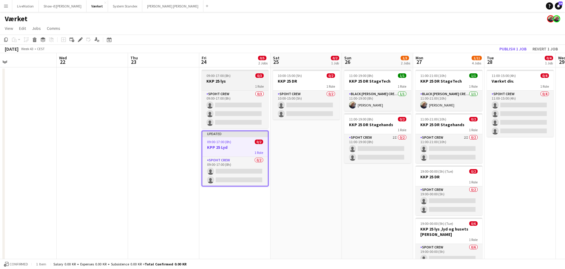
click at [212, 81] on h3 "KKP 25 lys" at bounding box center [235, 80] width 67 height 5
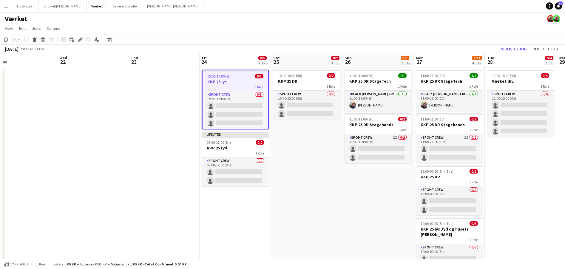
click at [212, 81] on h3 "KKP 25 lys" at bounding box center [235, 81] width 66 height 5
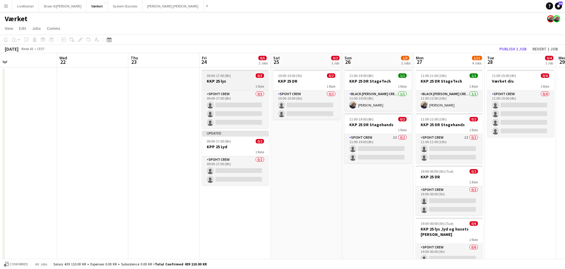
click at [212, 81] on h3 "KKP 25 lys" at bounding box center [235, 80] width 67 height 5
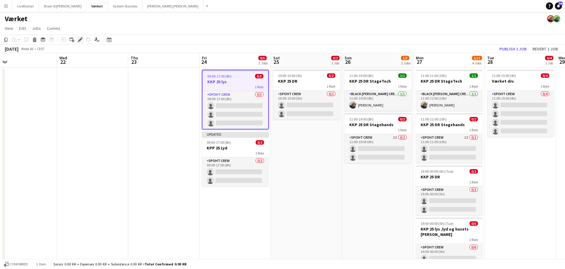
click at [78, 38] on icon "Edit" at bounding box center [80, 39] width 5 height 5
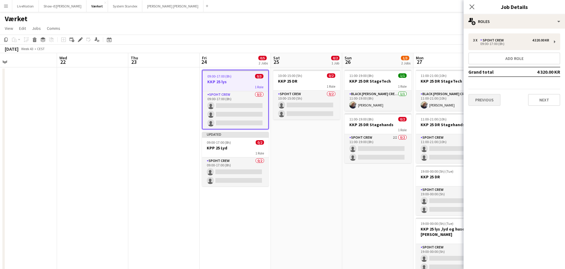
click at [490, 101] on button "Previous" at bounding box center [484, 100] width 32 height 12
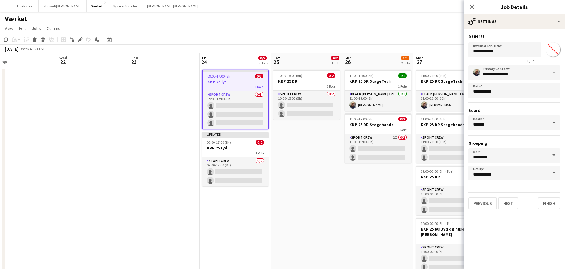
drag, startPoint x: 478, startPoint y: 51, endPoint x: 485, endPoint y: 53, distance: 7.8
click at [479, 51] on input "**********" at bounding box center [504, 49] width 73 height 15
click at [286, 81] on h3 "KKP 25 DR" at bounding box center [306, 80] width 67 height 5
type input "*********"
type input "*******"
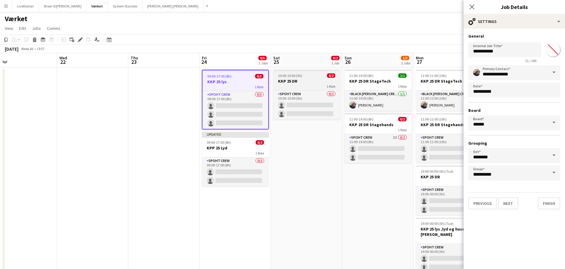
type input "**********"
type input "*******"
click at [286, 81] on h3 "KKP 25 DR" at bounding box center [306, 80] width 67 height 5
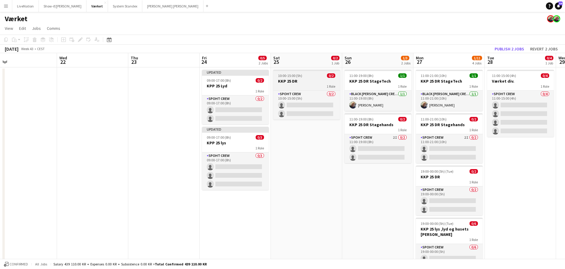
click at [308, 81] on h3 "KKP 25 DR" at bounding box center [306, 80] width 67 height 5
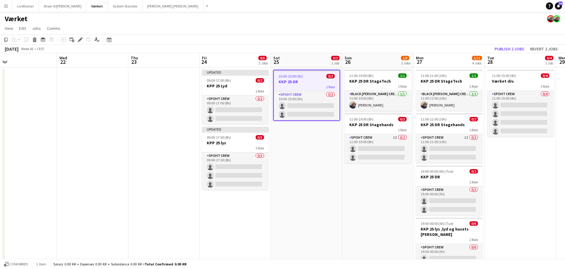
scroll to position [0, 229]
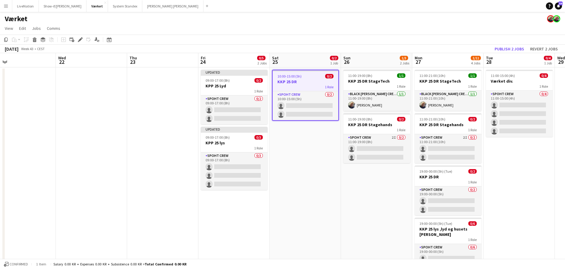
click at [308, 81] on h3 "KKP 25 DR" at bounding box center [306, 81] width 66 height 5
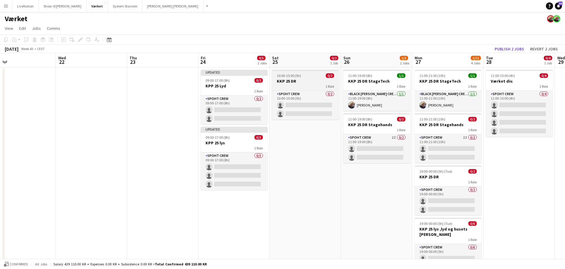
drag, startPoint x: 304, startPoint y: 82, endPoint x: 300, endPoint y: 83, distance: 4.9
click at [304, 82] on h3 "KKP 25 DR" at bounding box center [305, 80] width 67 height 5
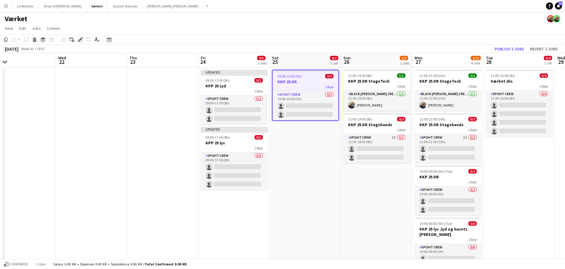
click at [79, 37] on div "Edit" at bounding box center [80, 39] width 7 height 7
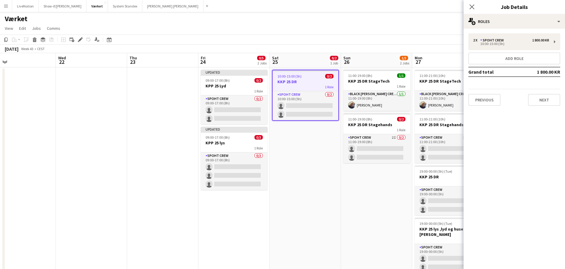
scroll to position [0, 191]
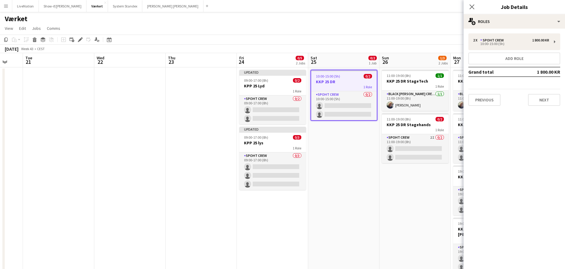
drag, startPoint x: 332, startPoint y: 79, endPoint x: 371, endPoint y: 82, distance: 38.6
click at [488, 101] on button "Previous" at bounding box center [484, 100] width 32 height 12
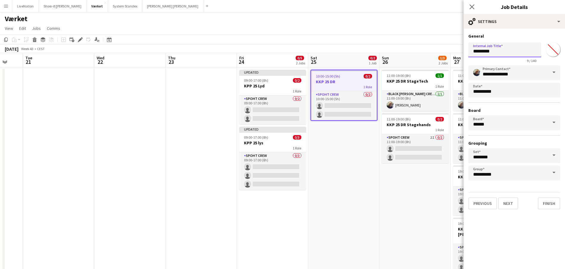
drag, startPoint x: 478, startPoint y: 50, endPoint x: 487, endPoint y: 60, distance: 13.3
click at [478, 51] on input "*********" at bounding box center [504, 49] width 73 height 15
type input "*********"
click at [548, 203] on button "Finish" at bounding box center [549, 203] width 22 height 12
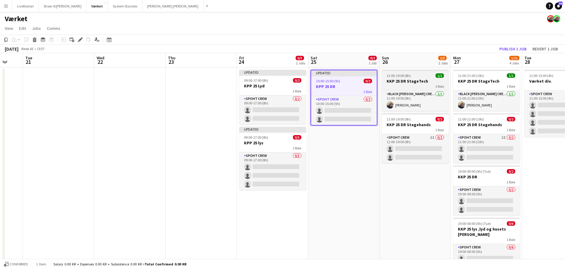
click at [390, 81] on h3 "KKP 25 DR StageTech" at bounding box center [415, 80] width 67 height 5
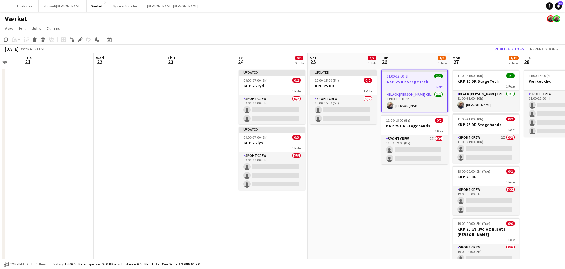
click at [390, 81] on h3 "KKP 25 DR StageTech" at bounding box center [415, 81] width 66 height 5
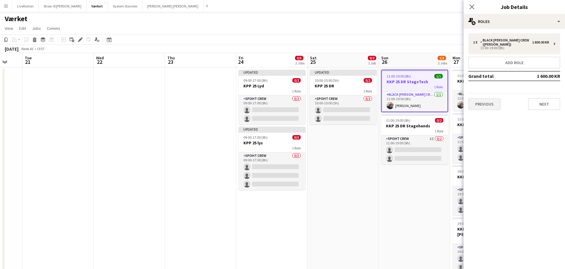
drag, startPoint x: 551, startPoint y: 101, endPoint x: 497, endPoint y: 100, distance: 54.3
click at [498, 99] on div "Previous Next" at bounding box center [514, 101] width 92 height 17
click at [497, 99] on button "Previous" at bounding box center [484, 104] width 32 height 12
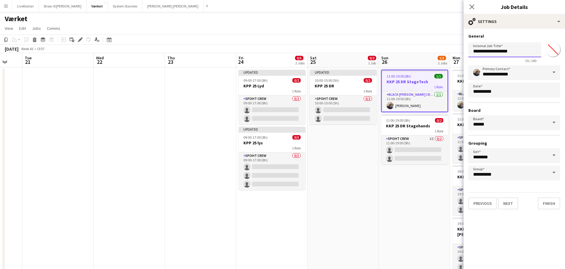
drag, startPoint x: 477, startPoint y: 51, endPoint x: 485, endPoint y: 53, distance: 7.5
click at [478, 51] on input "**********" at bounding box center [504, 49] width 73 height 15
type input "**********"
click at [545, 203] on button "Finish" at bounding box center [549, 203] width 22 height 12
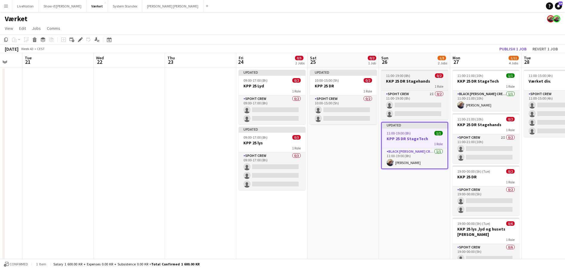
click at [392, 79] on h3 "KKP 25 DR Stagehands" at bounding box center [414, 80] width 67 height 5
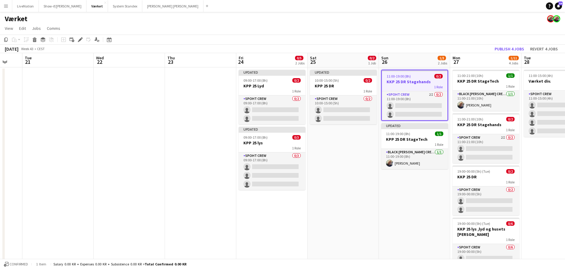
click at [392, 79] on h3 "KKP 25 DR Stagehands" at bounding box center [415, 81] width 66 height 5
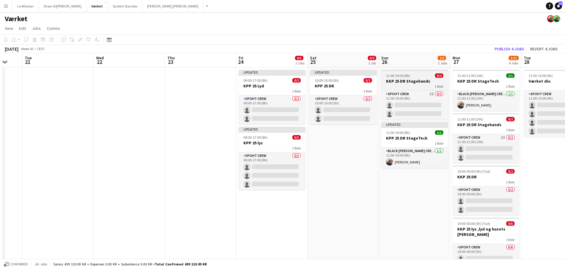
click at [394, 81] on h3 "KKP 25 DR Stagehands" at bounding box center [414, 80] width 67 height 5
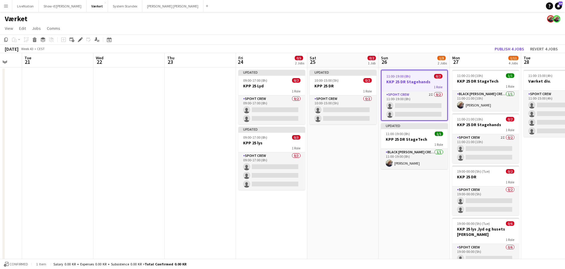
click at [394, 81] on h3 "KKP 25 DR Stagehands" at bounding box center [414, 81] width 66 height 5
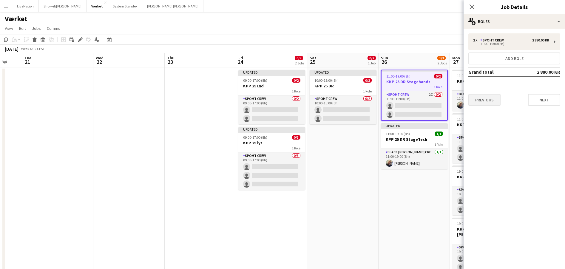
click at [484, 102] on button "Previous" at bounding box center [484, 100] width 32 height 12
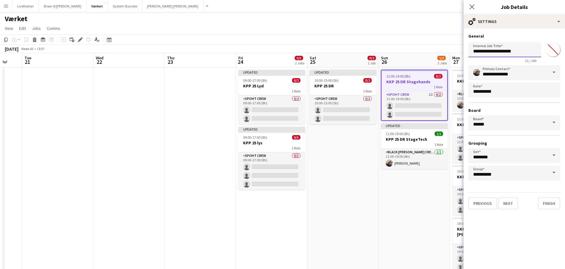
click at [479, 53] on input "**********" at bounding box center [504, 49] width 73 height 15
type input "**********"
click at [547, 203] on button "Finish" at bounding box center [549, 203] width 22 height 12
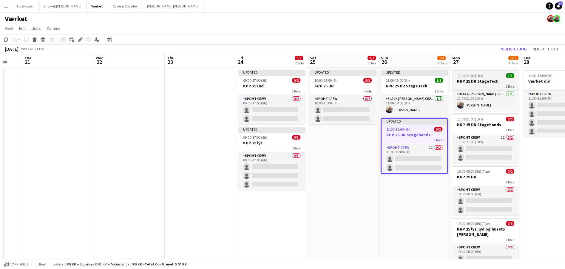
click at [462, 80] on h3 "KKP 25 DR StageTech" at bounding box center [485, 80] width 67 height 5
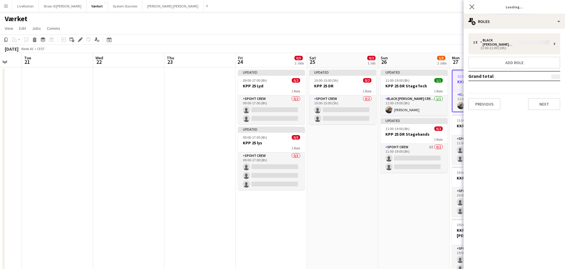
type input "*******"
click at [481, 98] on button "Previous" at bounding box center [484, 104] width 32 height 12
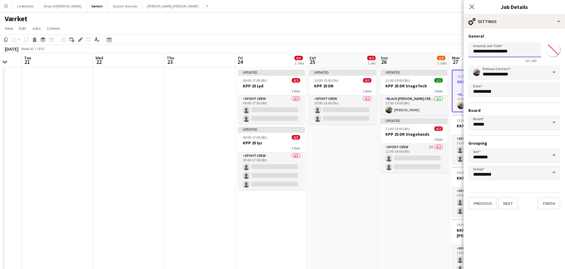
click at [478, 50] on input "**********" at bounding box center [504, 49] width 73 height 15
type input "**********"
click at [550, 203] on button "Finish" at bounding box center [549, 203] width 22 height 12
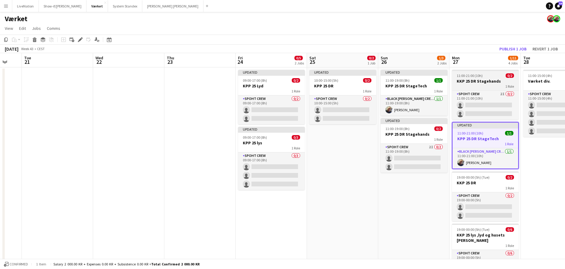
click at [463, 79] on h3 "KKP 25 DR Stagehands" at bounding box center [485, 80] width 67 height 5
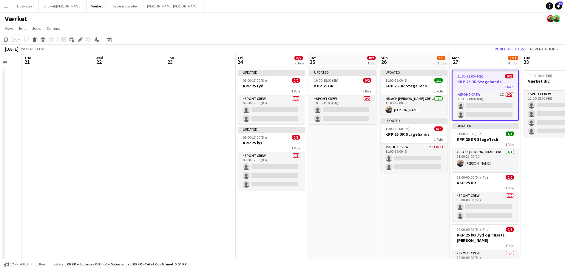
click at [463, 78] on span "11:00-21:00 (10h)" at bounding box center [470, 76] width 26 height 4
click at [463, 78] on app-job-card "11:00-21:00 (10h) 0/2 KKP 25 DR Stagehands 1 Role Spoht Crew 2I 0/2 11:00-21:00…" at bounding box center [485, 95] width 67 height 51
click at [82, 38] on icon "Edit" at bounding box center [80, 39] width 5 height 5
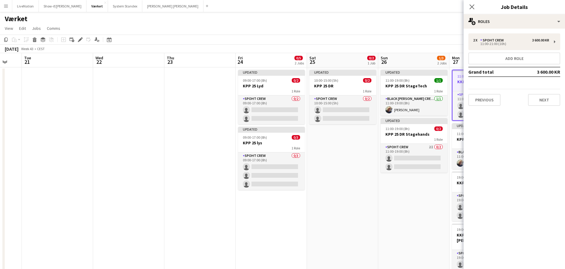
drag, startPoint x: 490, startPoint y: 100, endPoint x: 484, endPoint y: 95, distance: 8.2
click at [489, 100] on button "Previous" at bounding box center [484, 100] width 32 height 12
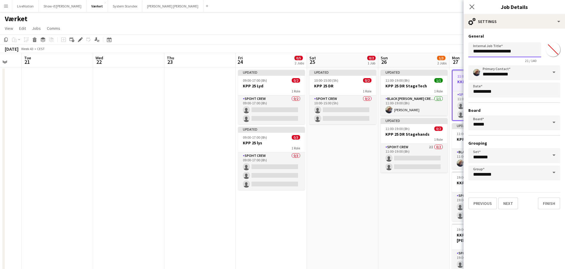
drag, startPoint x: 477, startPoint y: 49, endPoint x: 493, endPoint y: 58, distance: 17.8
click at [480, 50] on input "**********" at bounding box center [504, 49] width 73 height 15
type input "**********"
click at [547, 205] on button "Finish" at bounding box center [549, 203] width 22 height 12
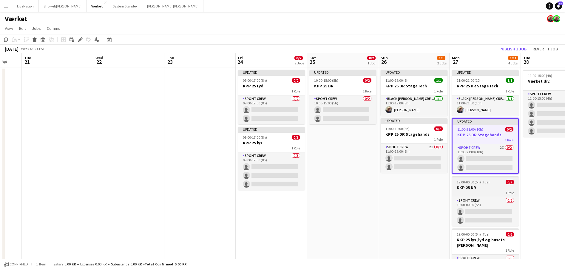
scroll to position [55, 0]
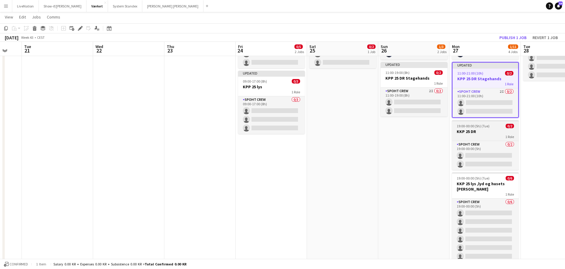
click at [465, 133] on h3 "KKP 25 DR" at bounding box center [485, 131] width 67 height 5
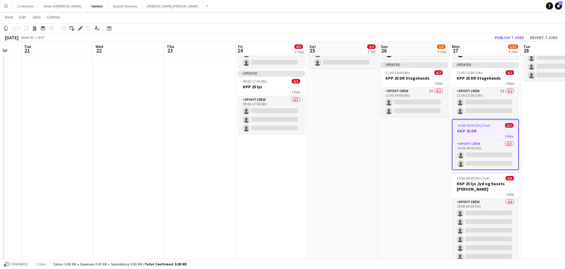
click at [465, 133] on h3 "KKP 25 DR" at bounding box center [485, 130] width 66 height 5
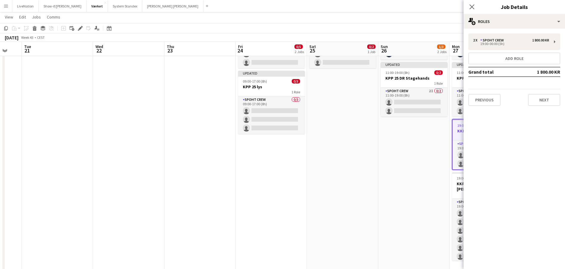
click at [485, 97] on button "Previous" at bounding box center [484, 100] width 32 height 12
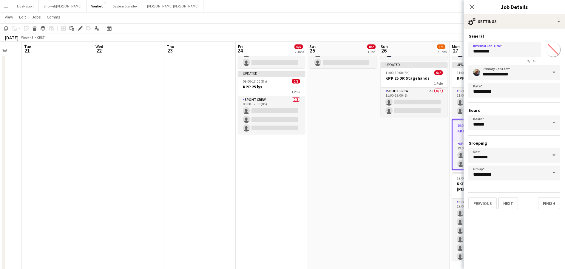
drag, startPoint x: 479, startPoint y: 50, endPoint x: 492, endPoint y: 56, distance: 14.4
click at [480, 50] on input "*********" at bounding box center [504, 49] width 73 height 15
type input "*********"
click at [553, 200] on button "Finish" at bounding box center [549, 203] width 22 height 12
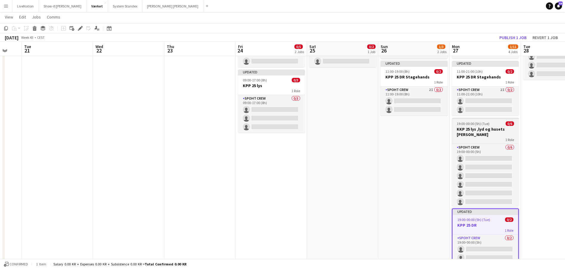
click at [465, 128] on h3 "KKP 25 lys ,lyd og husets ned" at bounding box center [485, 131] width 67 height 11
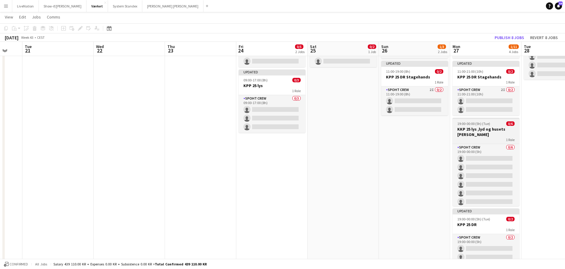
scroll to position [0, 191]
click at [464, 130] on h3 "KKP 25 lys ,lyd og husets ned" at bounding box center [486, 131] width 67 height 11
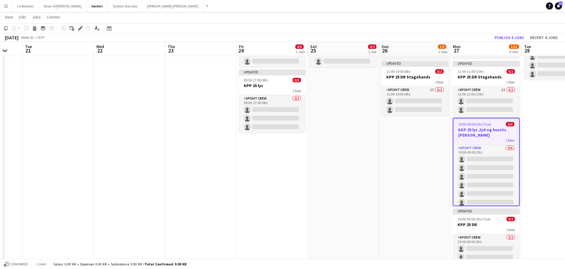
click at [464, 130] on h3 "KKP 25 lys ,lyd og husets ned" at bounding box center [486, 132] width 66 height 11
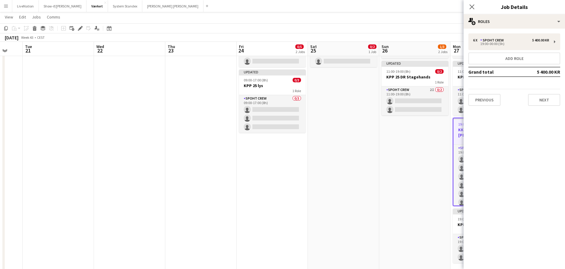
click at [479, 97] on button "Previous" at bounding box center [484, 100] width 32 height 12
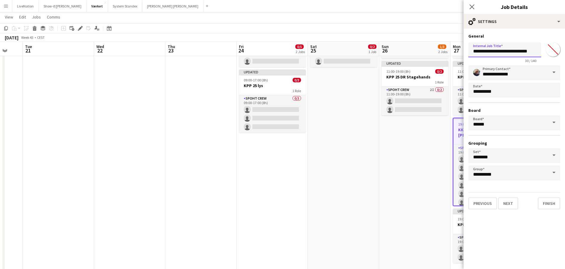
drag, startPoint x: 478, startPoint y: 51, endPoint x: 495, endPoint y: 64, distance: 21.2
click at [478, 51] on input "**********" at bounding box center [504, 49] width 73 height 15
type input "**********"
click at [552, 205] on button "Finish" at bounding box center [549, 203] width 22 height 12
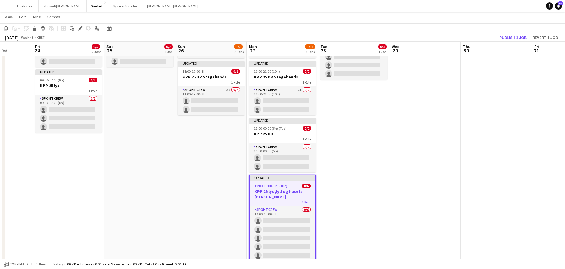
scroll to position [0, 197]
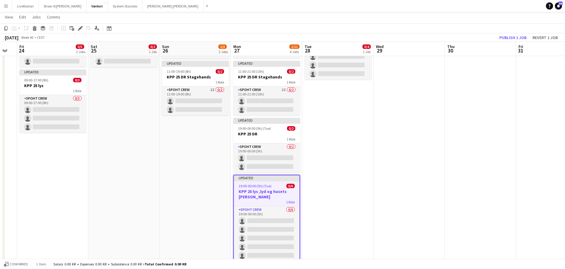
drag, startPoint x: 531, startPoint y: 145, endPoint x: 331, endPoint y: 140, distance: 200.1
click at [326, 143] on app-calendar-viewport "Tue 21 Wed 22 Thu 23 Fri 24 0/5 2 Jobs Sat 25 0/2 1 Job Sun 26 1/3 2 Jobs Mon 2…" at bounding box center [282, 124] width 565 height 315
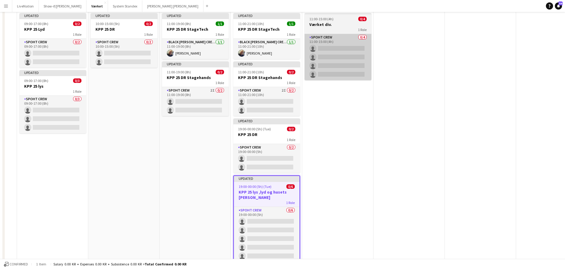
scroll to position [0, 0]
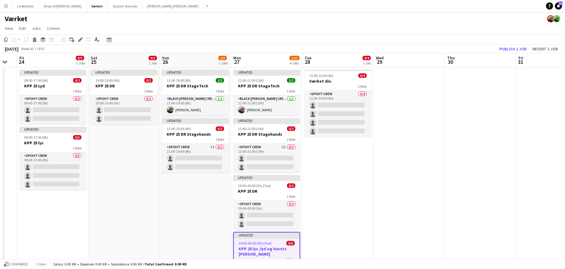
drag, startPoint x: 440, startPoint y: 159, endPoint x: 434, endPoint y: 159, distance: 6.6
click at [439, 160] on app-date-cell at bounding box center [408, 203] width 71 height 272
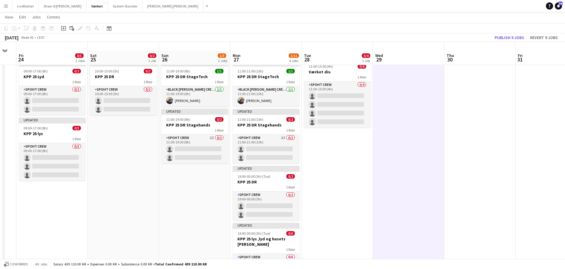
scroll to position [18, 0]
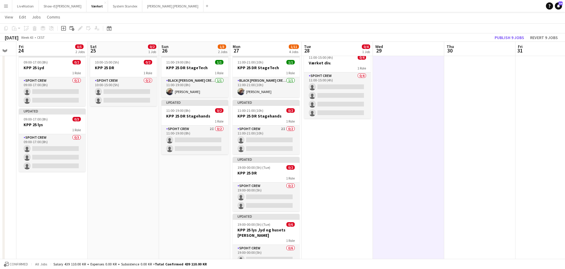
click at [502, 36] on button "Publish 9 jobs" at bounding box center [509, 38] width 34 height 8
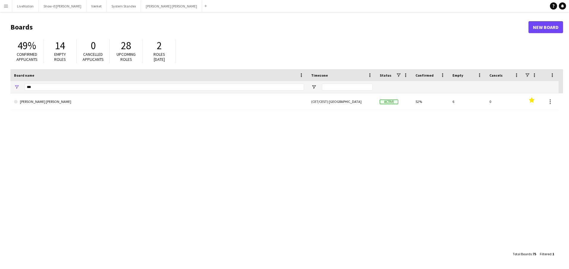
click at [6, 5] on app-icon "Menu" at bounding box center [6, 6] width 5 height 5
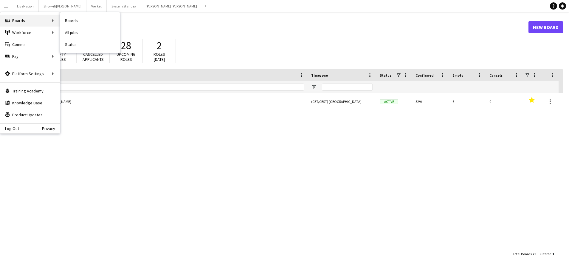
drag, startPoint x: 72, startPoint y: 31, endPoint x: 37, endPoint y: 17, distance: 37.3
click at [26, 19] on div "Boards Boards" at bounding box center [30, 21] width 60 height 12
click at [24, 19] on div "Boards Boards" at bounding box center [30, 21] width 60 height 12
click at [53, 18] on div "Boards Boards" at bounding box center [30, 21] width 60 height 12
click at [74, 32] on link "All jobs" at bounding box center [90, 33] width 60 height 12
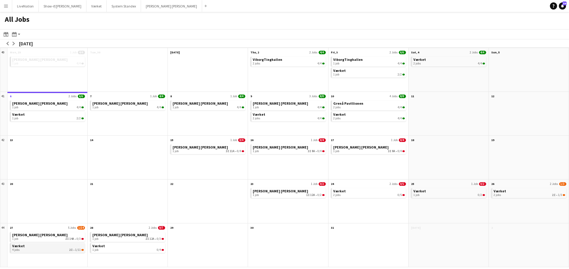
drag, startPoint x: 53, startPoint y: 249, endPoint x: 53, endPoint y: 241, distance: 8.6
click at [53, 249] on div "4 jobs 2I • 1/11" at bounding box center [48, 250] width 72 height 4
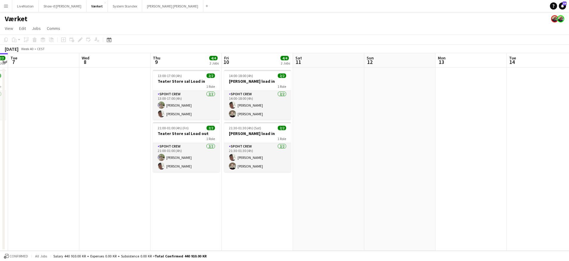
drag, startPoint x: 472, startPoint y: 58, endPoint x: 352, endPoint y: 59, distance: 119.9
click at [339, 60] on app-calendar-viewport "Sat 4 4/4 2 Jobs Sun 5 Mon 6 2/2 1 Job Tue 7 Wed 8 Thu 9 4/4 2 Jobs Fri 10 4/4 …" at bounding box center [284, 151] width 569 height 197
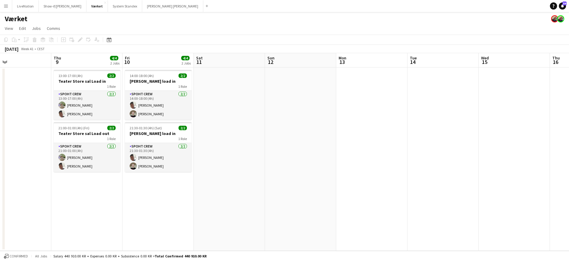
drag, startPoint x: 412, startPoint y: 63, endPoint x: 360, endPoint y: 61, distance: 52.2
click at [321, 62] on app-calendar-viewport "Sun 5 Mon 6 2/2 1 Job Tue 7 Wed 8 Thu 9 4/4 2 Jobs Fri 10 4/4 2 Jobs Sat 11 Sun…" at bounding box center [284, 151] width 569 height 197
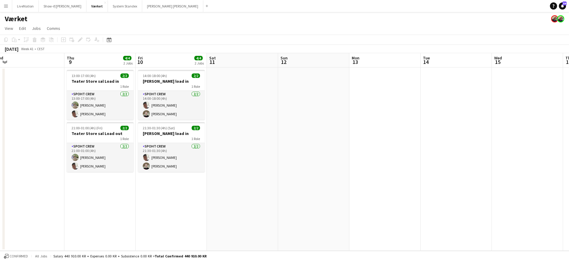
drag, startPoint x: 399, startPoint y: 63, endPoint x: 340, endPoint y: 66, distance: 58.8
click at [340, 66] on app-calendar-viewport "Sun 5 Mon 6 2/2 1 Job Tue 7 Wed 8 Thu 9 4/4 2 Jobs Fri 10 4/4 2 Jobs Sat 11 Sun…" at bounding box center [284, 151] width 569 height 197
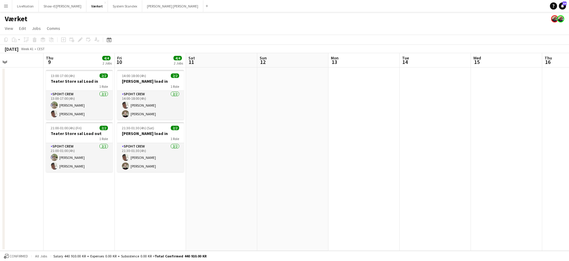
drag, startPoint x: 391, startPoint y: 66, endPoint x: 307, endPoint y: 65, distance: 83.8
click at [307, 65] on app-calendar-viewport "Mon 6 2/2 1 Job Tue 7 Wed 8 Thu 9 4/4 2 Jobs Fri 10 4/4 2 Jobs Sat 11 Sun 12 Mo…" at bounding box center [284, 151] width 569 height 197
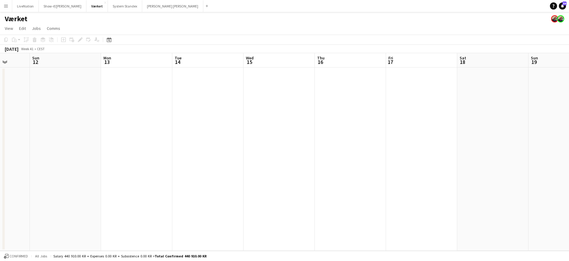
drag, startPoint x: 371, startPoint y: 66, endPoint x: 301, endPoint y: 67, distance: 70.4
click at [294, 67] on app-calendar-viewport "Thu 9 4/4 2 Jobs Fri 10 4/4 2 Jobs Sat 11 Sun 12 Mon 13 Tue 14 Wed 15 Thu 16 Fr…" at bounding box center [284, 151] width 569 height 197
drag, startPoint x: 346, startPoint y: 68, endPoint x: 334, endPoint y: 66, distance: 12.0
click at [293, 67] on app-calendar-viewport "Fri 10 4/4 2 Jobs Sat 11 Sun 12 Mon 13 Tue 14 Wed 15 Thu 16 Fri 17 Sat 18 Sun 1…" at bounding box center [284, 151] width 569 height 197
drag, startPoint x: 270, startPoint y: 65, endPoint x: 372, endPoint y: 67, distance: 102.3
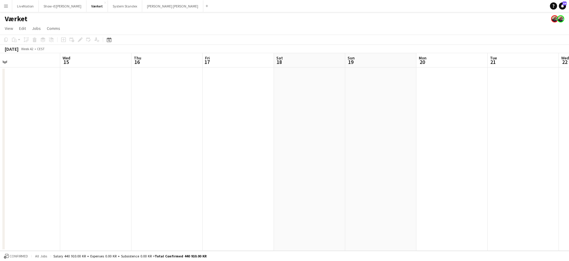
click at [270, 65] on app-calendar-viewport "Sat 11 Sun 12 Mon 13 Tue 14 Wed 15 Thu 16 Fri 17 Sat 18 Sun 19 Mon 20 Tue 21 We…" at bounding box center [284, 151] width 569 height 197
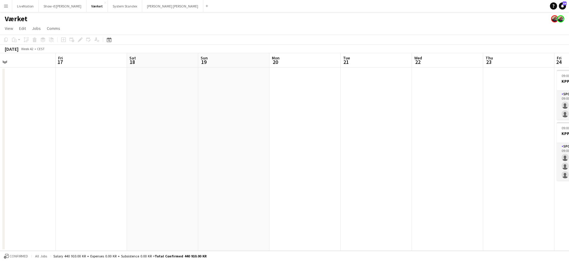
drag, startPoint x: 372, startPoint y: 67, endPoint x: 361, endPoint y: 69, distance: 11.1
click at [276, 66] on app-calendar-viewport "Mon 13 Tue 14 Wed 15 Thu 16 Fri 17 Sat 18 Sun 19 Mon 20 Tue 21 Wed 22 Thu 23 Fr…" at bounding box center [284, 151] width 569 height 197
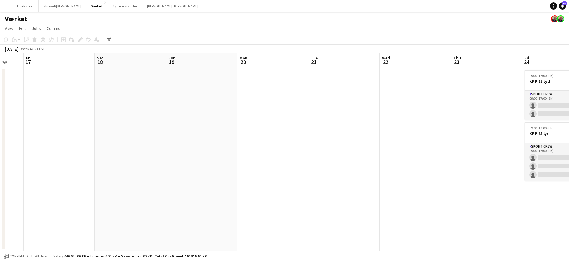
drag, startPoint x: 361, startPoint y: 69, endPoint x: 301, endPoint y: 66, distance: 60.0
click at [280, 65] on app-calendar-viewport "Tue 14 Wed 15 Thu 16 Fri 17 Sat 18 Sun 19 Mon 20 Tue 21 Wed 22 Thu 23 Fri 24 0/…" at bounding box center [284, 151] width 569 height 197
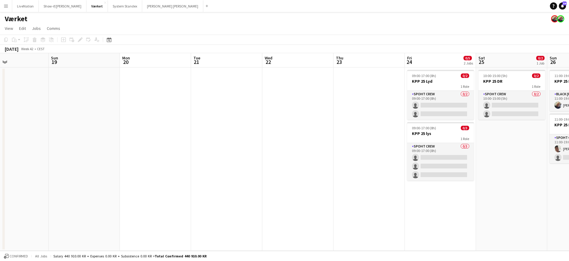
drag, startPoint x: 287, startPoint y: 64, endPoint x: 348, endPoint y: 68, distance: 60.6
click at [256, 64] on app-calendar-viewport "Wed 15 Thu 16 Fri 17 Sat 18 Sun 19 Mon 20 Tue 21 Wed 22 Thu 23 Fri 24 0/5 2 Job…" at bounding box center [284, 151] width 569 height 197
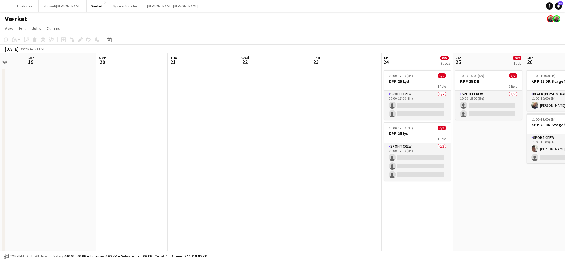
scroll to position [0, 170]
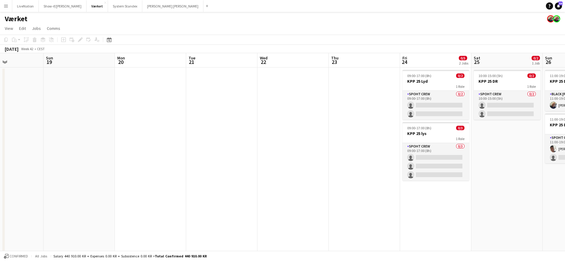
drag, startPoint x: 343, startPoint y: 66, endPoint x: 267, endPoint y: 63, distance: 76.7
click at [261, 63] on app-calendar-viewport "Thu 16 Fri 17 Sat 18 Sun 19 Mon 20 Tue 21 Wed 22 Thu 23 Fri 24 0/5 2 Jobs Sat 2…" at bounding box center [282, 189] width 565 height 272
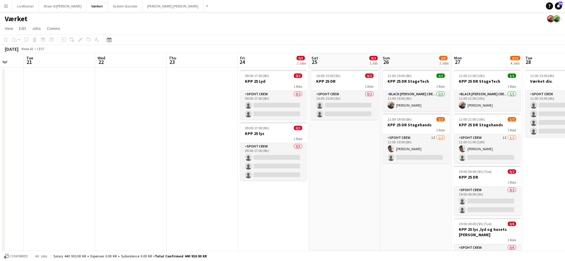
scroll to position [0, 194]
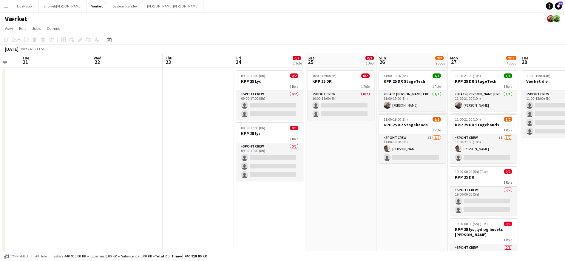
drag, startPoint x: 353, startPoint y: 66, endPoint x: 281, endPoint y: 61, distance: 72.6
click at [279, 61] on app-calendar-viewport "Sat 18 Sun 19 Mon 20 Tue 21 Wed 22 Thu 23 Fri 24 0/5 2 Jobs Sat 25 0/2 1 Job Su…" at bounding box center [282, 189] width 565 height 272
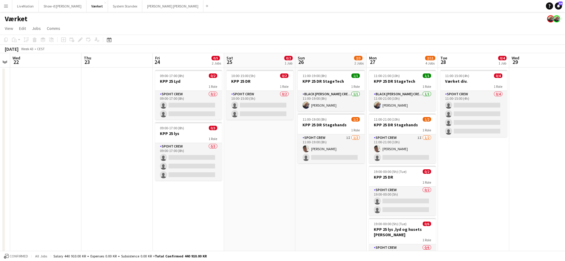
scroll to position [0, 212]
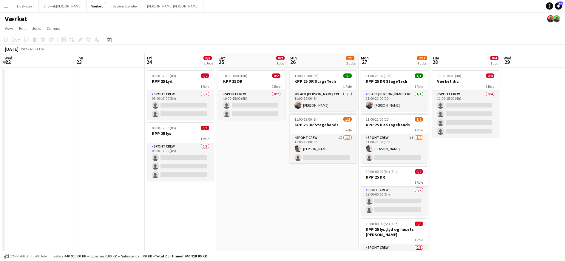
drag, startPoint x: 354, startPoint y: 62, endPoint x: 258, endPoint y: 52, distance: 96.7
click at [258, 52] on app-calendar "Copy Paste Paste Command V Paste with crew Command Shift V Paste linked Job [GE…" at bounding box center [282, 180] width 565 height 290
click at [181, 82] on h3 "KPP 25 Lyd" at bounding box center [180, 80] width 67 height 5
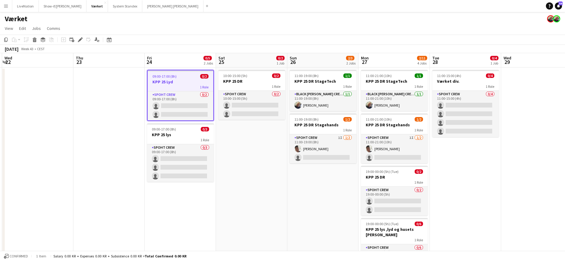
click at [187, 84] on h3 "KPP 25 Lyd" at bounding box center [181, 81] width 66 height 5
